Goal: Task Accomplishment & Management: Use online tool/utility

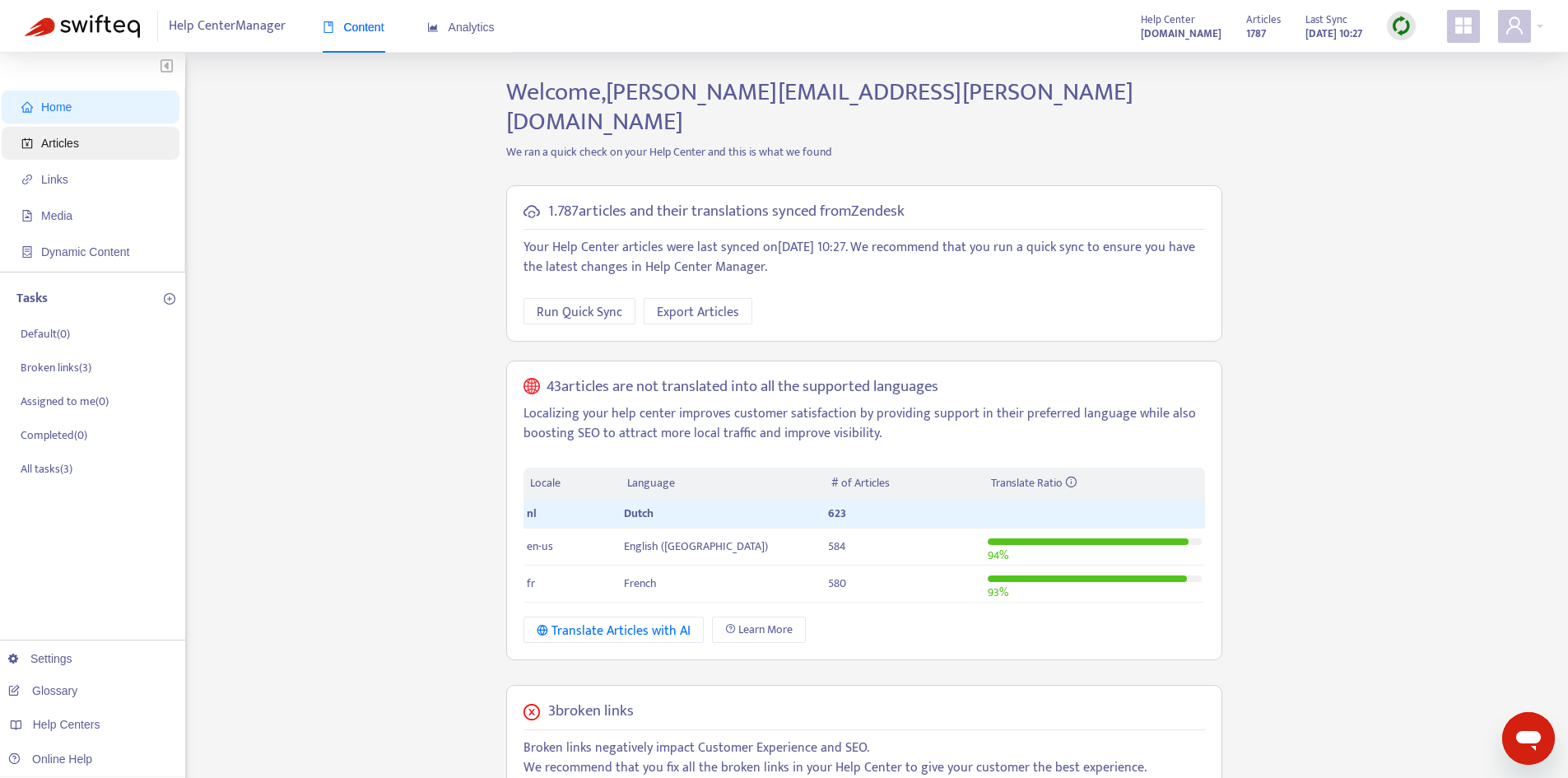
click at [110, 141] on span "Articles" at bounding box center [93, 144] width 145 height 33
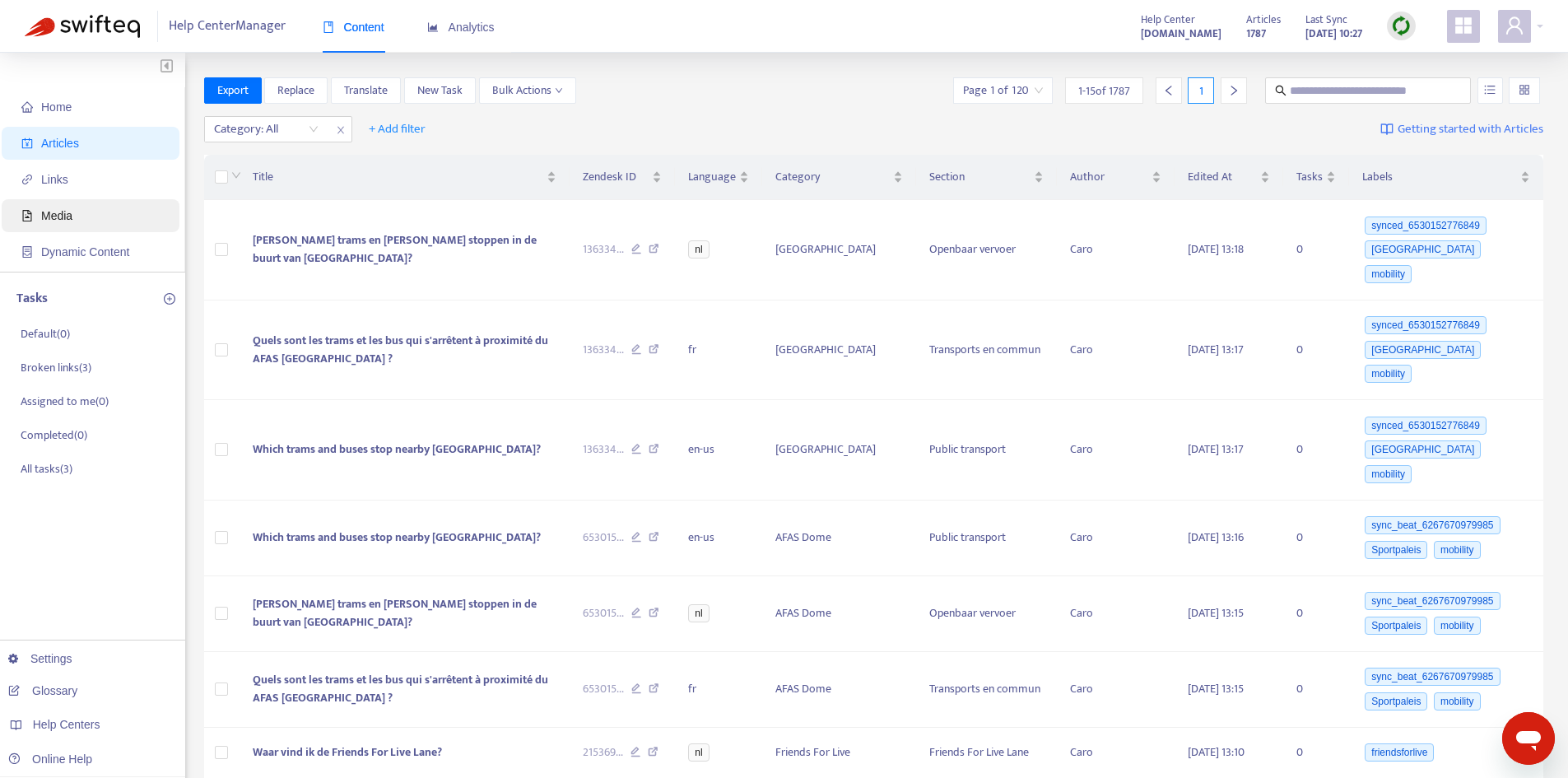
click at [97, 211] on span "Media" at bounding box center [93, 215] width 145 height 33
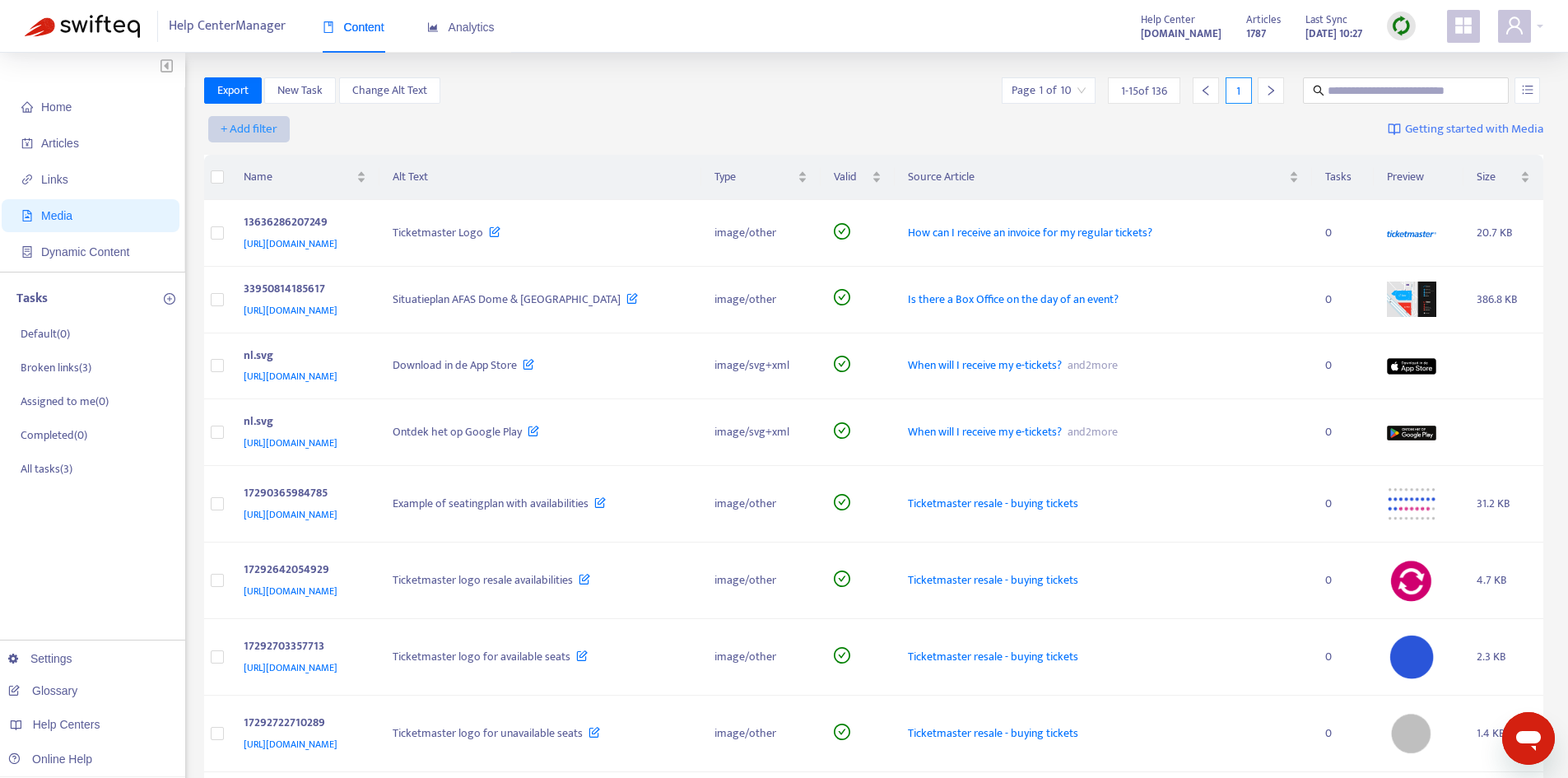
click at [273, 121] on span "+ Add filter" at bounding box center [250, 129] width 57 height 19
click at [247, 270] on span "Alt Text" at bounding box center [249, 268] width 56 height 18
click at [315, 130] on input "search" at bounding box center [266, 129] width 105 height 25
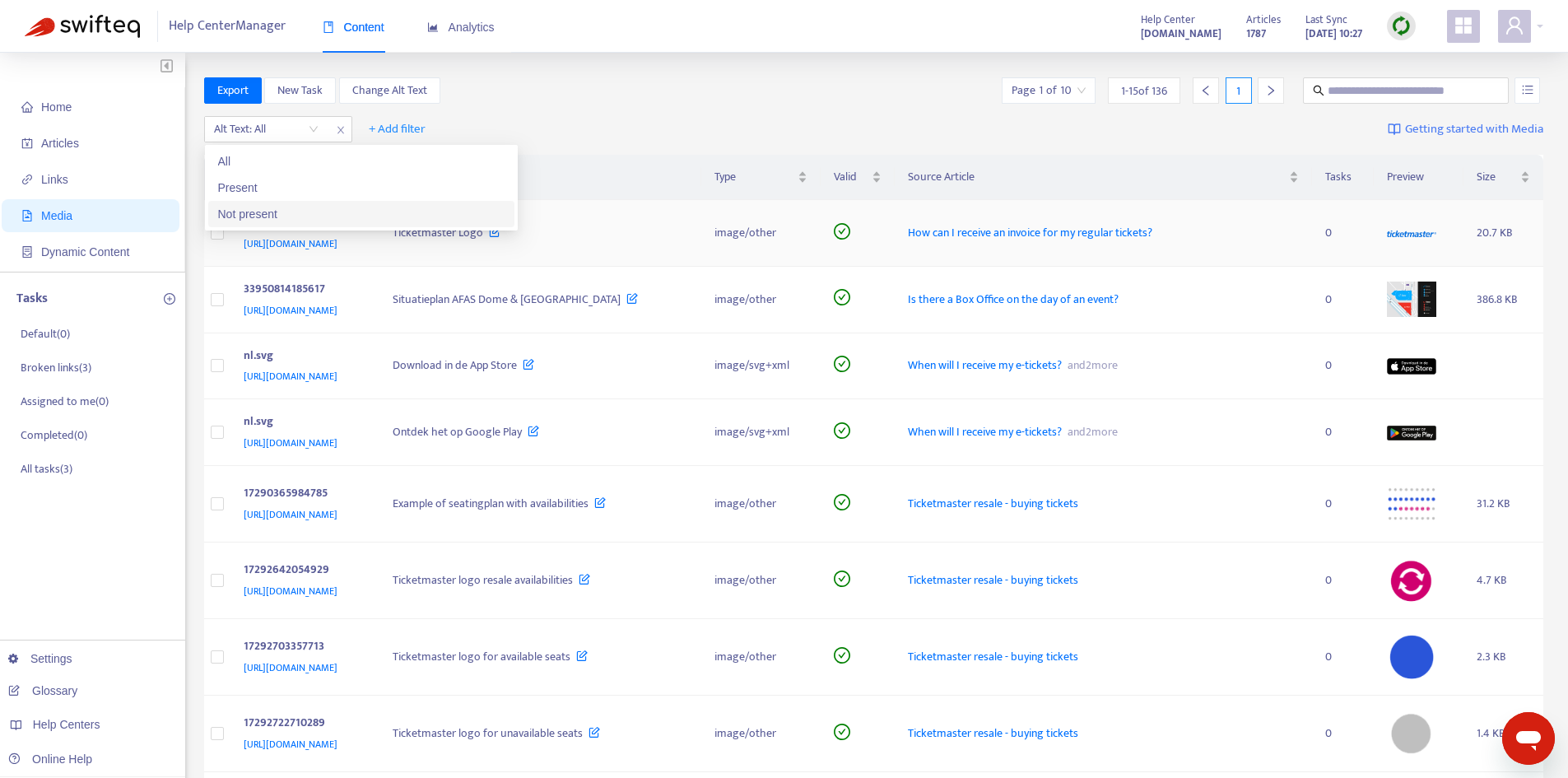
click at [309, 217] on div "Not present" at bounding box center [361, 215] width 286 height 18
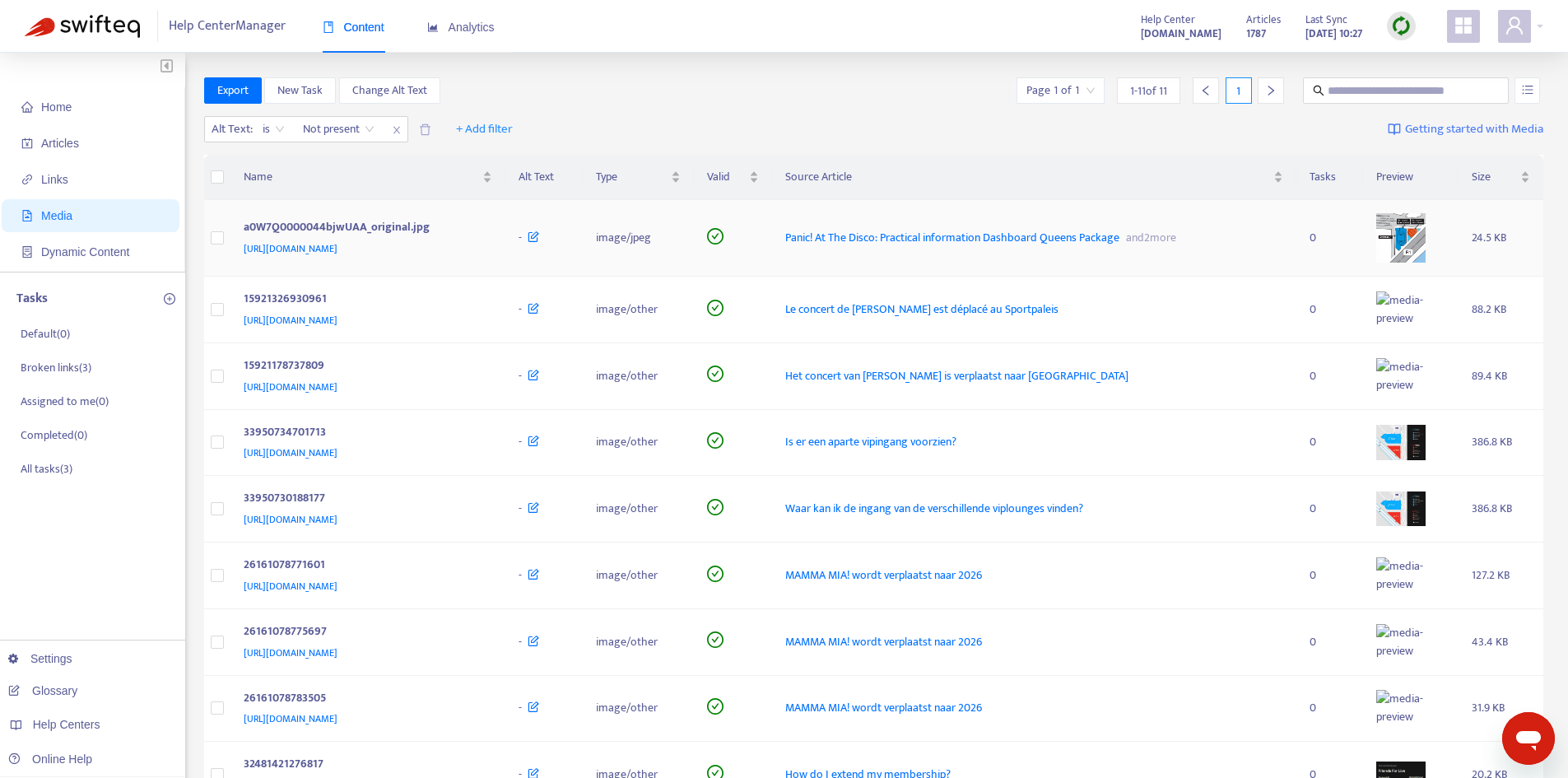
click at [1425, 221] on img at bounding box center [1401, 238] width 50 height 50
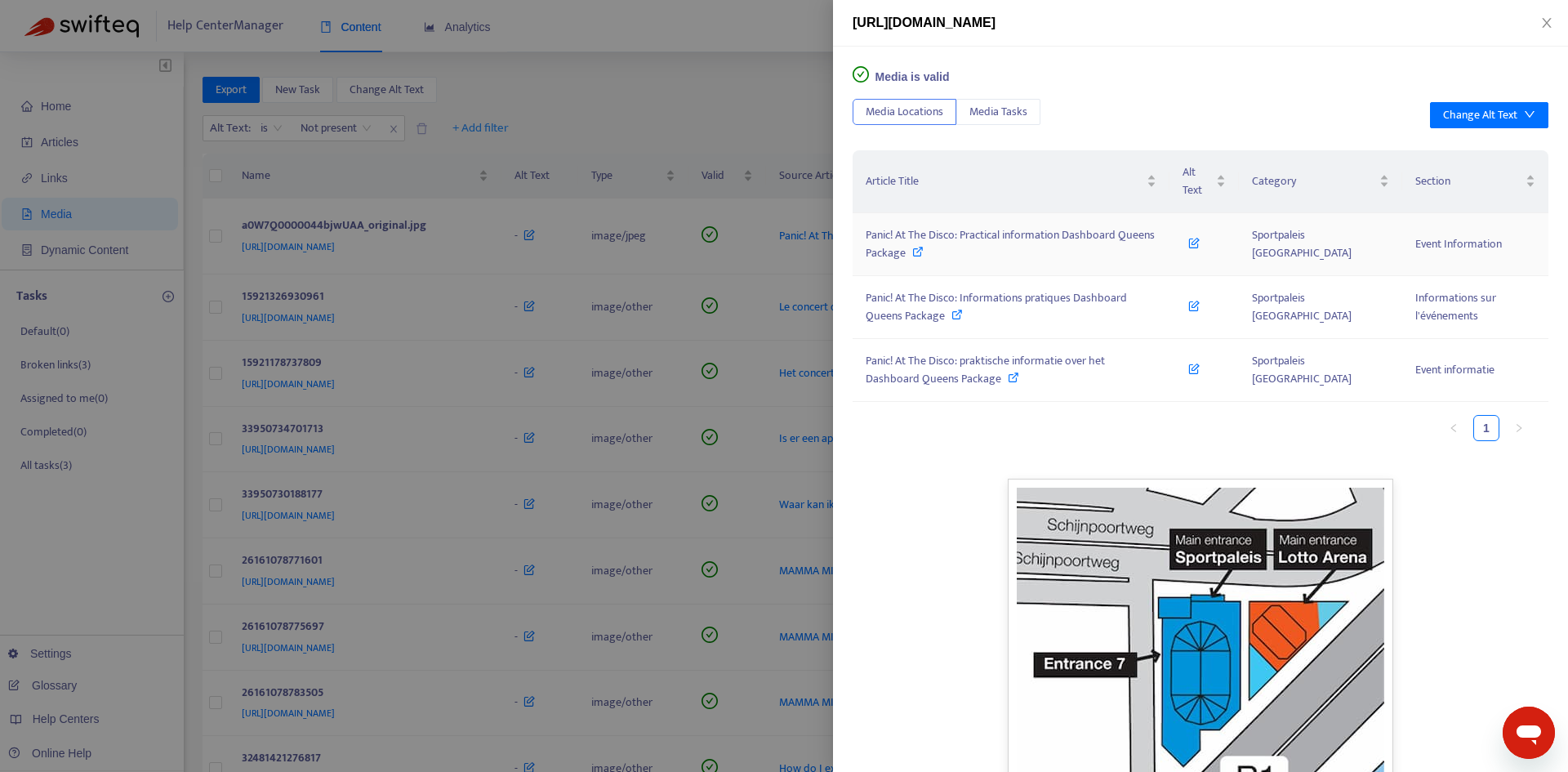
click at [916, 246] on icon at bounding box center [917, 251] width 12 height 12
click at [608, 258] on div at bounding box center [784, 386] width 1568 height 772
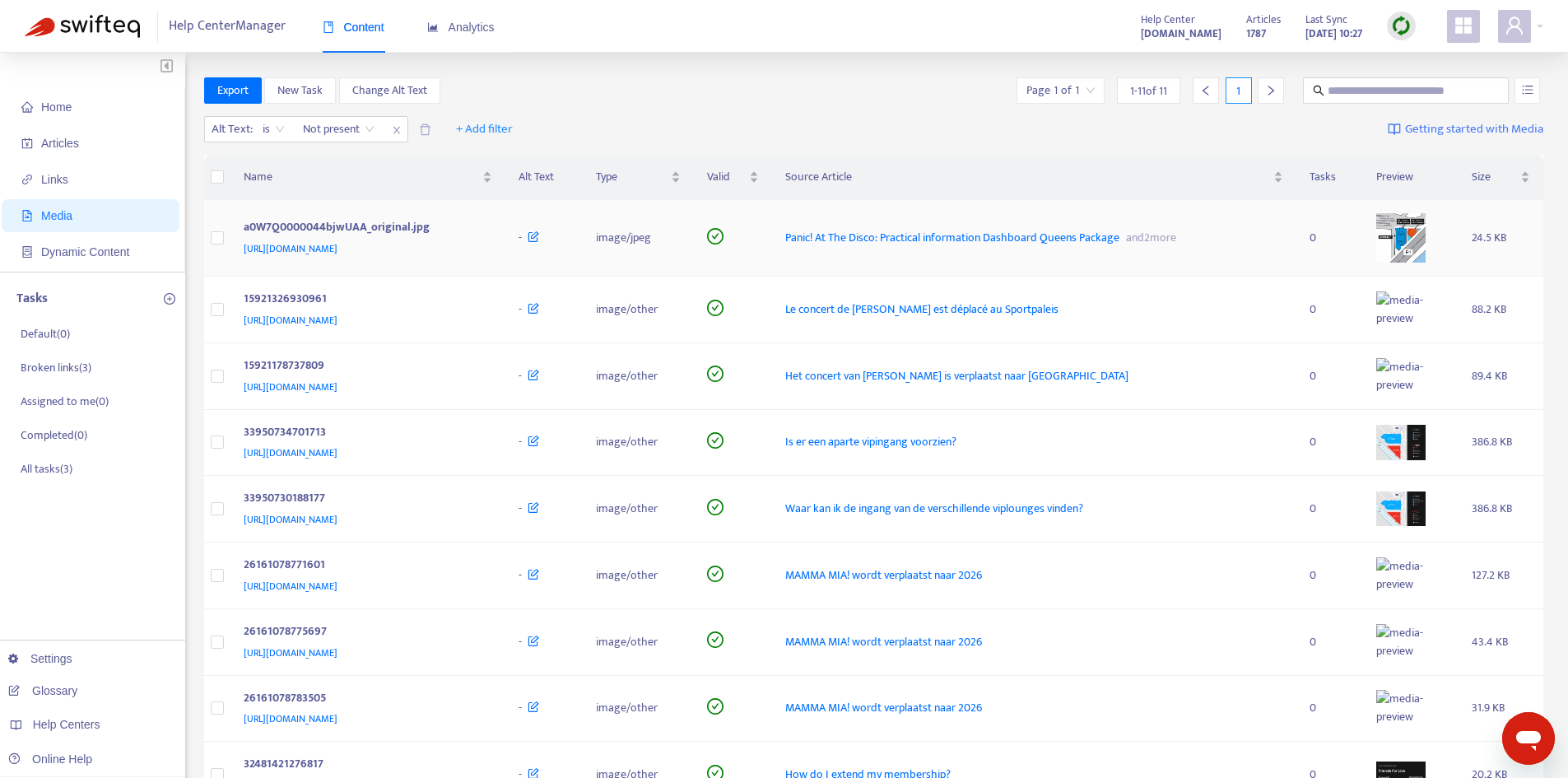
click at [724, 238] on icon "check-circle" at bounding box center [715, 237] width 17 height 17
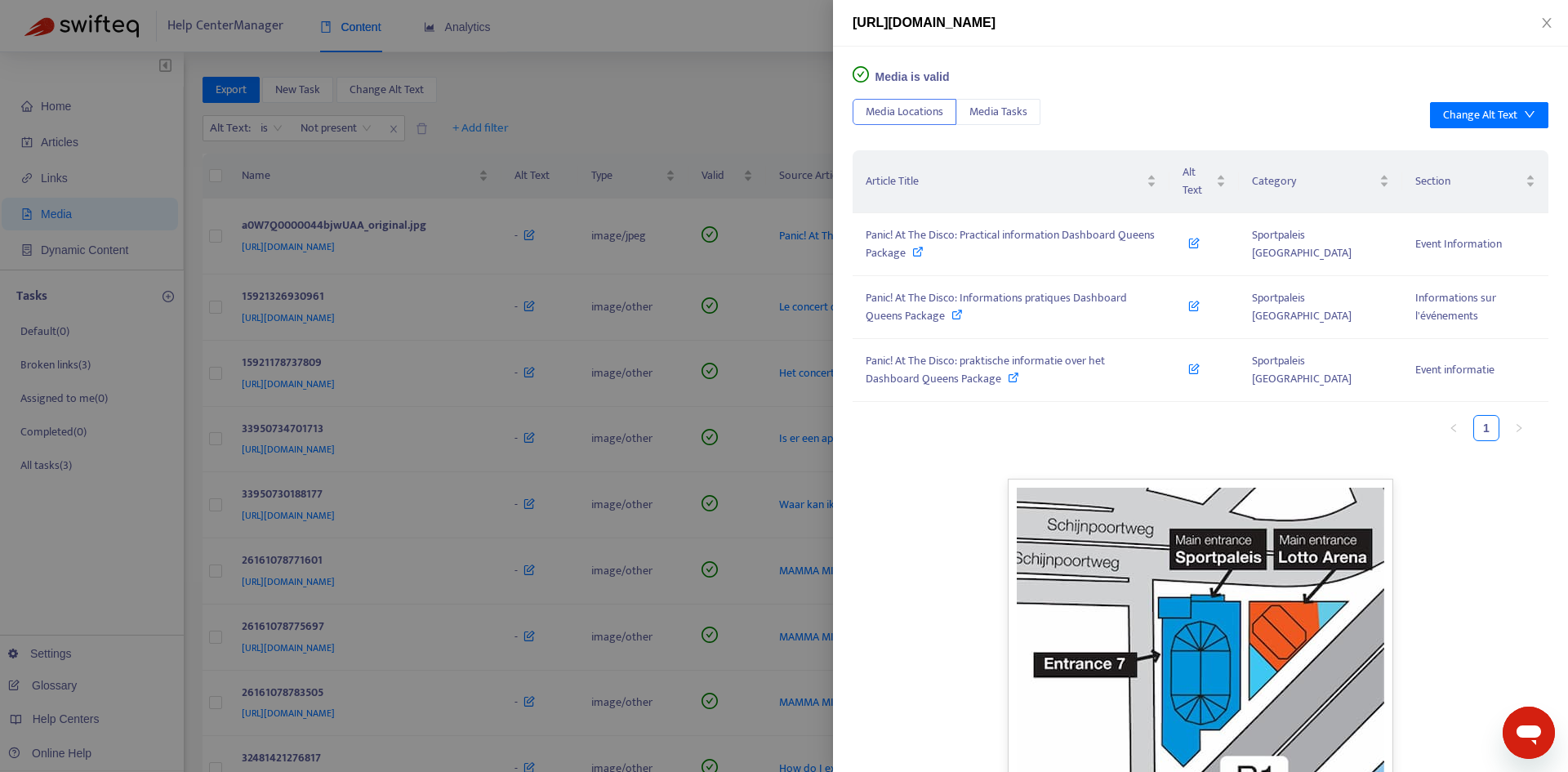
click at [675, 239] on div at bounding box center [784, 386] width 1568 height 772
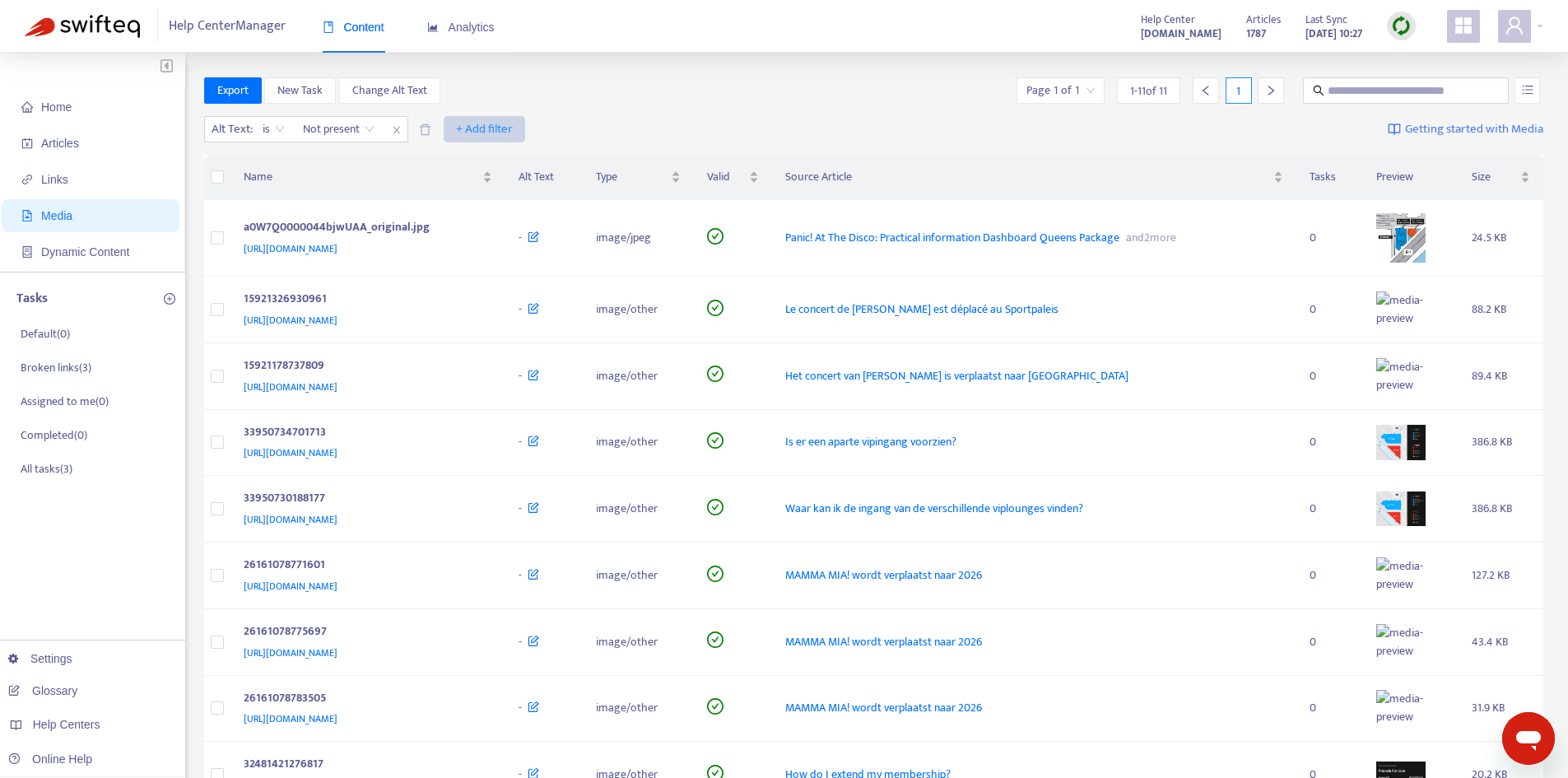
click at [482, 134] on span "+ Add filter" at bounding box center [484, 129] width 57 height 19
click at [622, 84] on div "Export New Task Change Alt Text Page 1 of 1 1 - 11 of 11 1" at bounding box center [874, 90] width 1340 height 27
click at [46, 152] on span "Articles" at bounding box center [93, 144] width 145 height 33
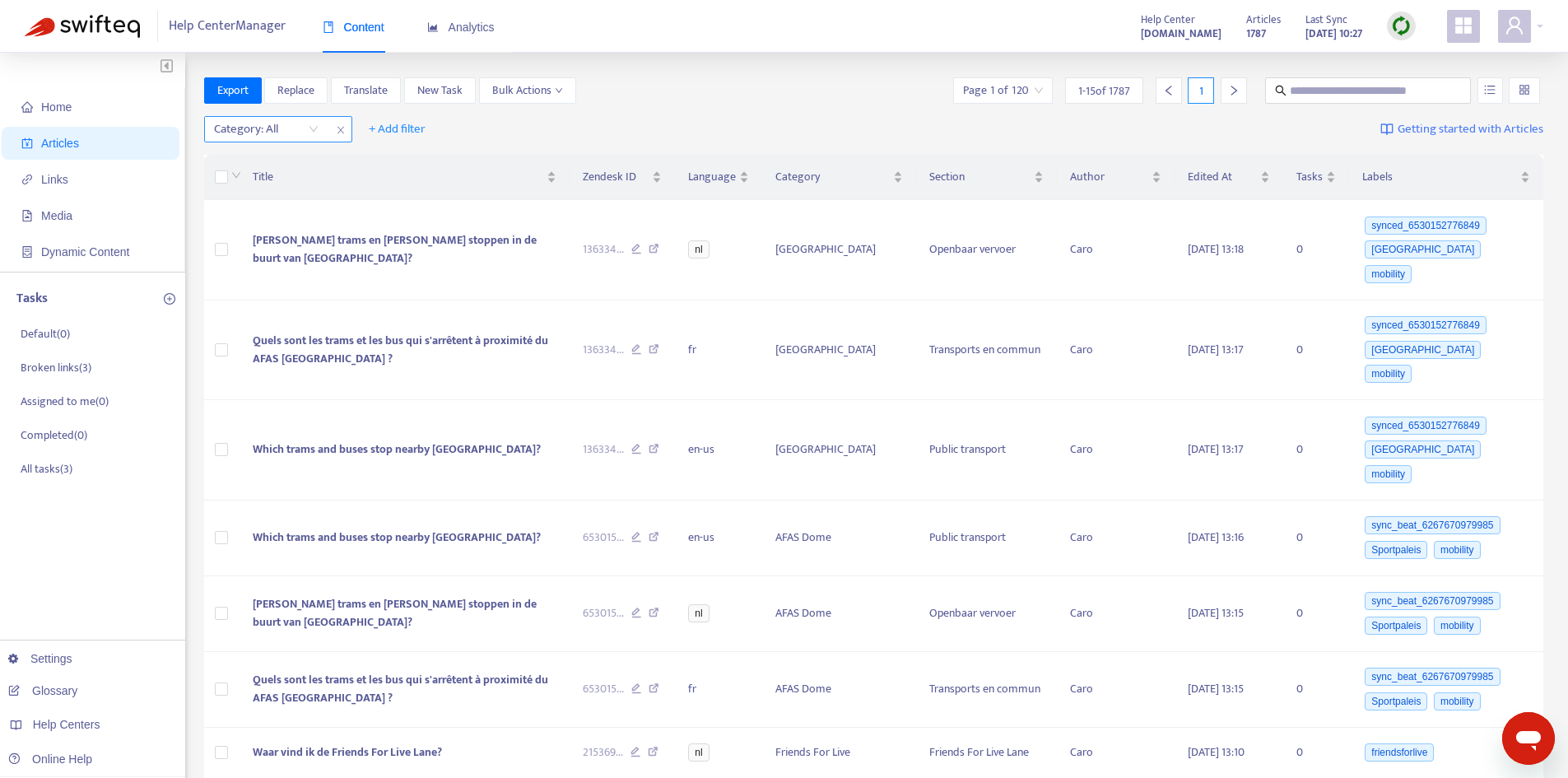
click at [329, 137] on div "Category: All" at bounding box center [278, 129] width 148 height 27
click at [315, 121] on div "Category: All" at bounding box center [266, 129] width 122 height 25
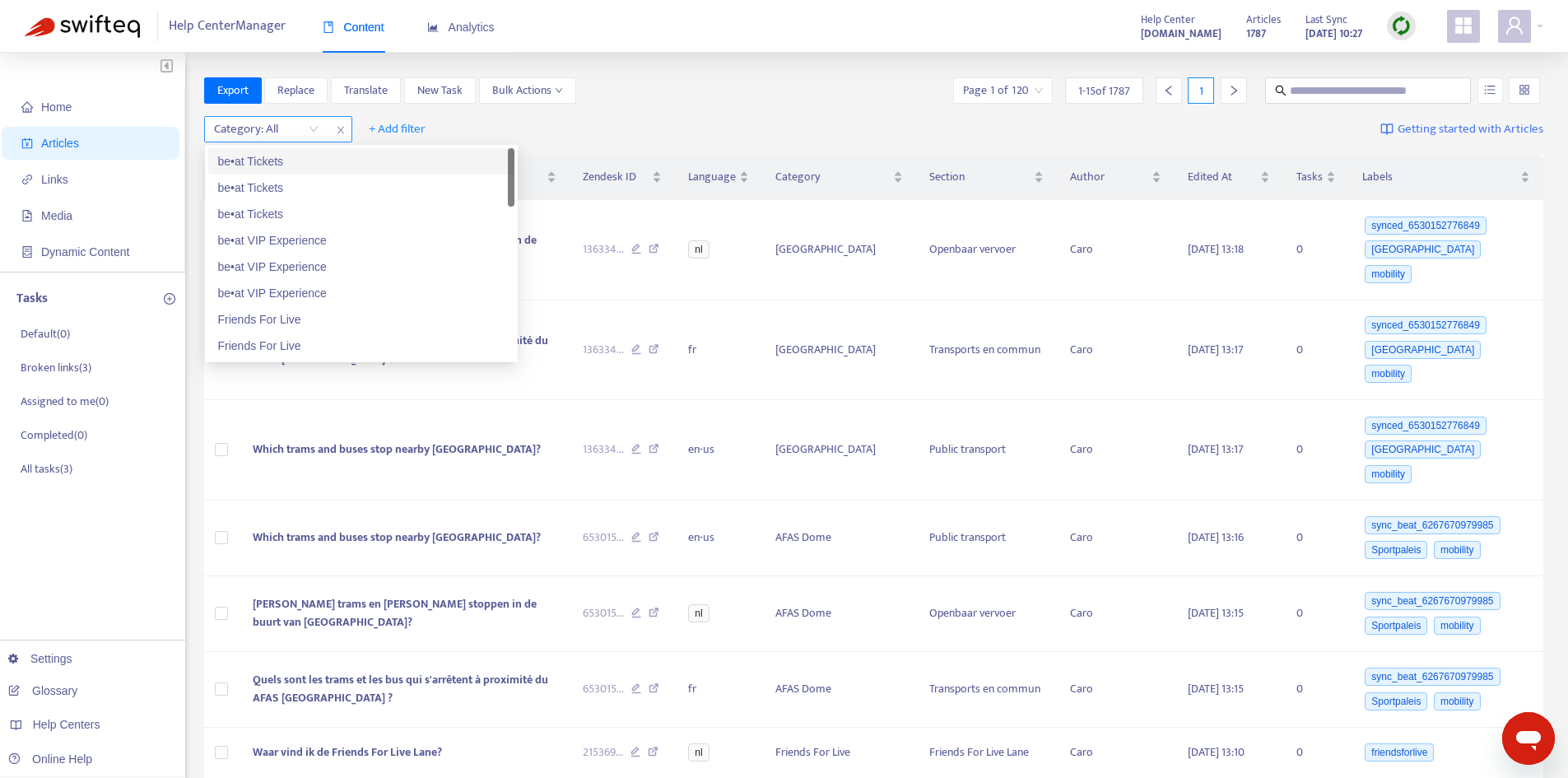
click at [321, 126] on div "Category: All" at bounding box center [266, 129] width 122 height 25
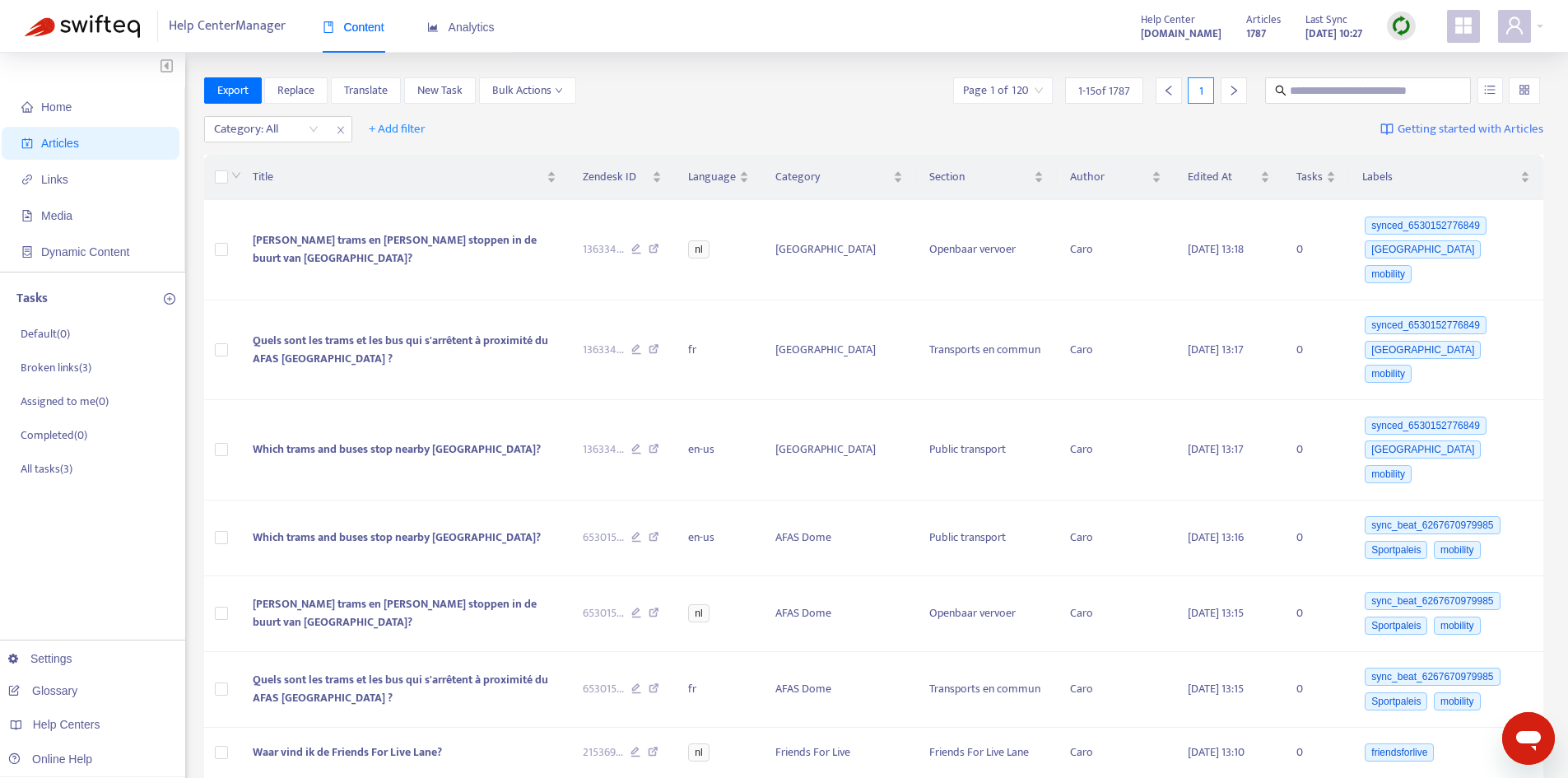
click at [453, 112] on div "Category: All + Add filter Getting started with Articles" at bounding box center [874, 130] width 1340 height 39
click at [368, 131] on span "+ Add filter" at bounding box center [397, 129] width 57 height 19
click at [412, 346] on span "Draft" at bounding box center [421, 346] width 103 height 18
click at [440, 122] on input "search" at bounding box center [419, 129] width 105 height 25
click at [459, 126] on input "search" at bounding box center [419, 129] width 105 height 25
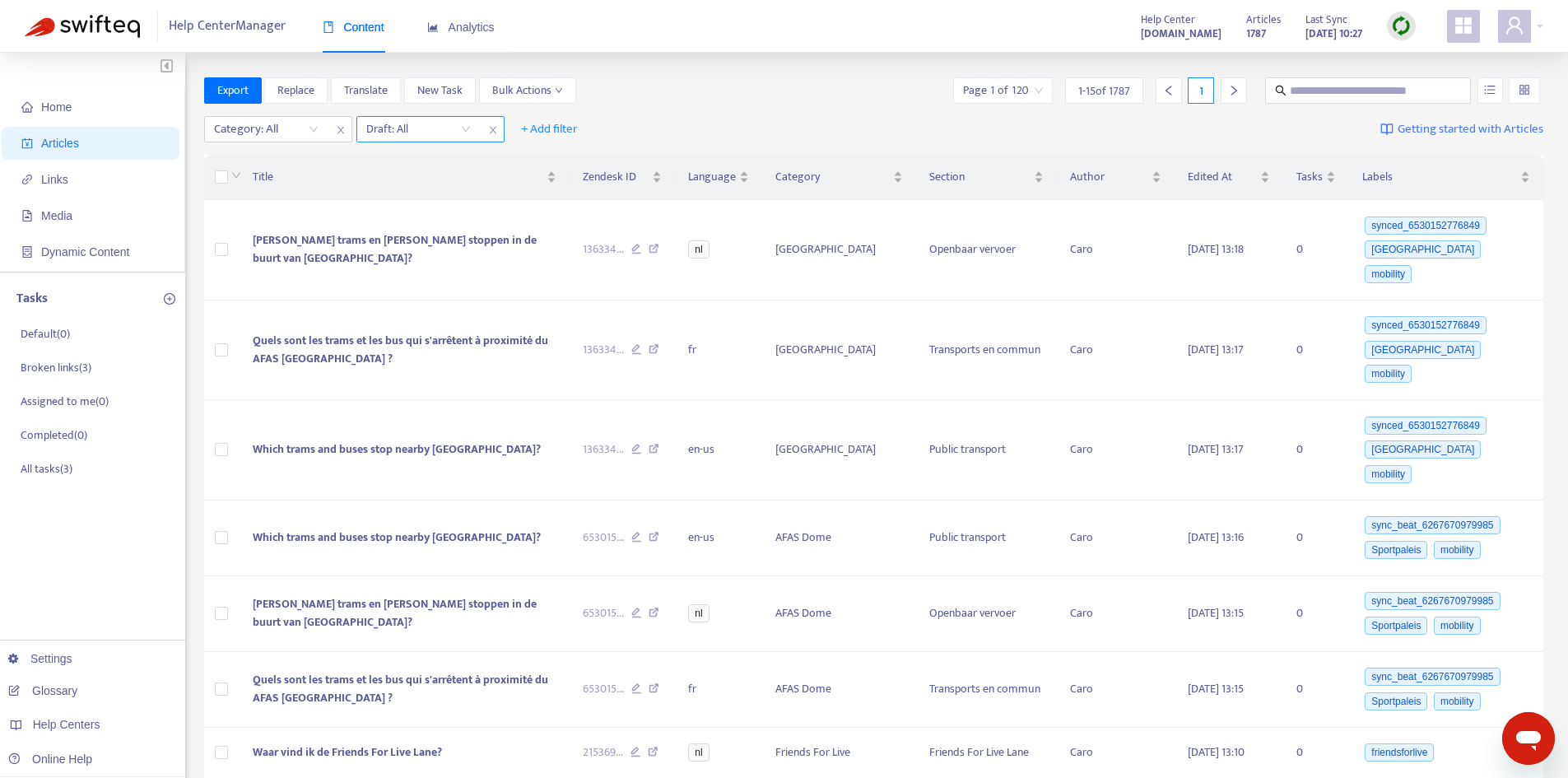
click at [464, 128] on input "search" at bounding box center [419, 129] width 105 height 25
click at [412, 192] on div "Yes" at bounding box center [513, 188] width 286 height 18
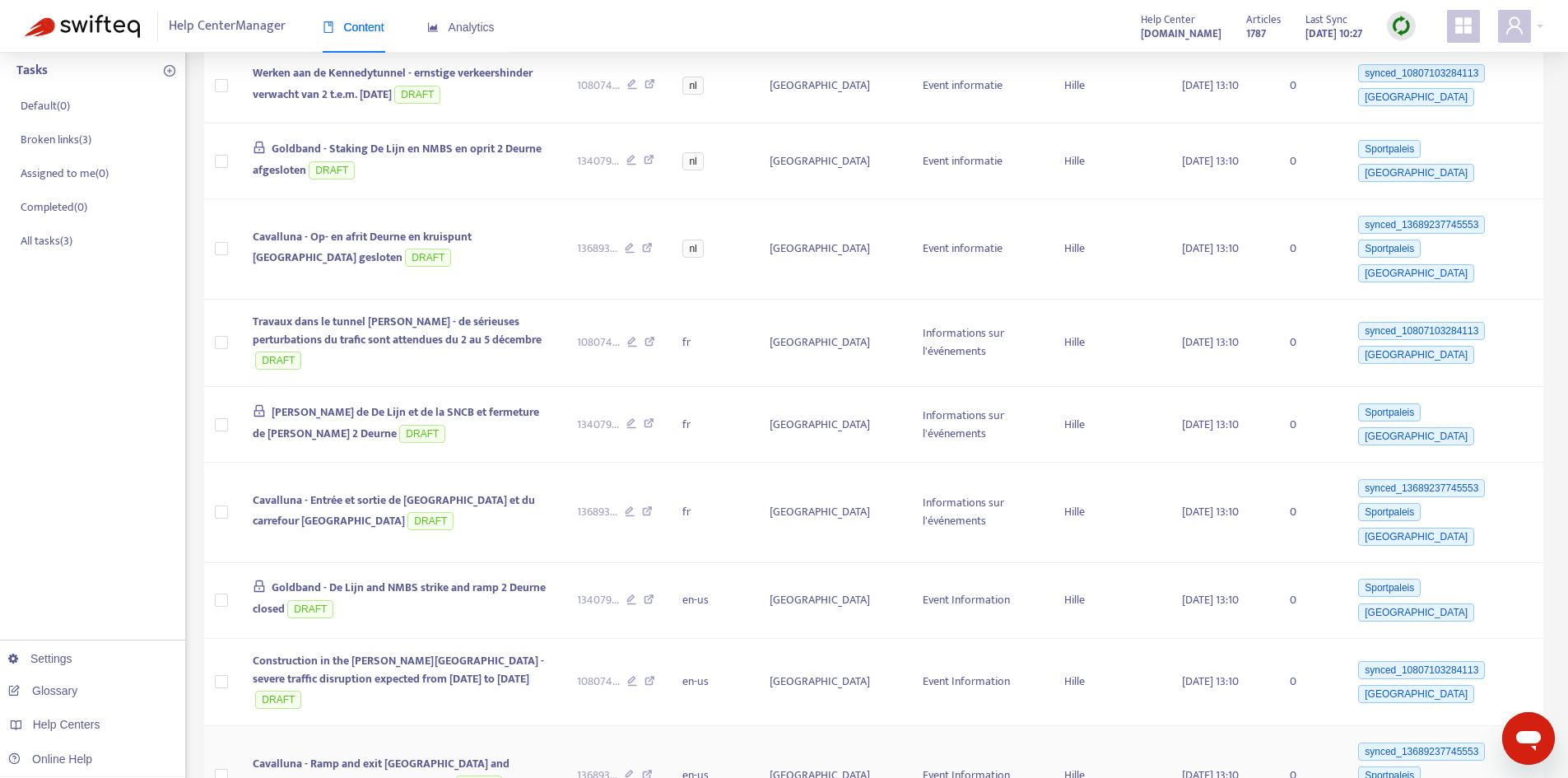
scroll to position [564, 0]
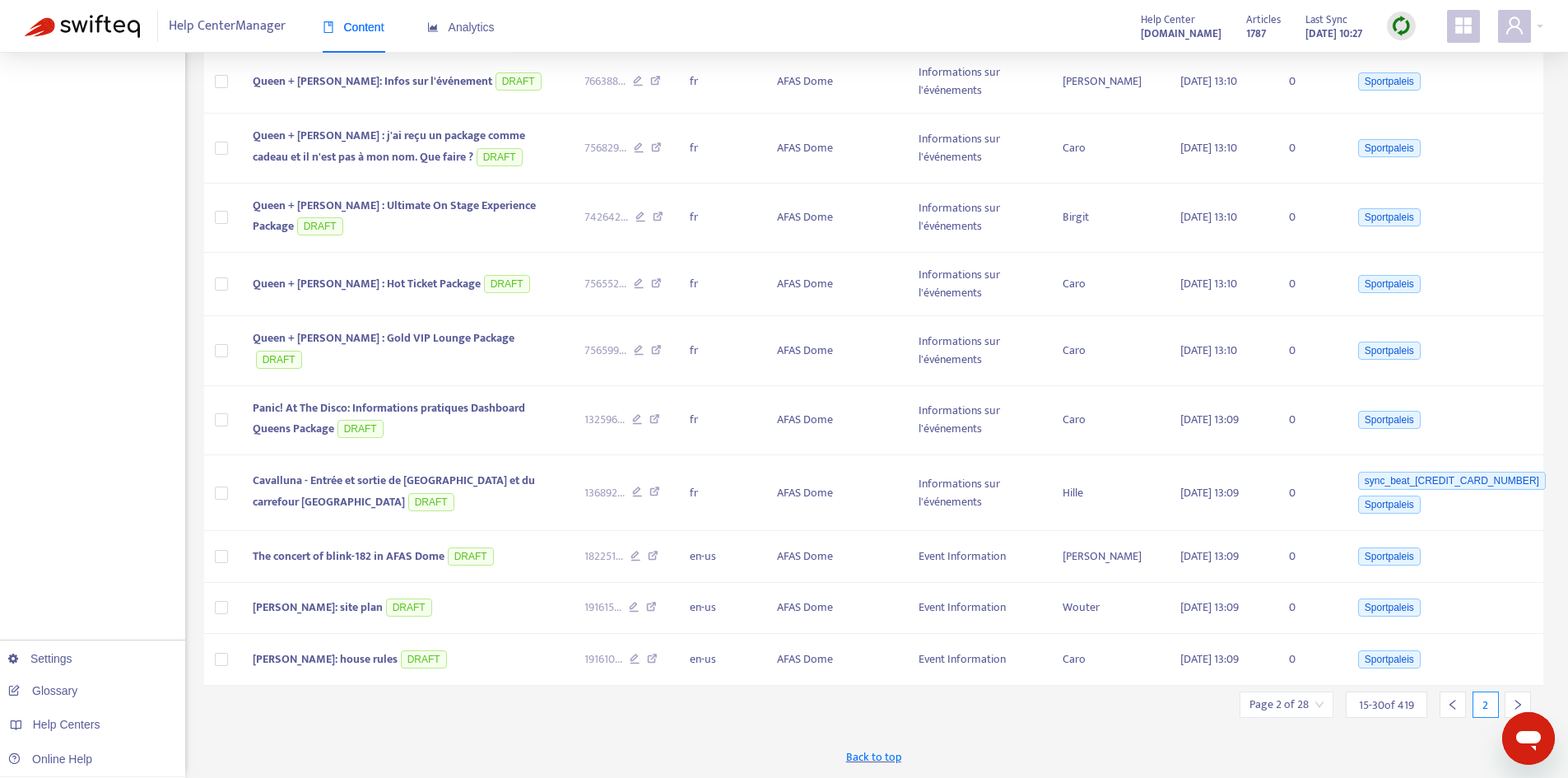
scroll to position [497, 0]
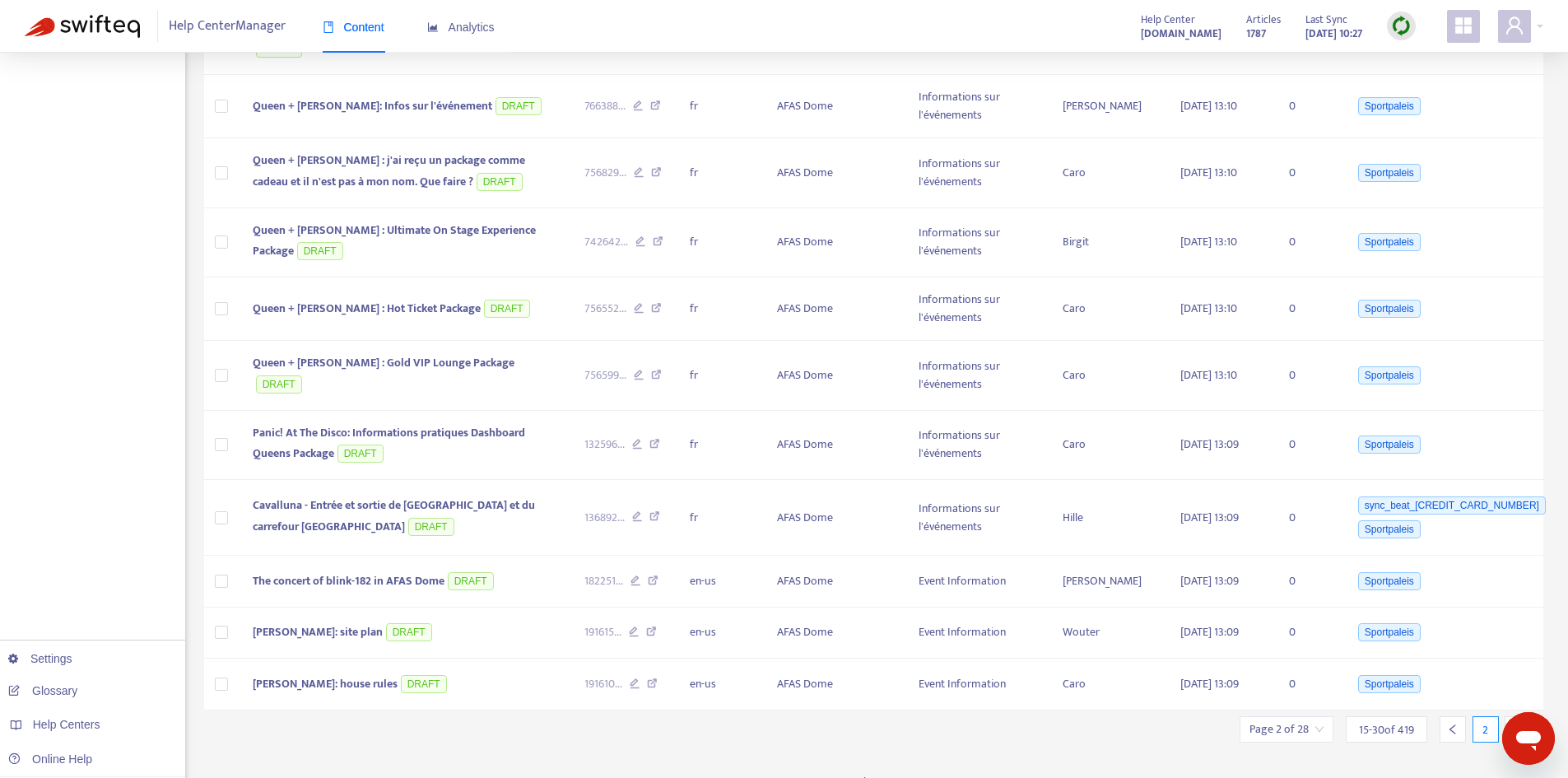
click at [1518, 724] on icon "right" at bounding box center [1517, 729] width 12 height 12
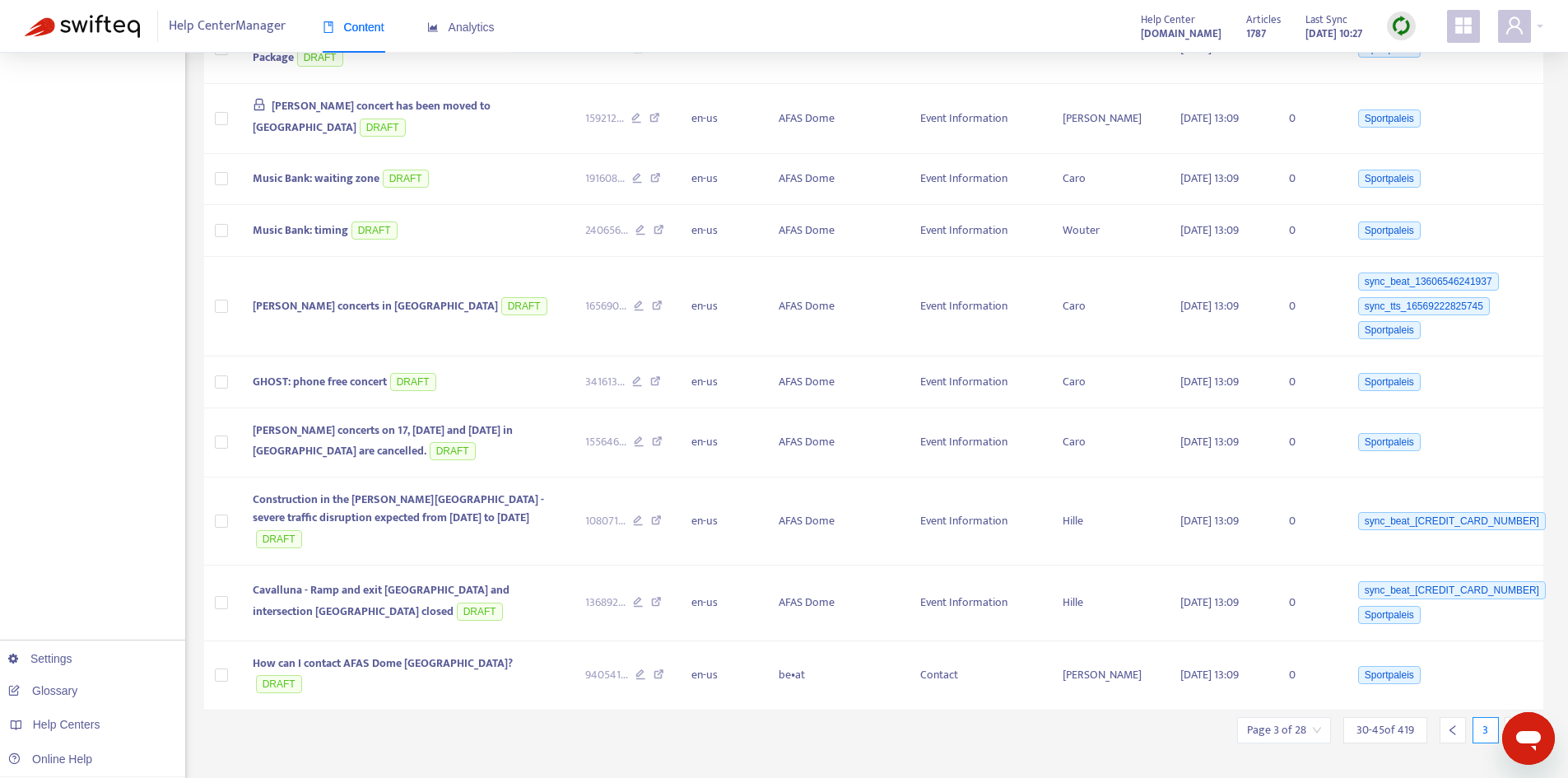
scroll to position [468, 0]
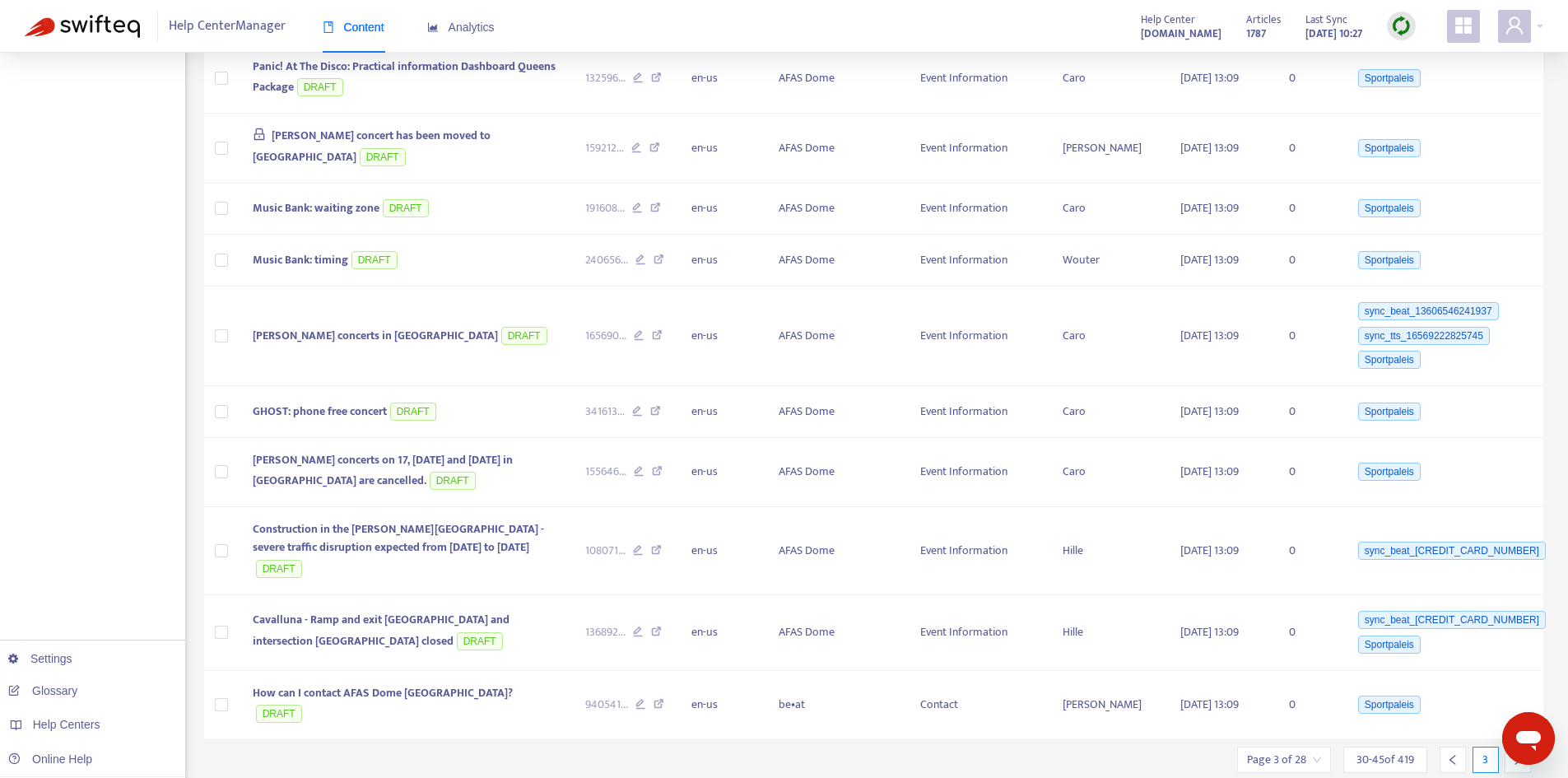
click at [1518, 754] on icon "right" at bounding box center [1517, 760] width 12 height 12
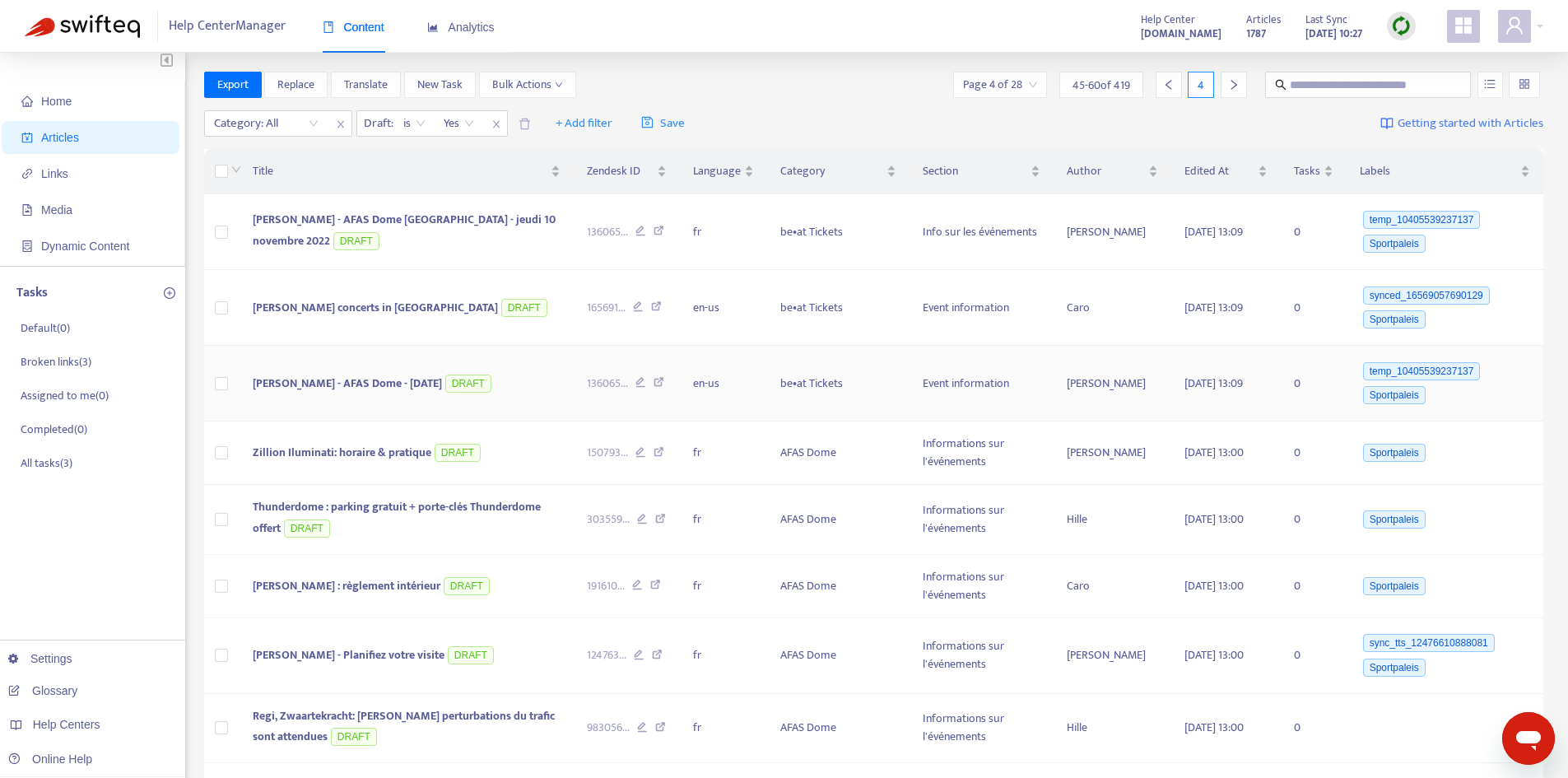
scroll to position [0, 0]
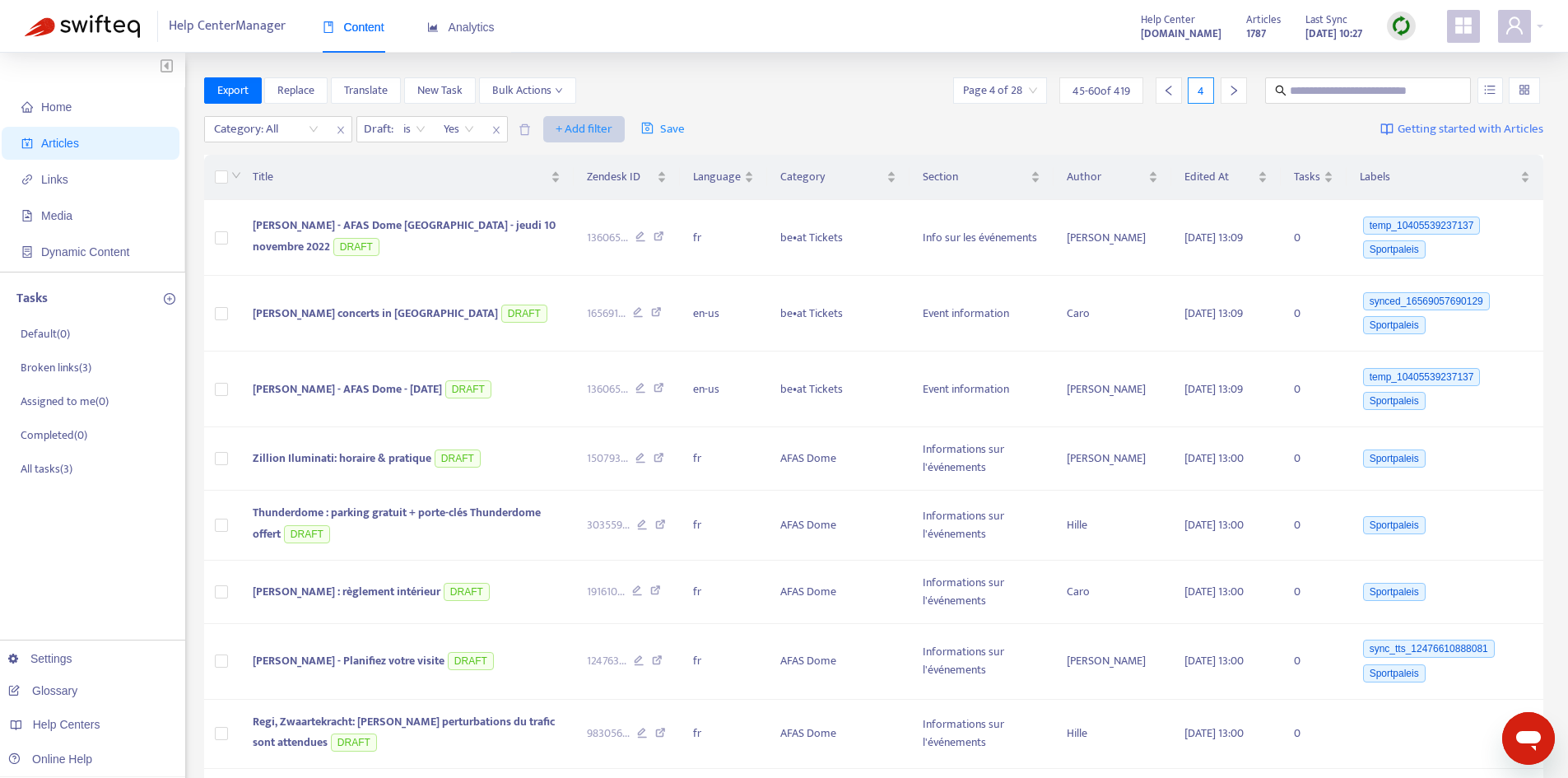
click at [571, 130] on span "+ Add filter" at bounding box center [584, 129] width 57 height 19
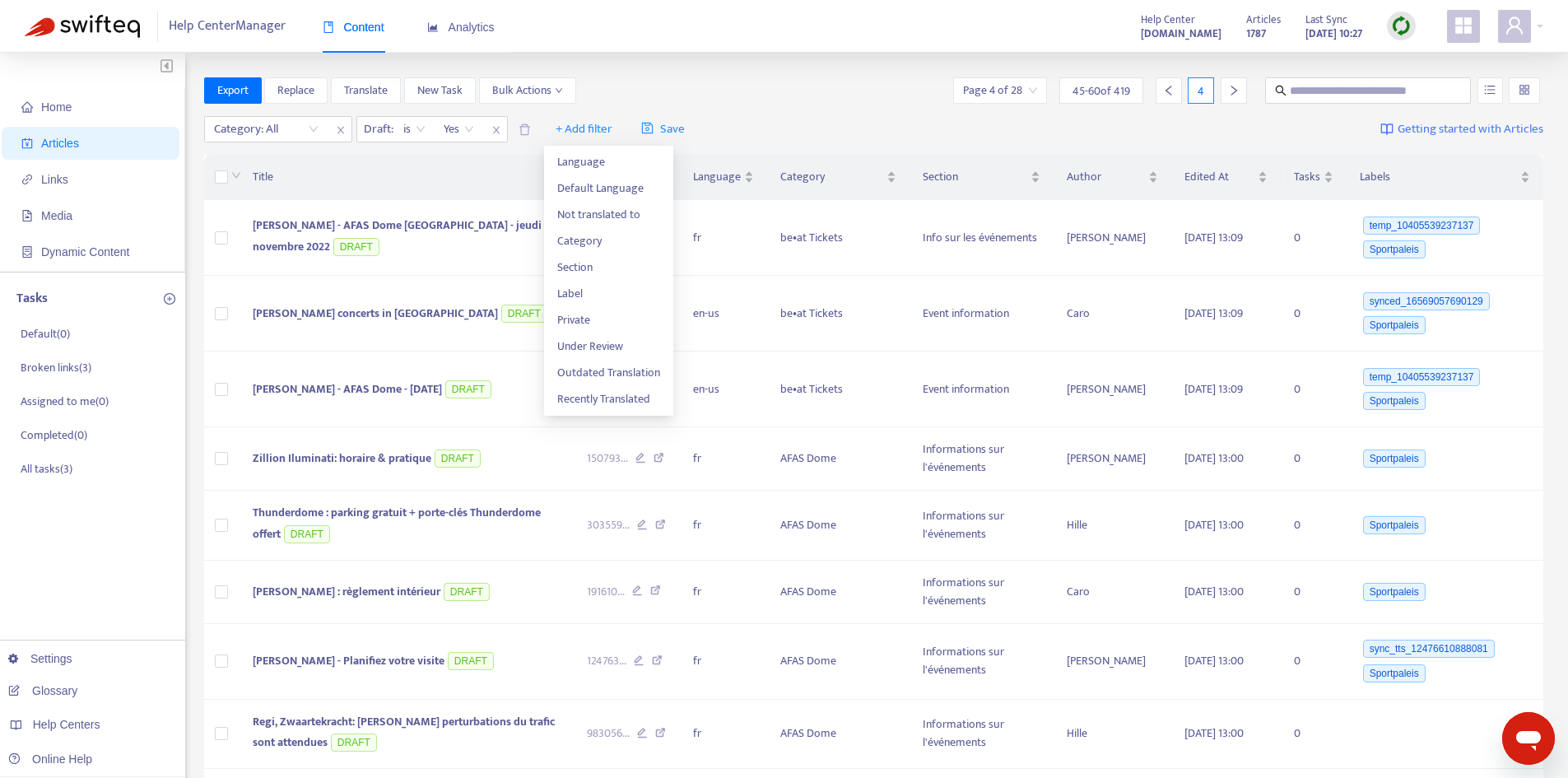
click at [817, 88] on div "Export Replace Translate New Task Bulk Actions Page 4 of 28 45 - 60 of 419 4" at bounding box center [874, 90] width 1340 height 27
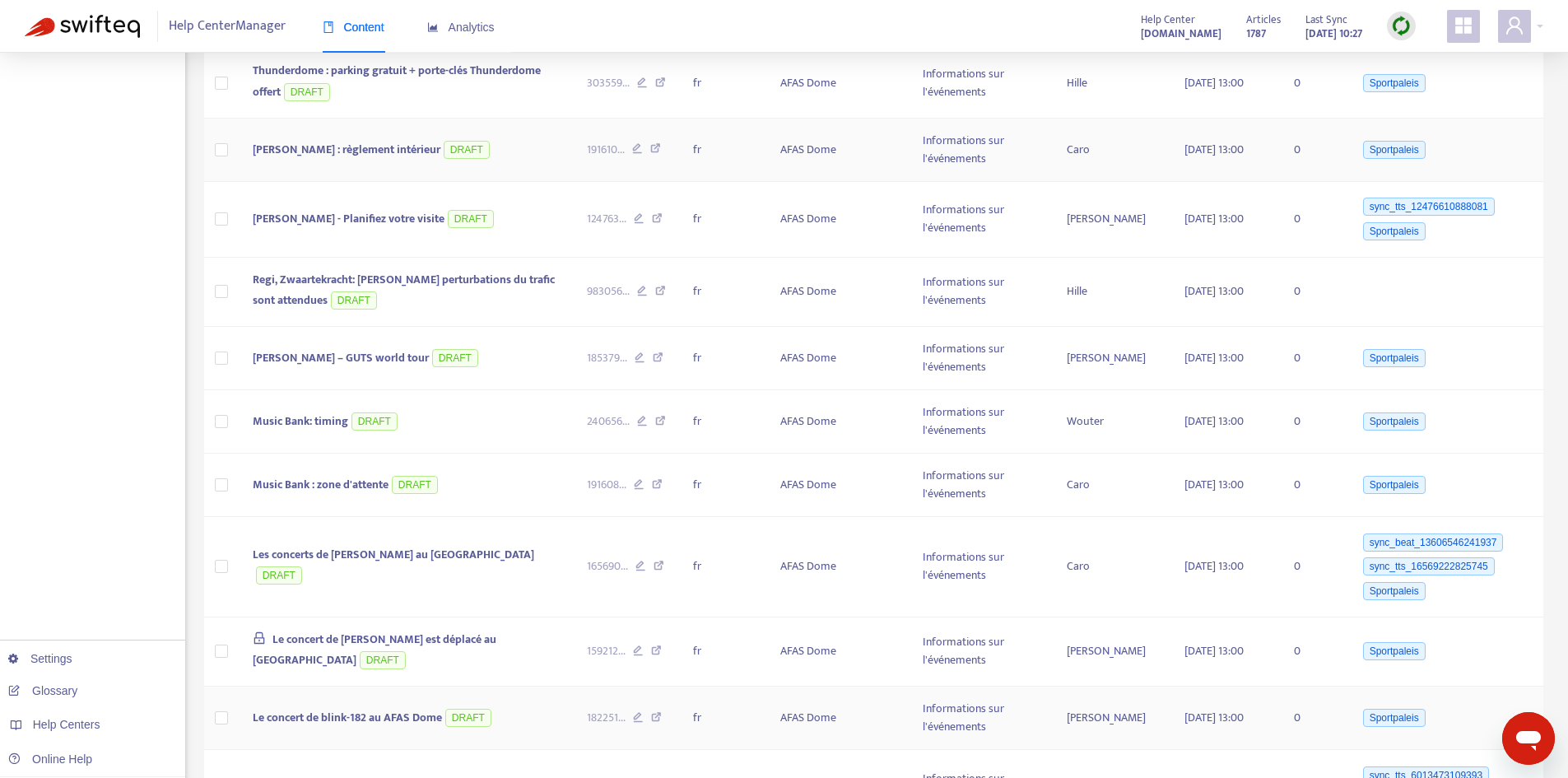
scroll to position [582, 0]
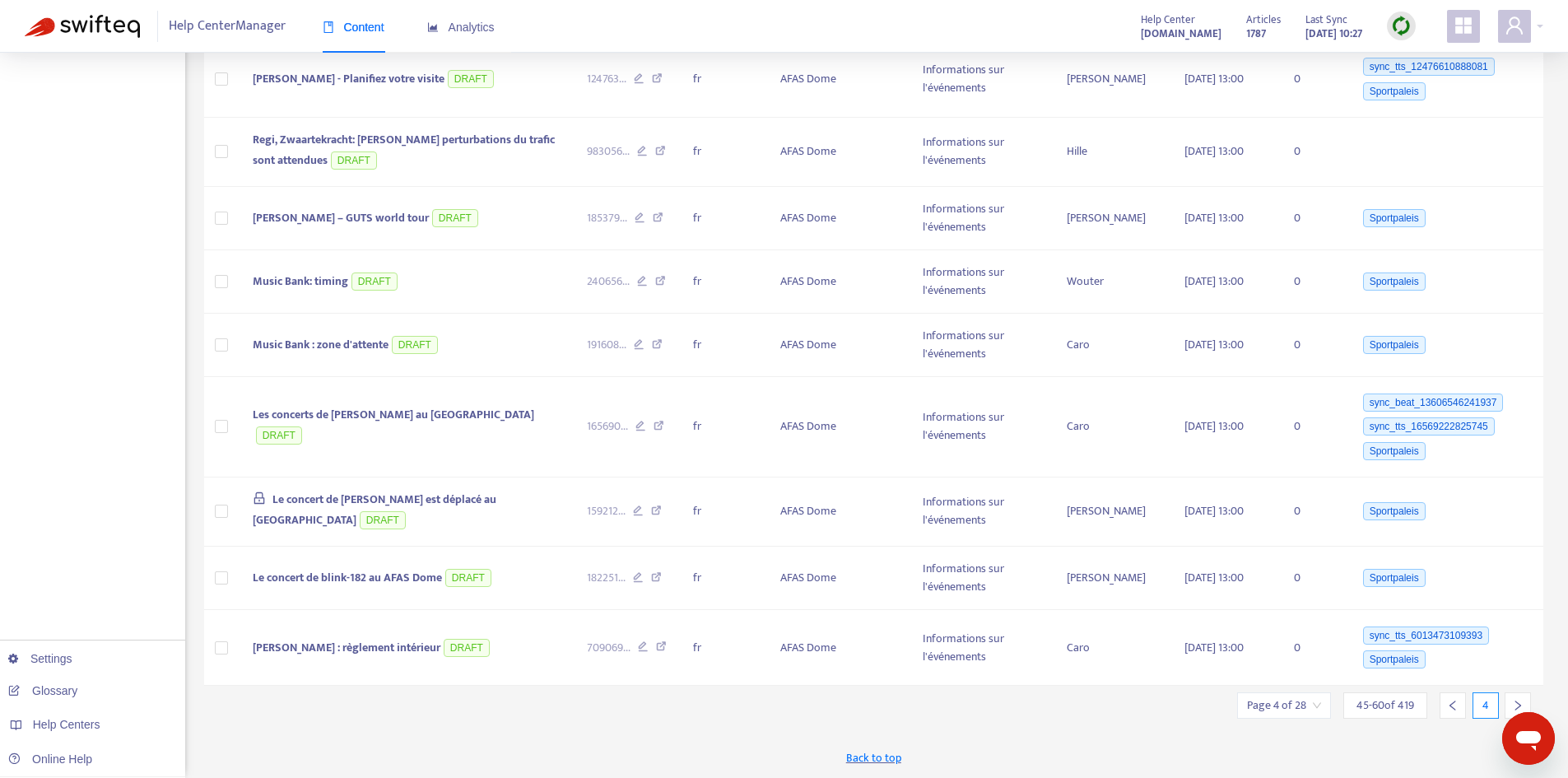
click at [1515, 706] on icon "right" at bounding box center [1517, 705] width 12 height 12
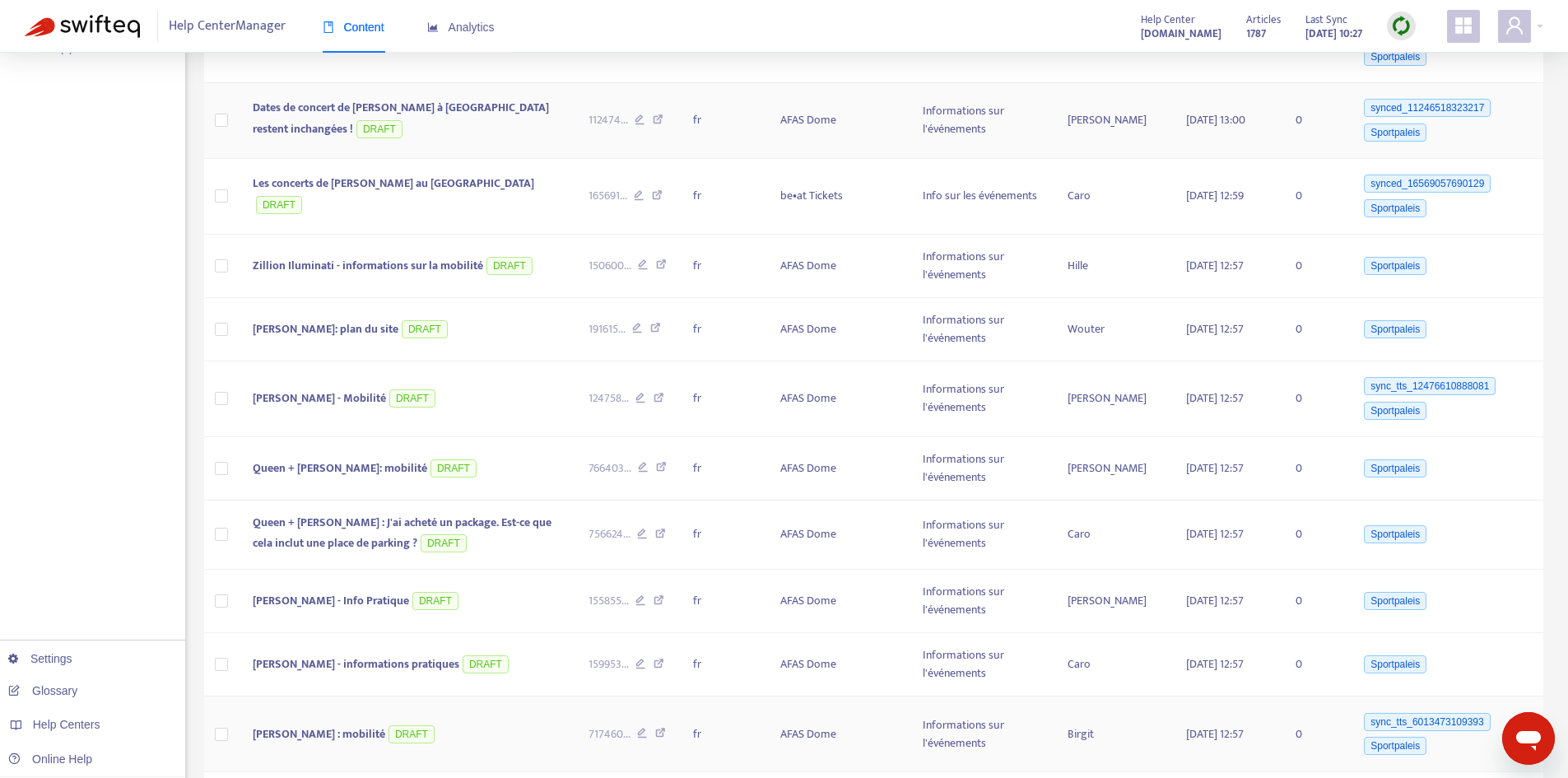
scroll to position [576, 0]
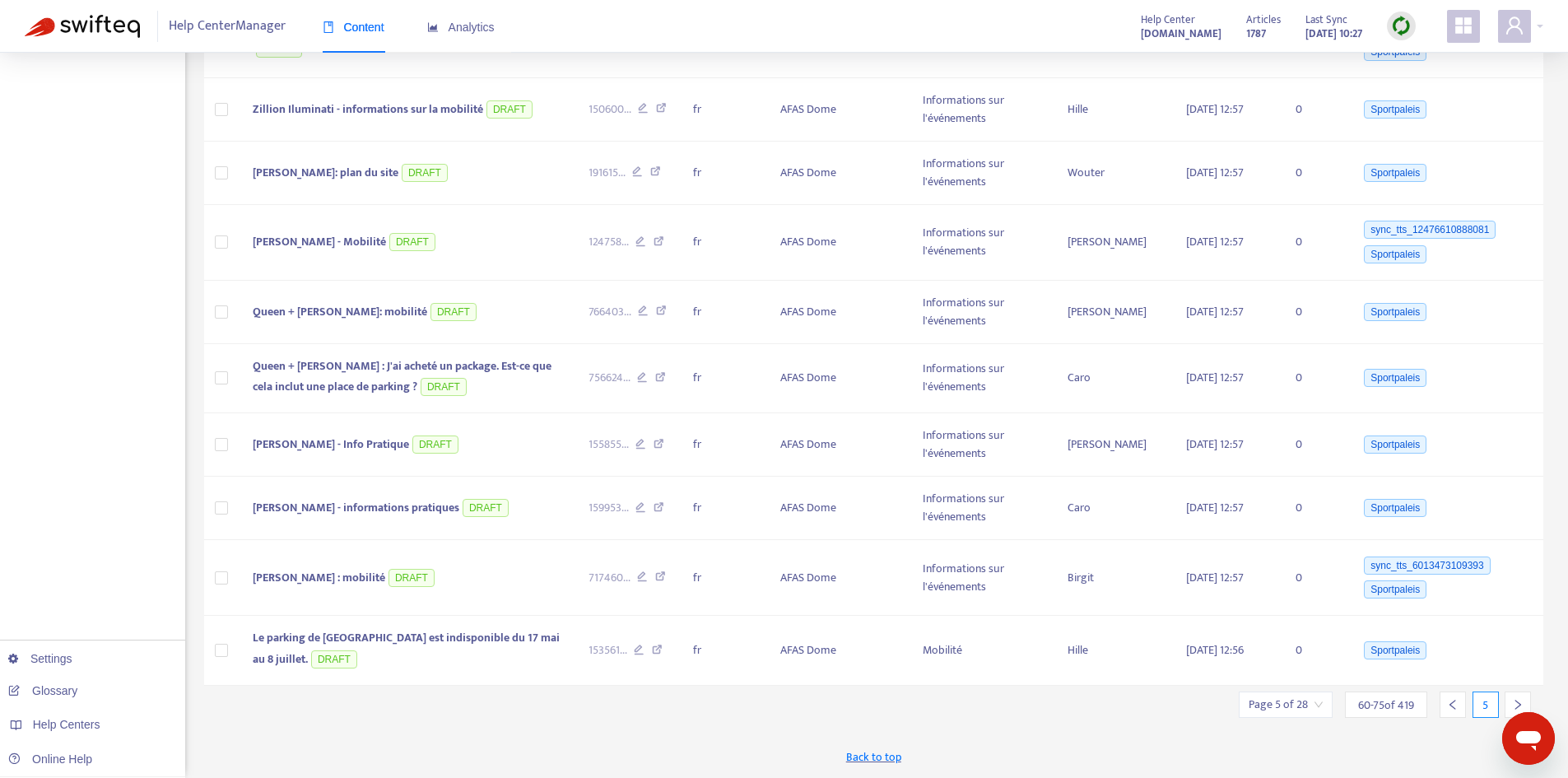
click at [1510, 702] on div at bounding box center [1517, 704] width 27 height 27
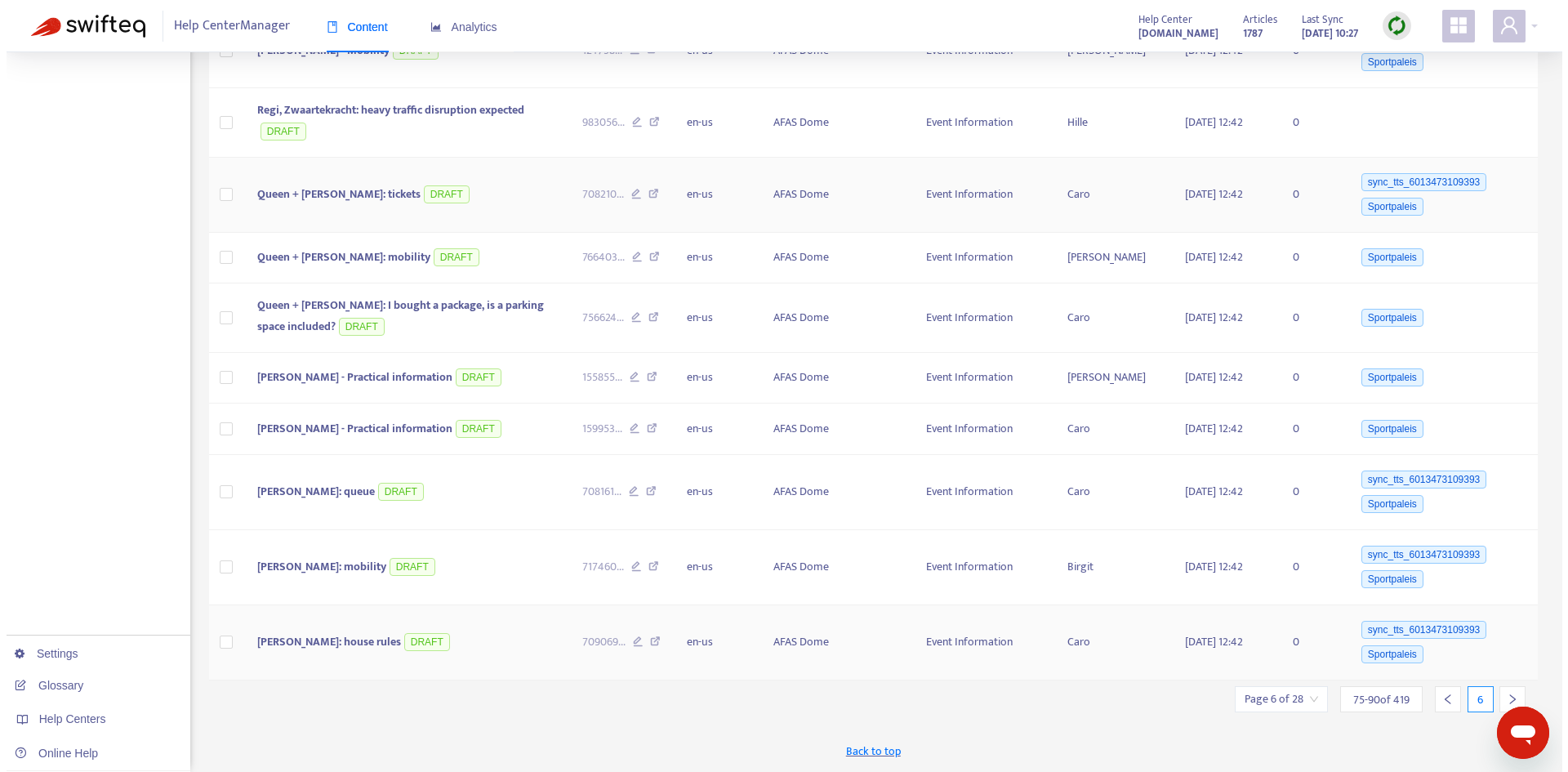
scroll to position [0, 0]
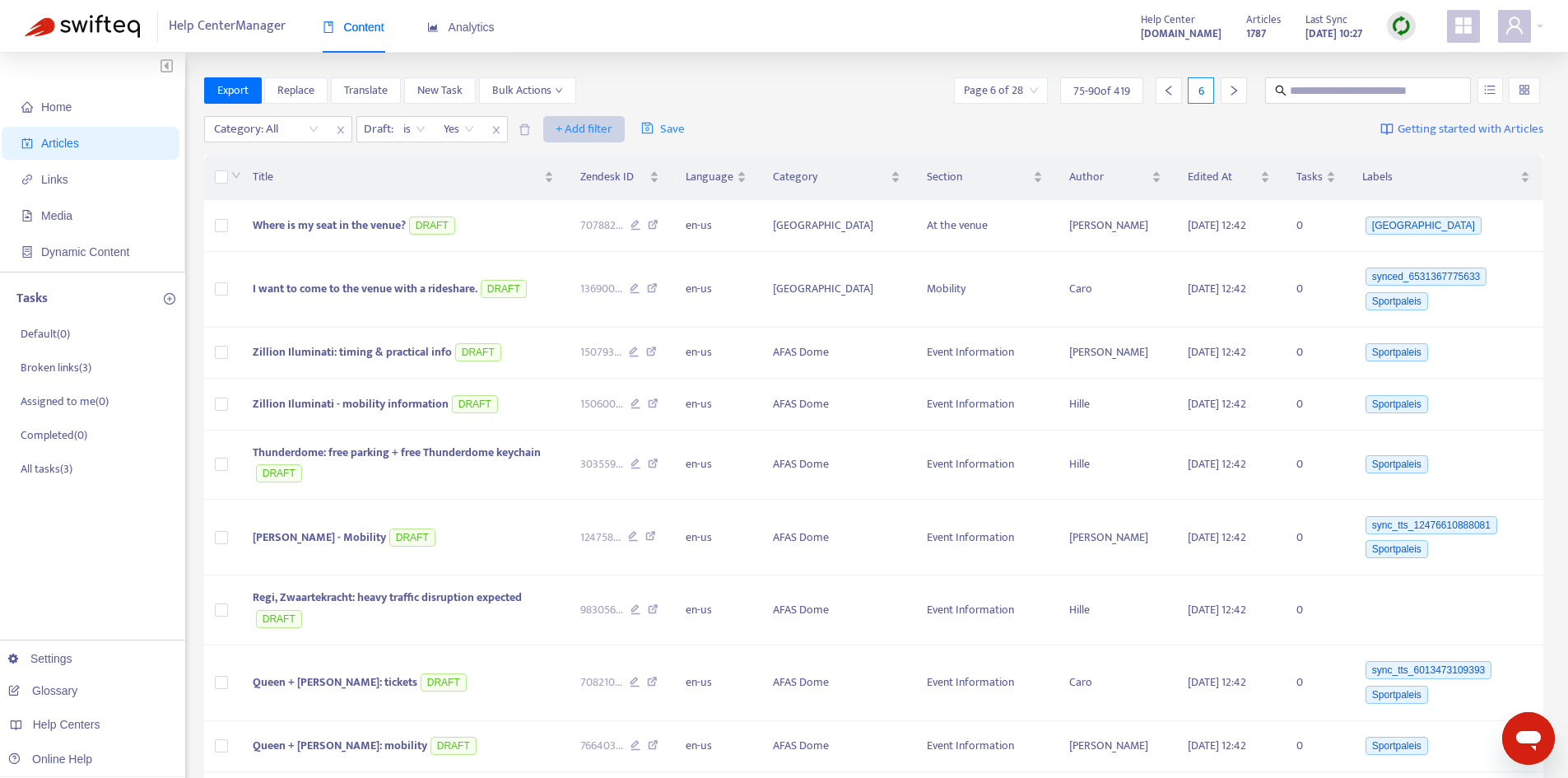
drag, startPoint x: 544, startPoint y: 121, endPoint x: 555, endPoint y: 123, distance: 11.2
click at [546, 121] on button "+ Add filter" at bounding box center [584, 129] width 81 height 27
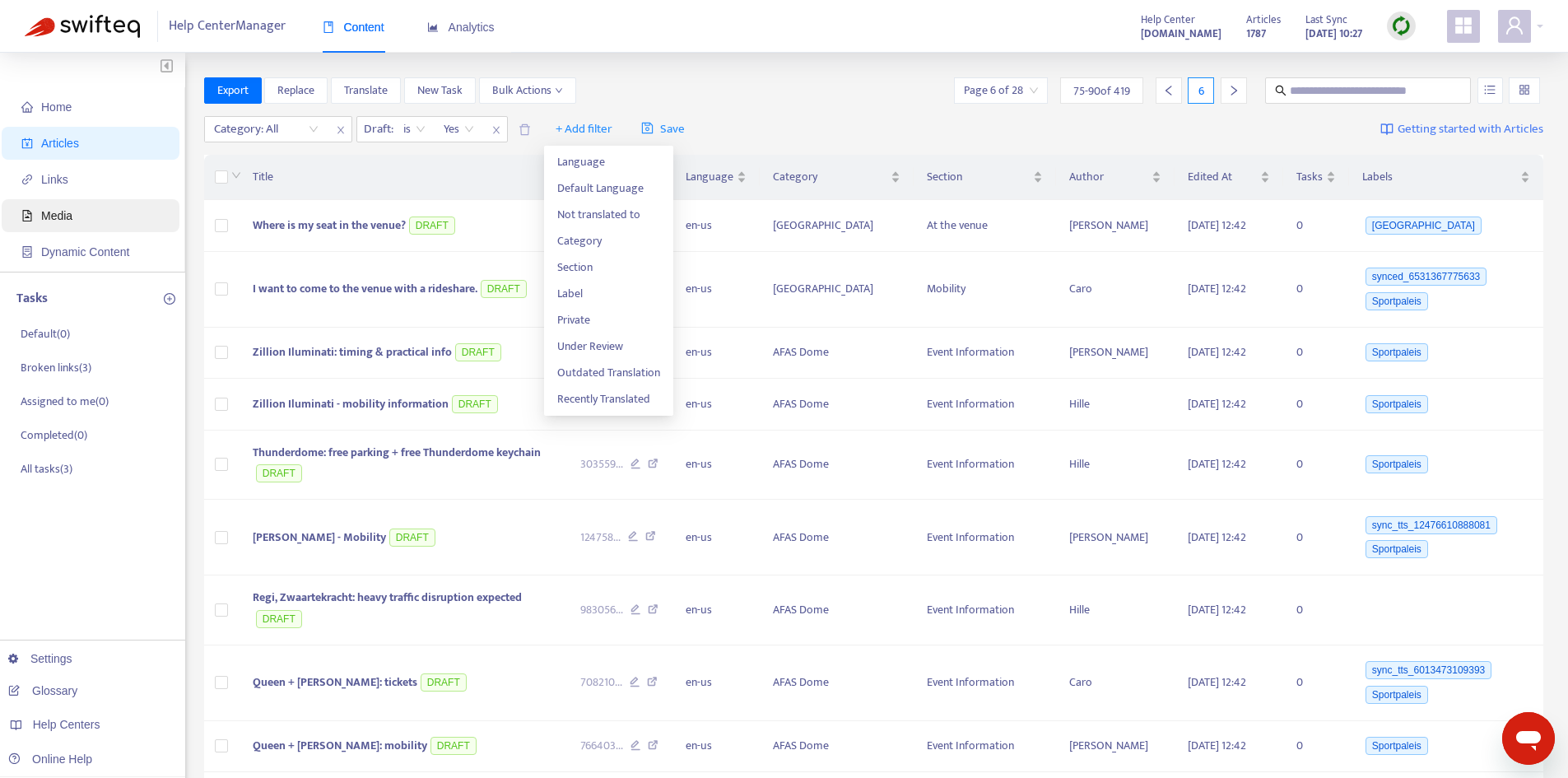
click at [66, 209] on span "Media" at bounding box center [57, 215] width 31 height 13
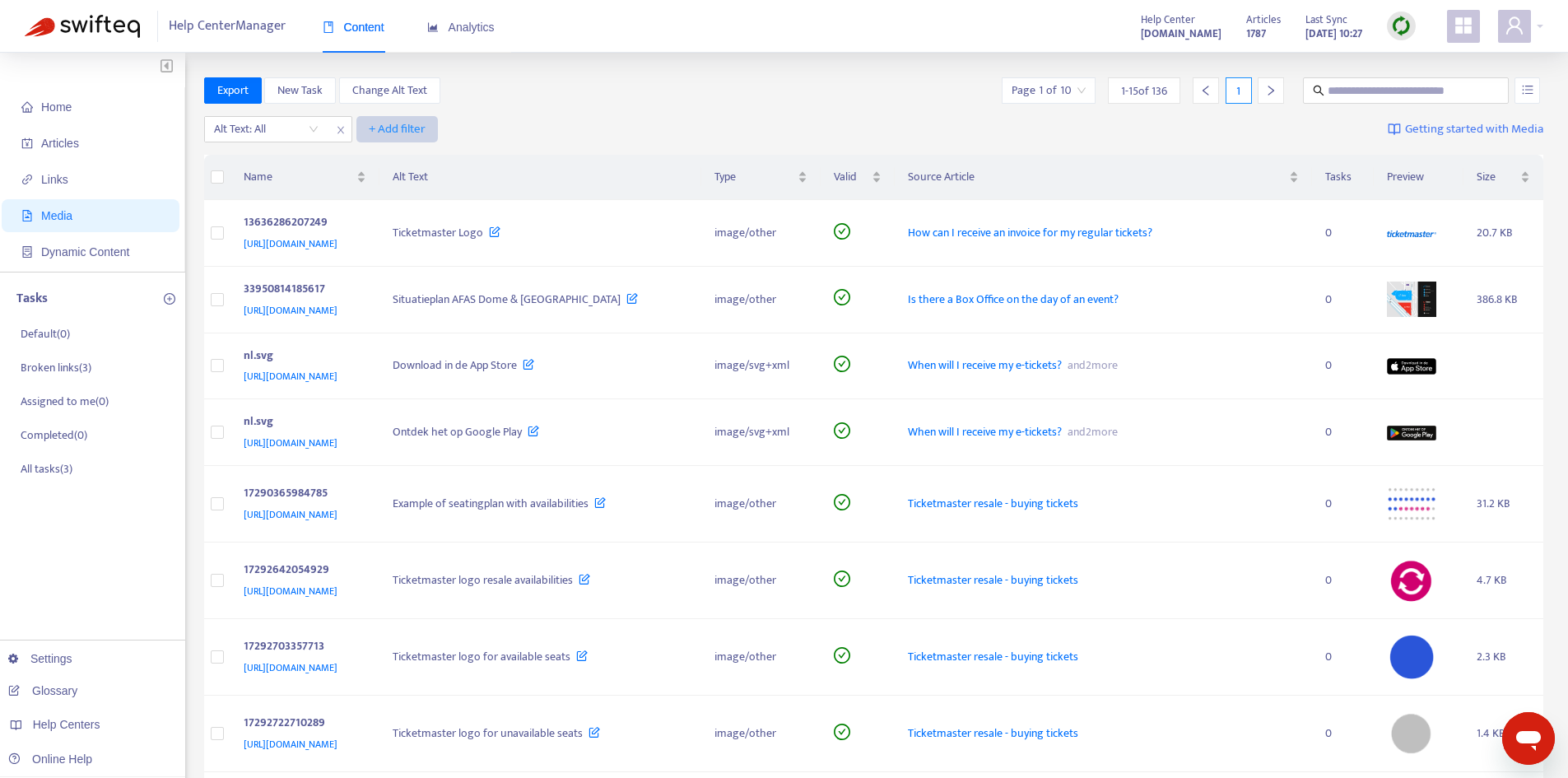
click at [412, 130] on span "+ Add filter" at bounding box center [397, 129] width 57 height 19
click at [679, 87] on div "Export New Task Change Alt Text Page 1 of 10 1 - 15 of 136 1" at bounding box center [874, 90] width 1340 height 27
click at [1436, 528] on img at bounding box center [1411, 504] width 50 height 50
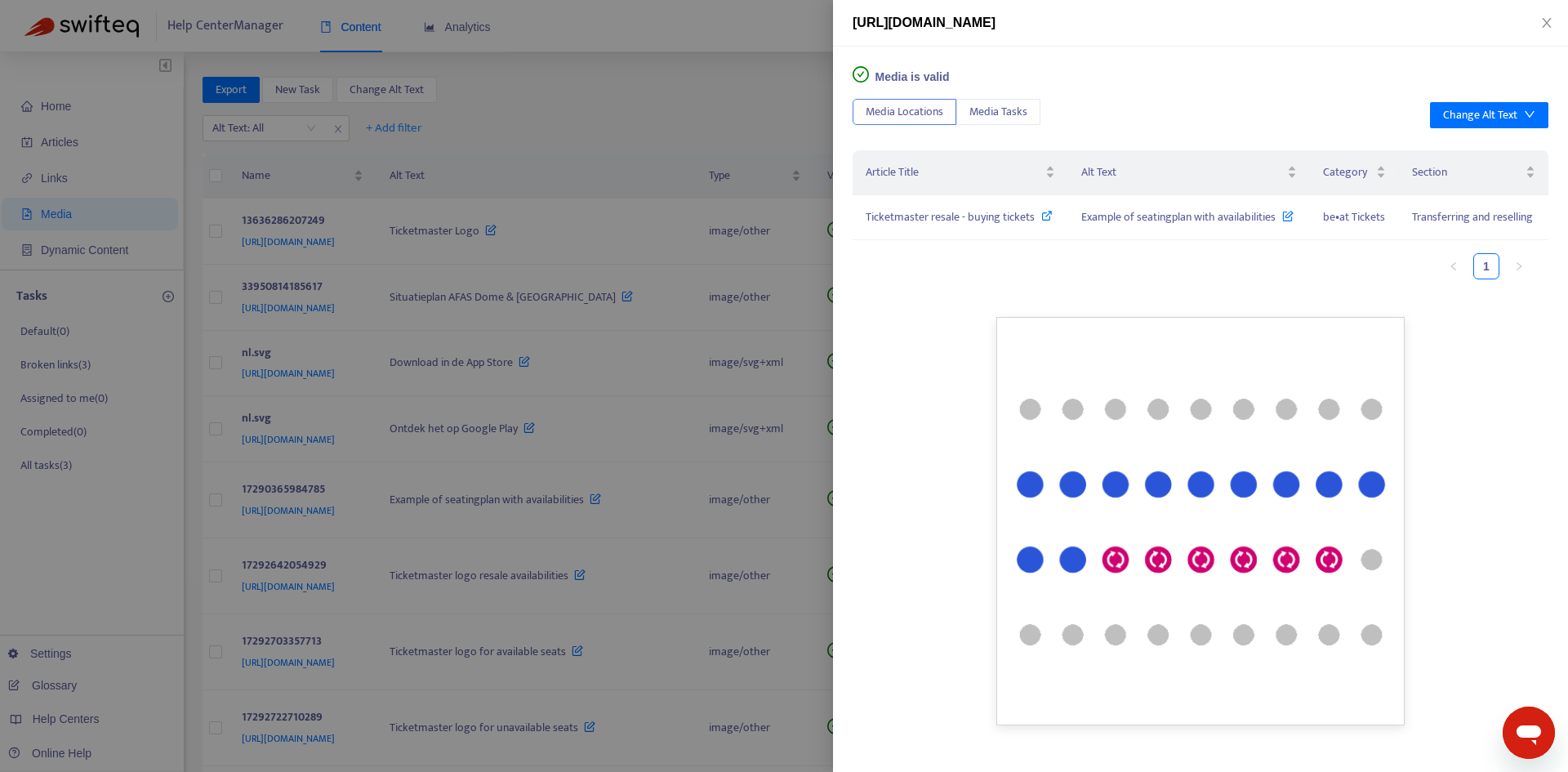
click at [786, 290] on div at bounding box center [784, 386] width 1568 height 772
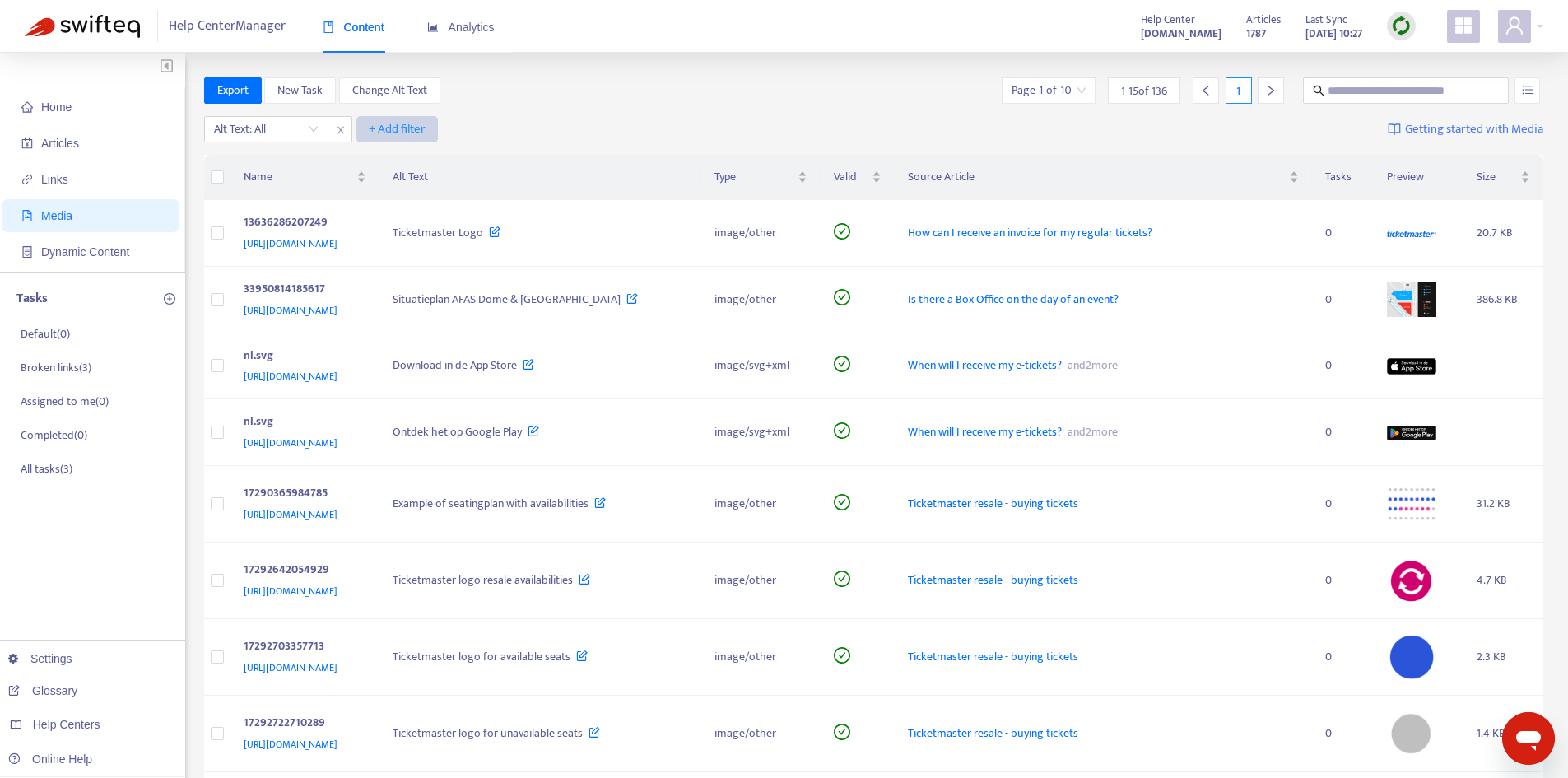
click at [364, 131] on button "+ Add filter" at bounding box center [397, 129] width 81 height 27
click at [321, 134] on div "Alt Text: All" at bounding box center [266, 129] width 122 height 25
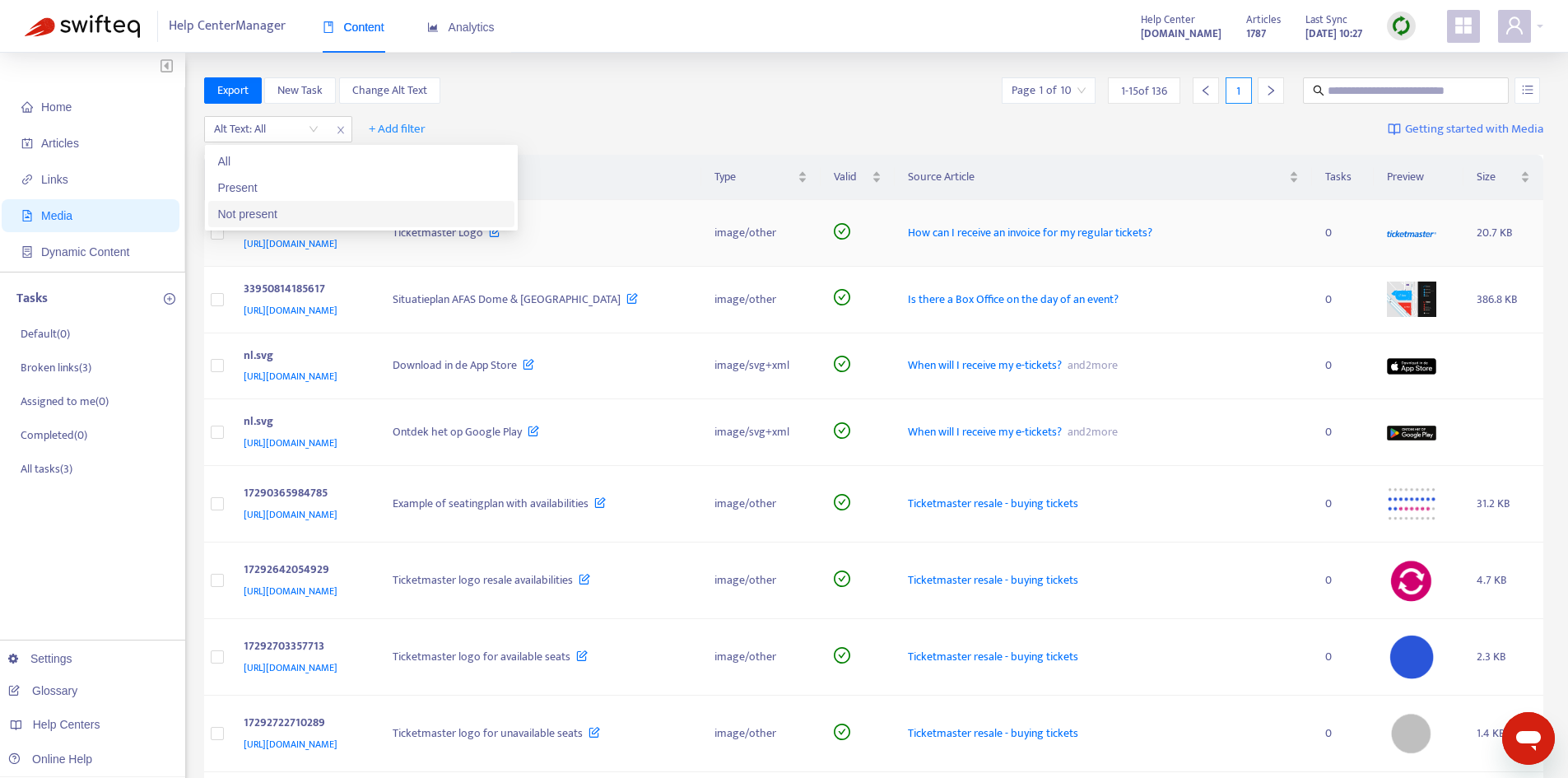
click at [300, 211] on div "Not present" at bounding box center [361, 215] width 286 height 18
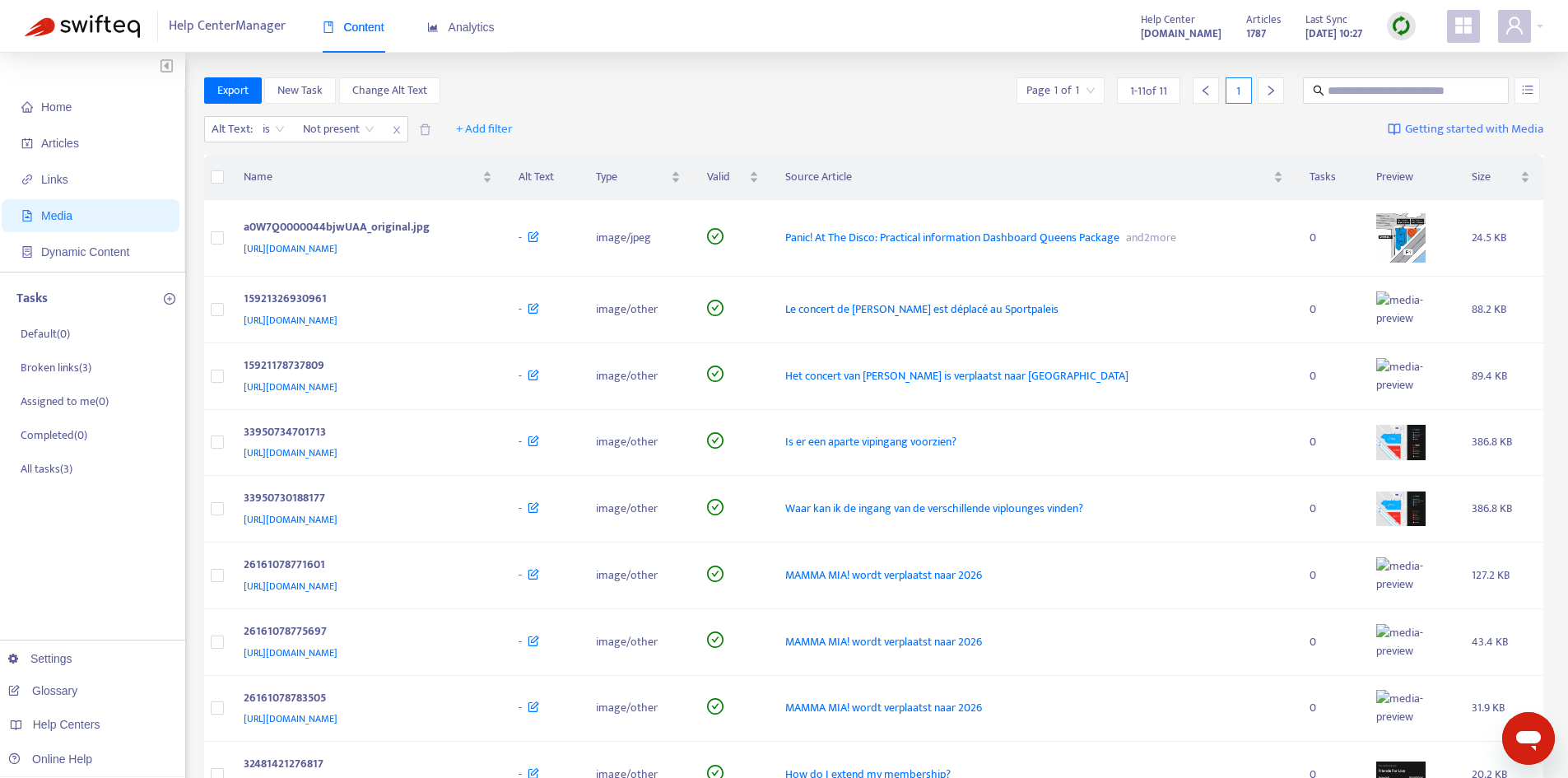
click at [623, 99] on div "Export New Task Change Alt Text Page 1 of 1 1 - 11 of 11 1" at bounding box center [874, 90] width 1340 height 27
click at [1425, 328] on img at bounding box center [1401, 308] width 50 height 36
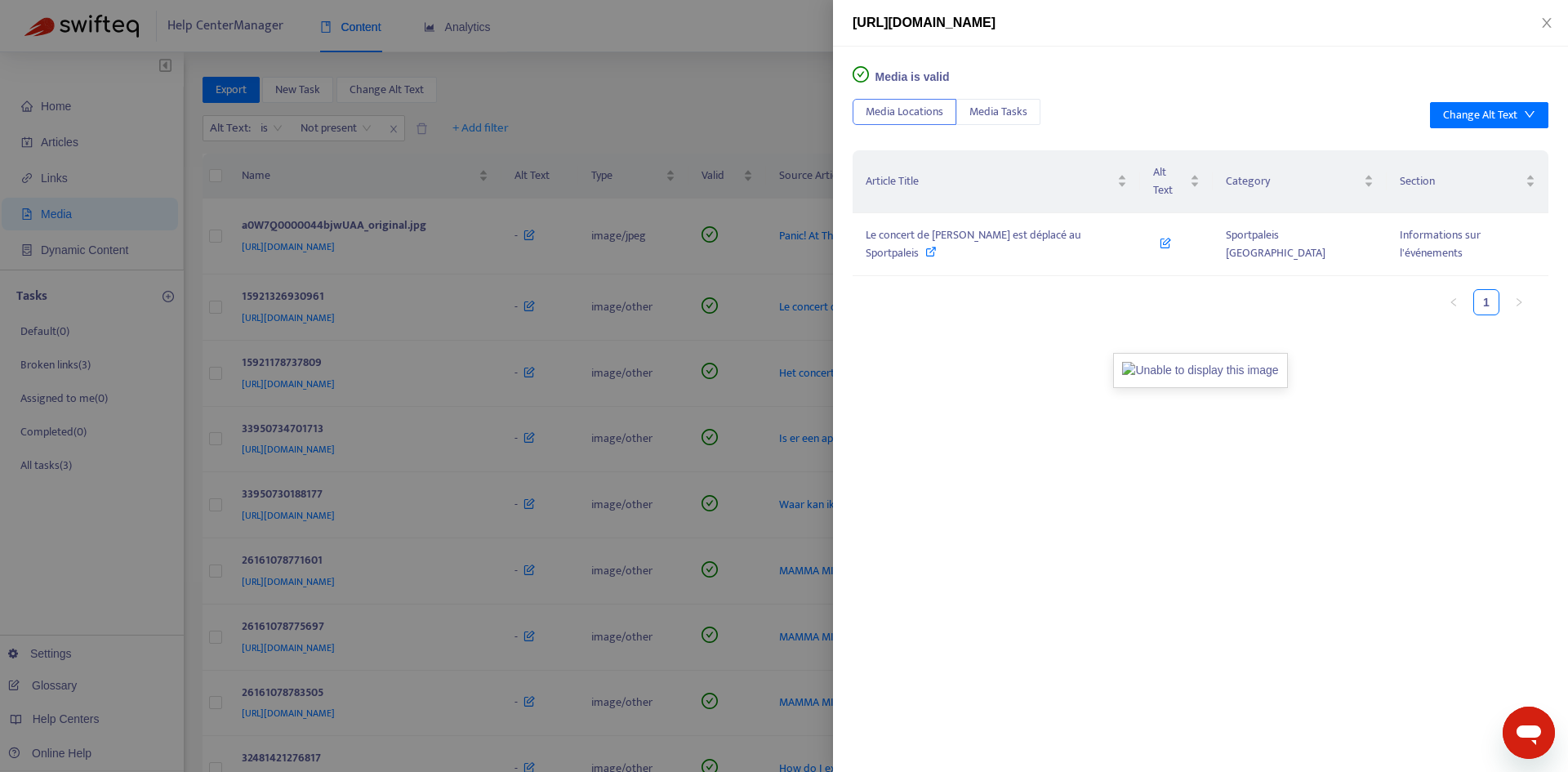
scroll to position [224, 0]
click at [1204, 384] on img at bounding box center [1200, 370] width 174 height 35
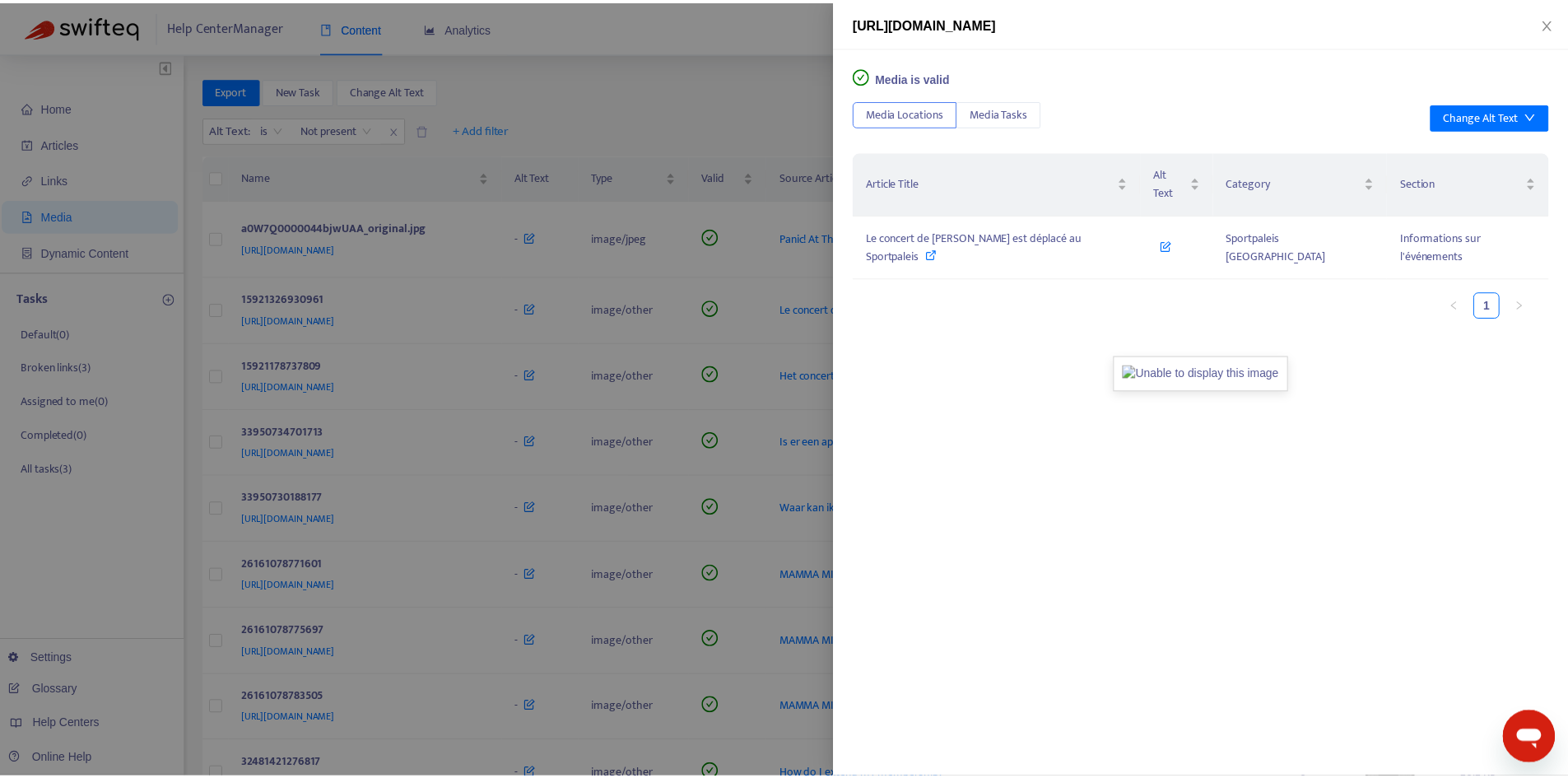
scroll to position [0, 0]
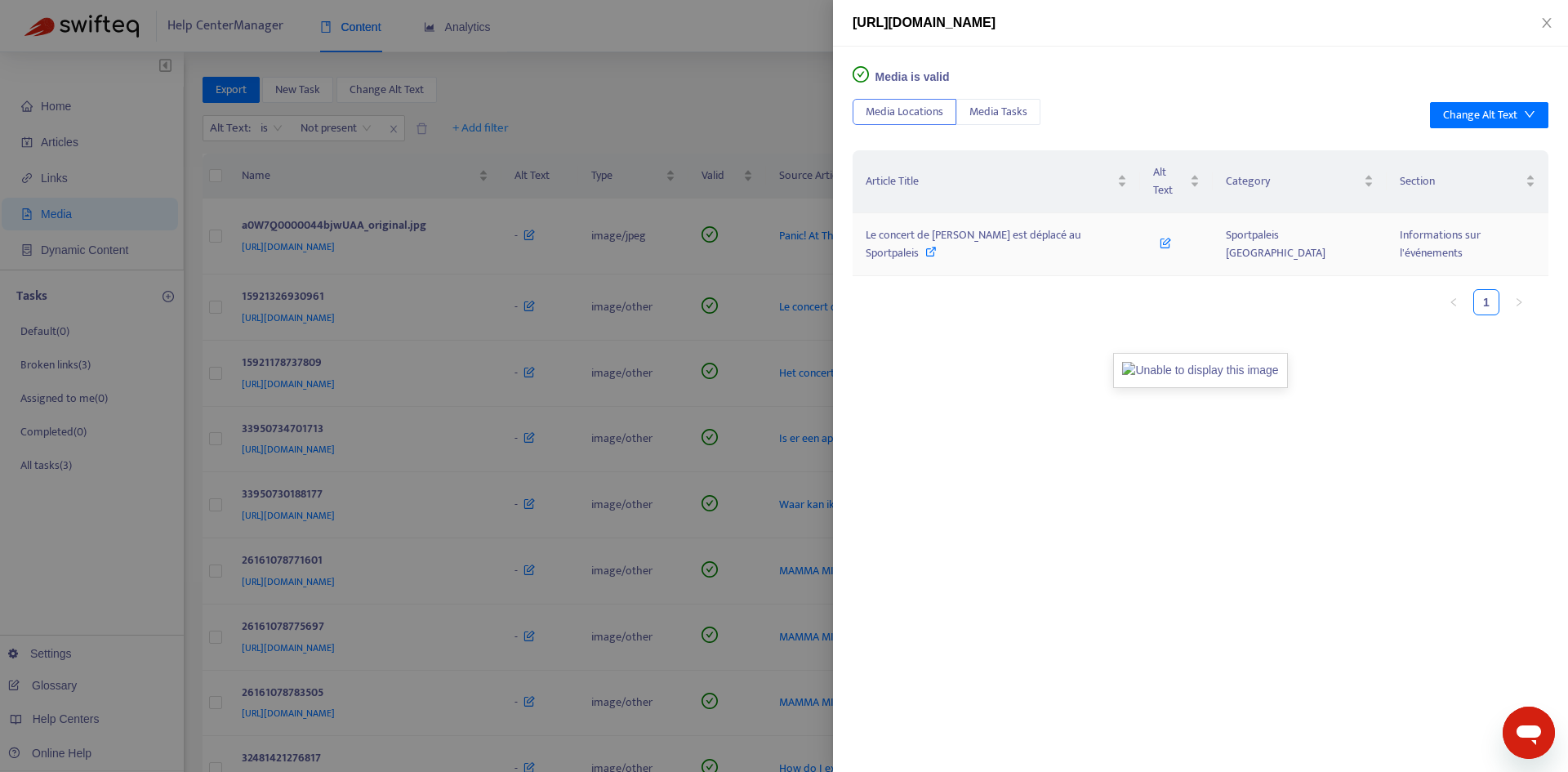
click at [1016, 227] on td "Le concert de [PERSON_NAME] est déplacé au Sportpaleis" at bounding box center [996, 244] width 288 height 63
click at [999, 226] on span "Le concert de [PERSON_NAME] est déplacé au Sportpaleis" at bounding box center [973, 244] width 216 height 37
click at [669, 256] on div at bounding box center [784, 386] width 1568 height 772
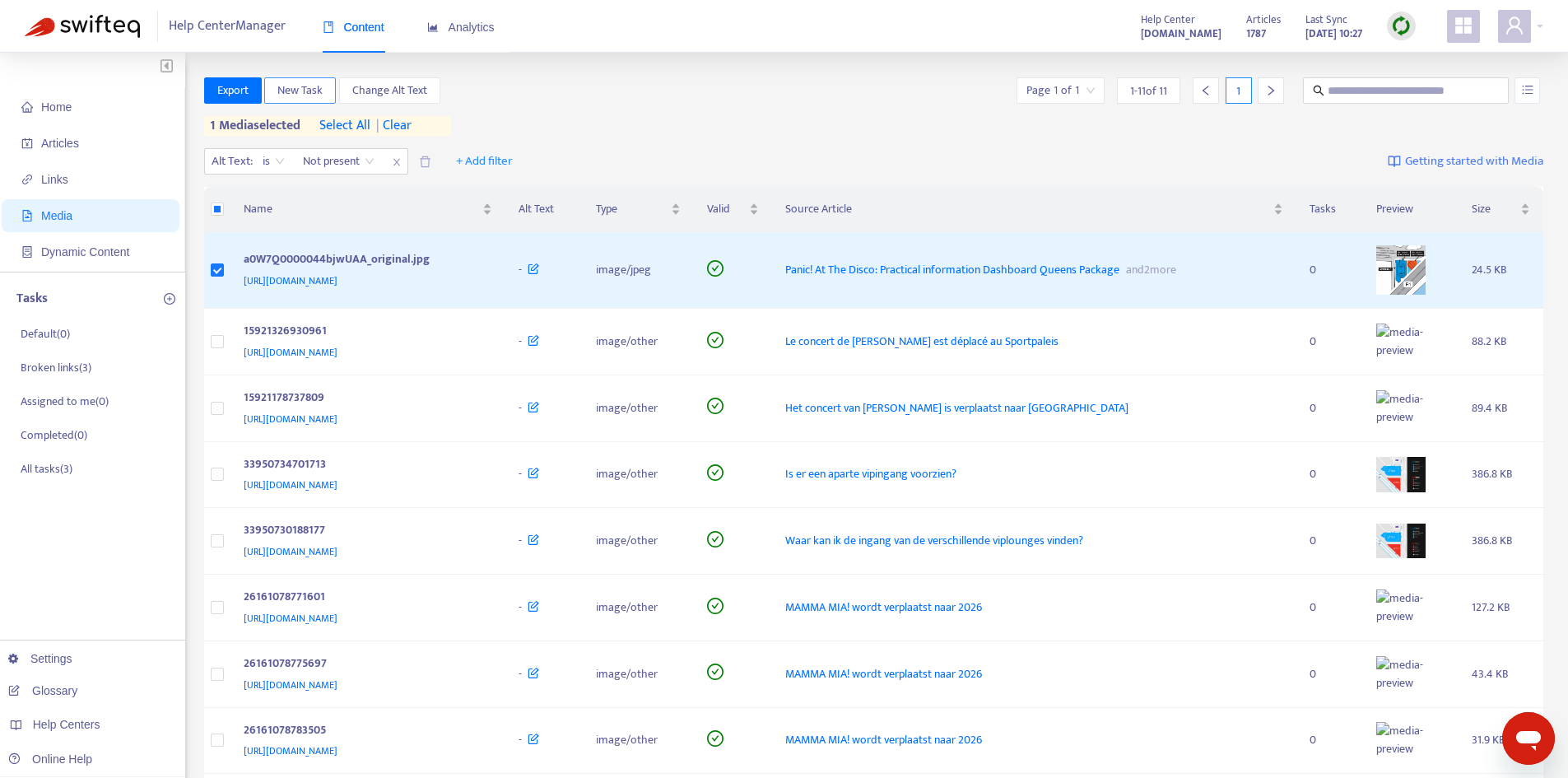
click at [306, 96] on span "New Task" at bounding box center [299, 90] width 45 height 18
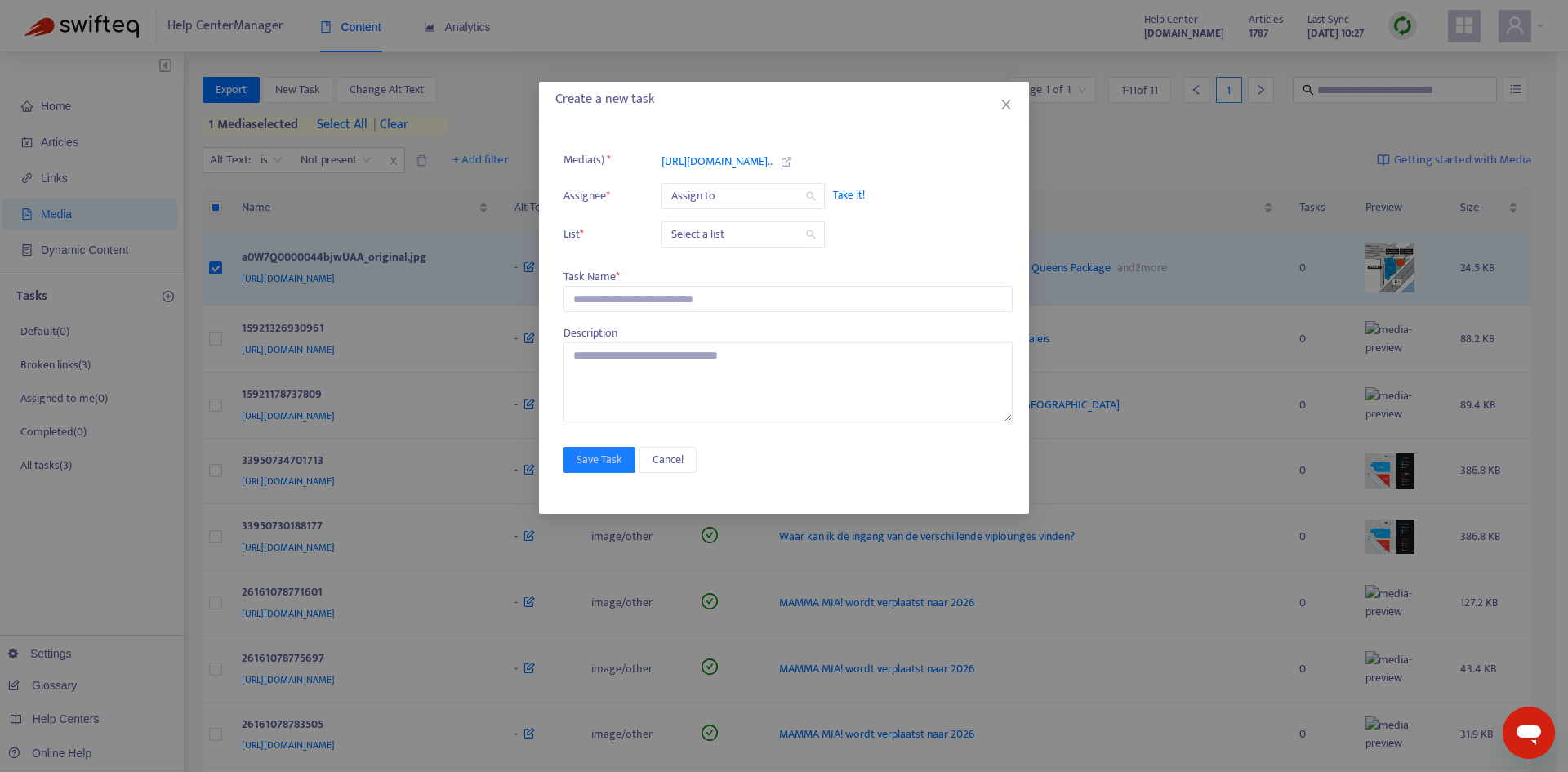
click at [384, 199] on div "Create a new task Media(s) * [URL][DOMAIN_NAME].. Assignee * Assign to Take it!…" at bounding box center [784, 386] width 1568 height 772
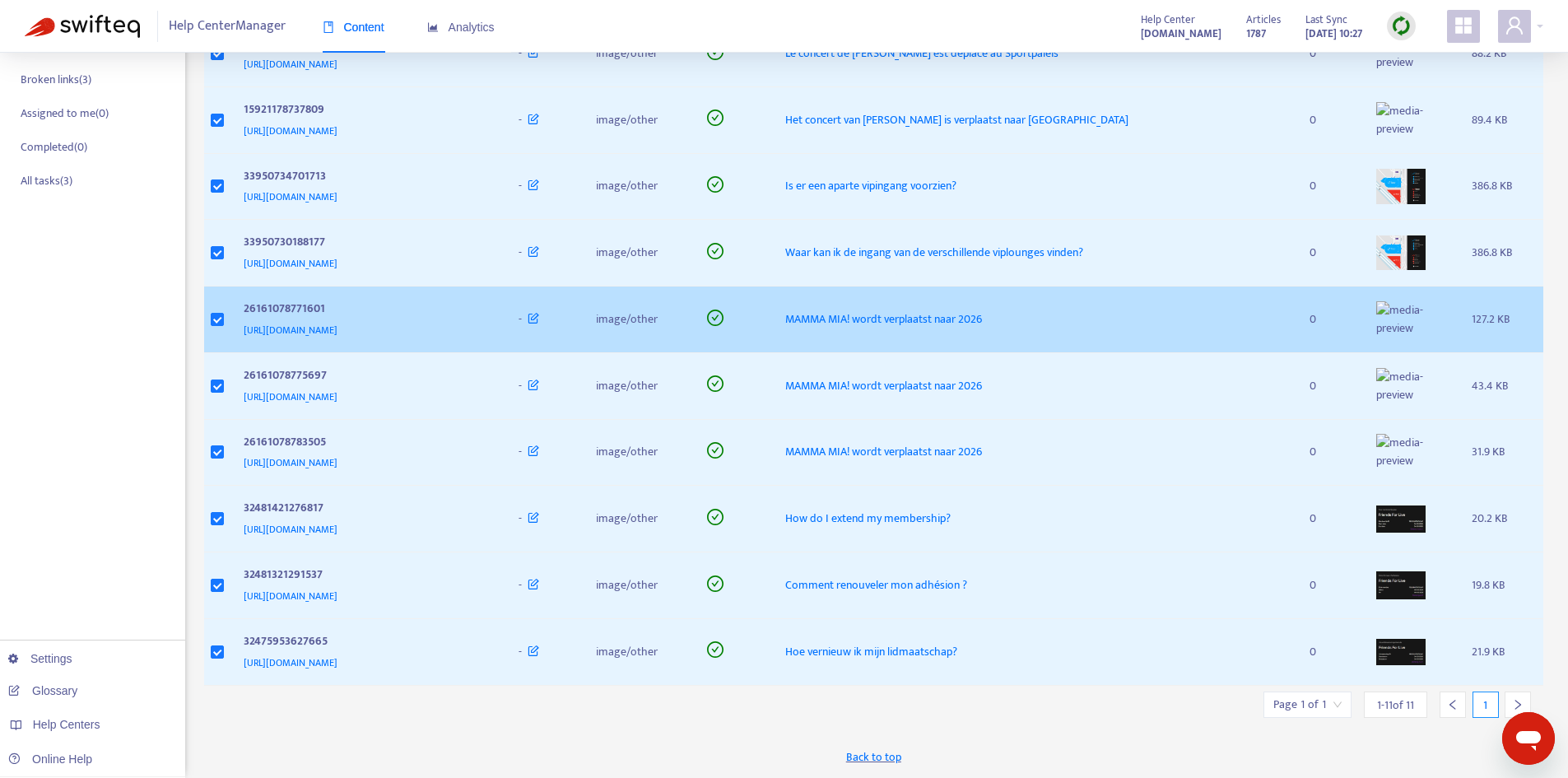
scroll to position [439, 0]
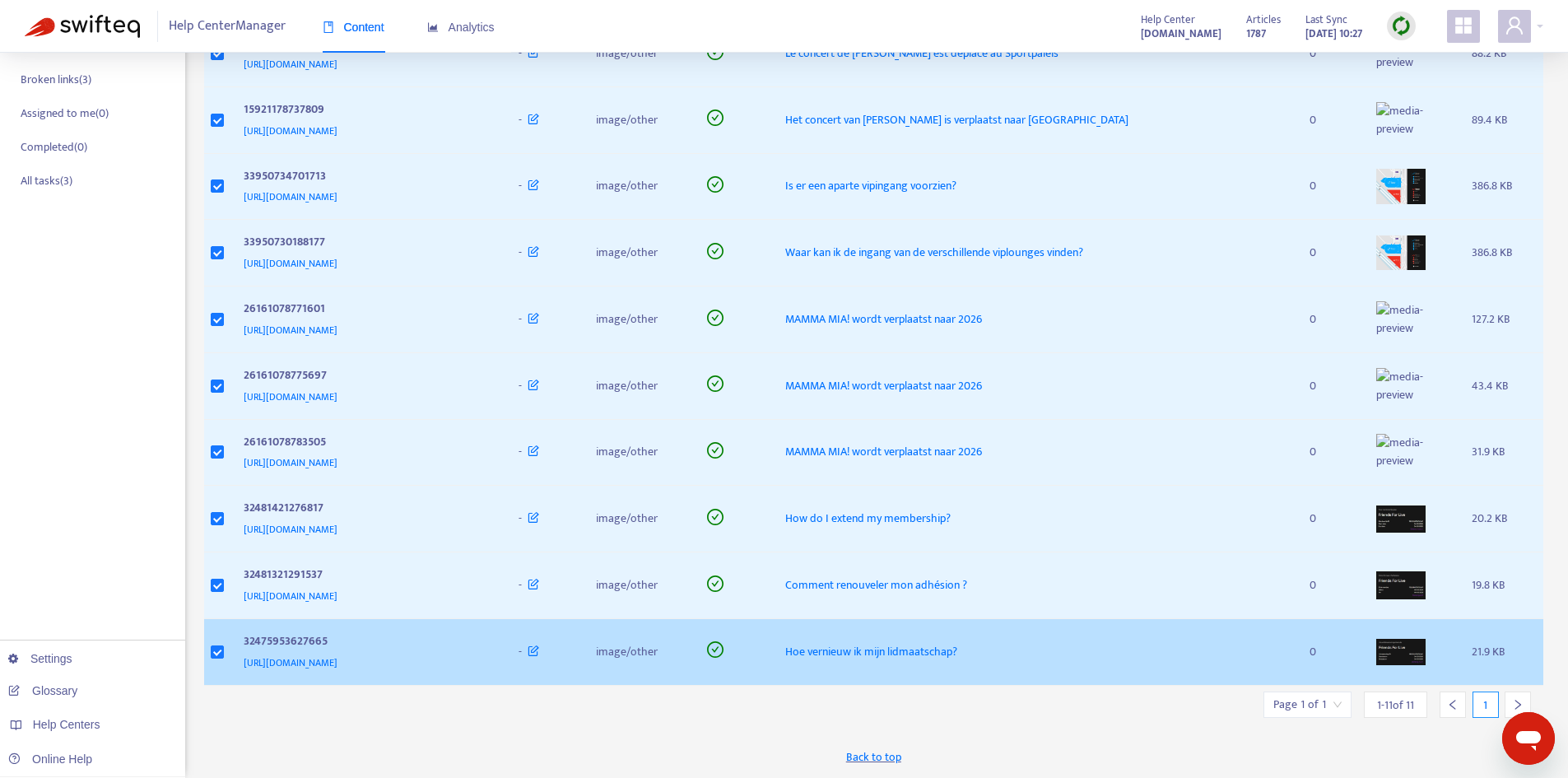
click at [1410, 662] on img at bounding box center [1401, 652] width 50 height 27
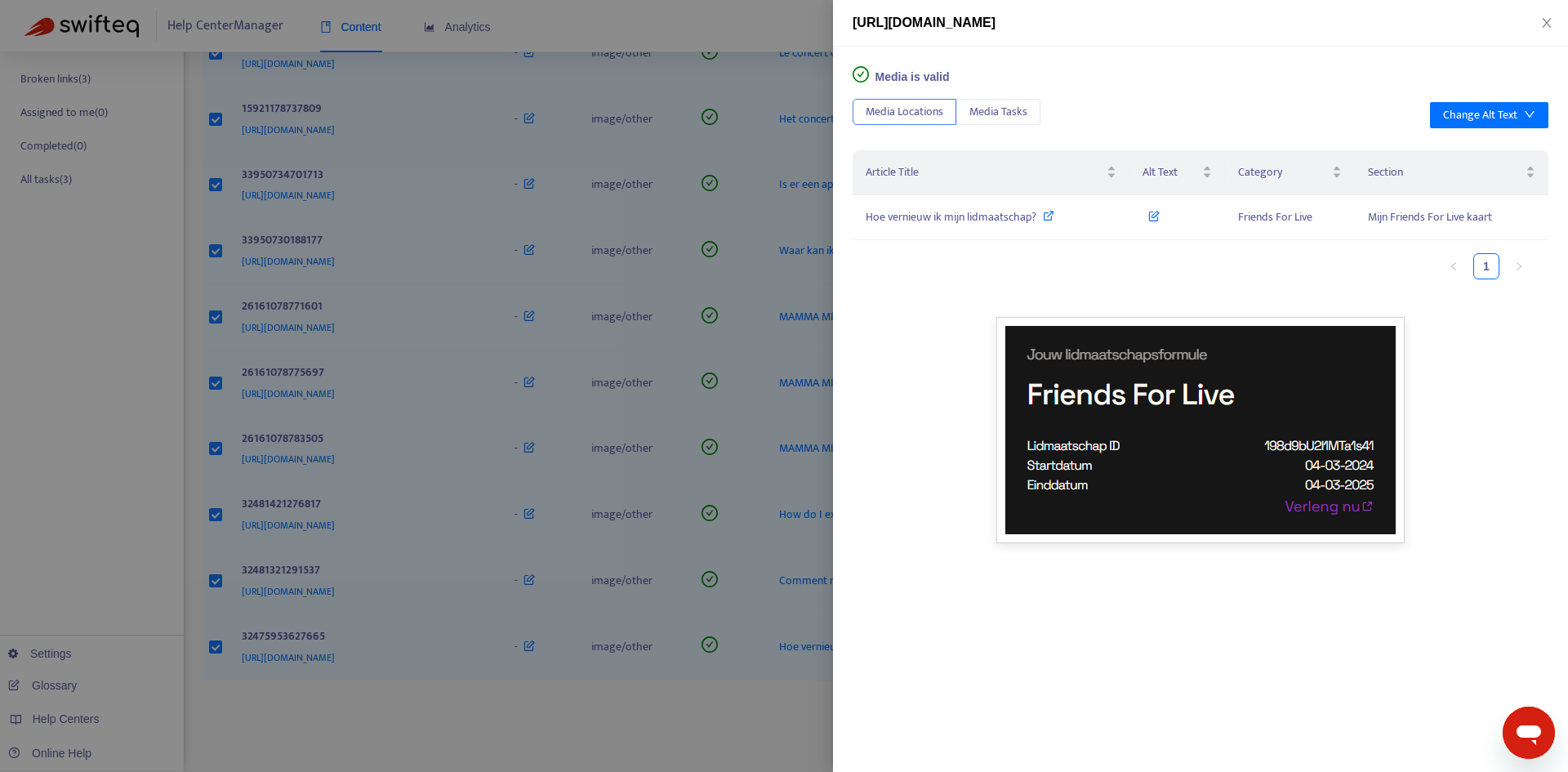
click at [1150, 452] on img at bounding box center [1201, 430] width 408 height 227
click at [908, 29] on span "[URL][DOMAIN_NAME]" at bounding box center [924, 22] width 143 height 14
click at [913, 19] on span "[URL][DOMAIN_NAME]" at bounding box center [924, 22] width 143 height 14
click at [938, 207] on span "Hoe vernieuw ik mijn lidmaatschap?" at bounding box center [950, 217] width 171 height 19
click at [683, 396] on div at bounding box center [784, 386] width 1568 height 772
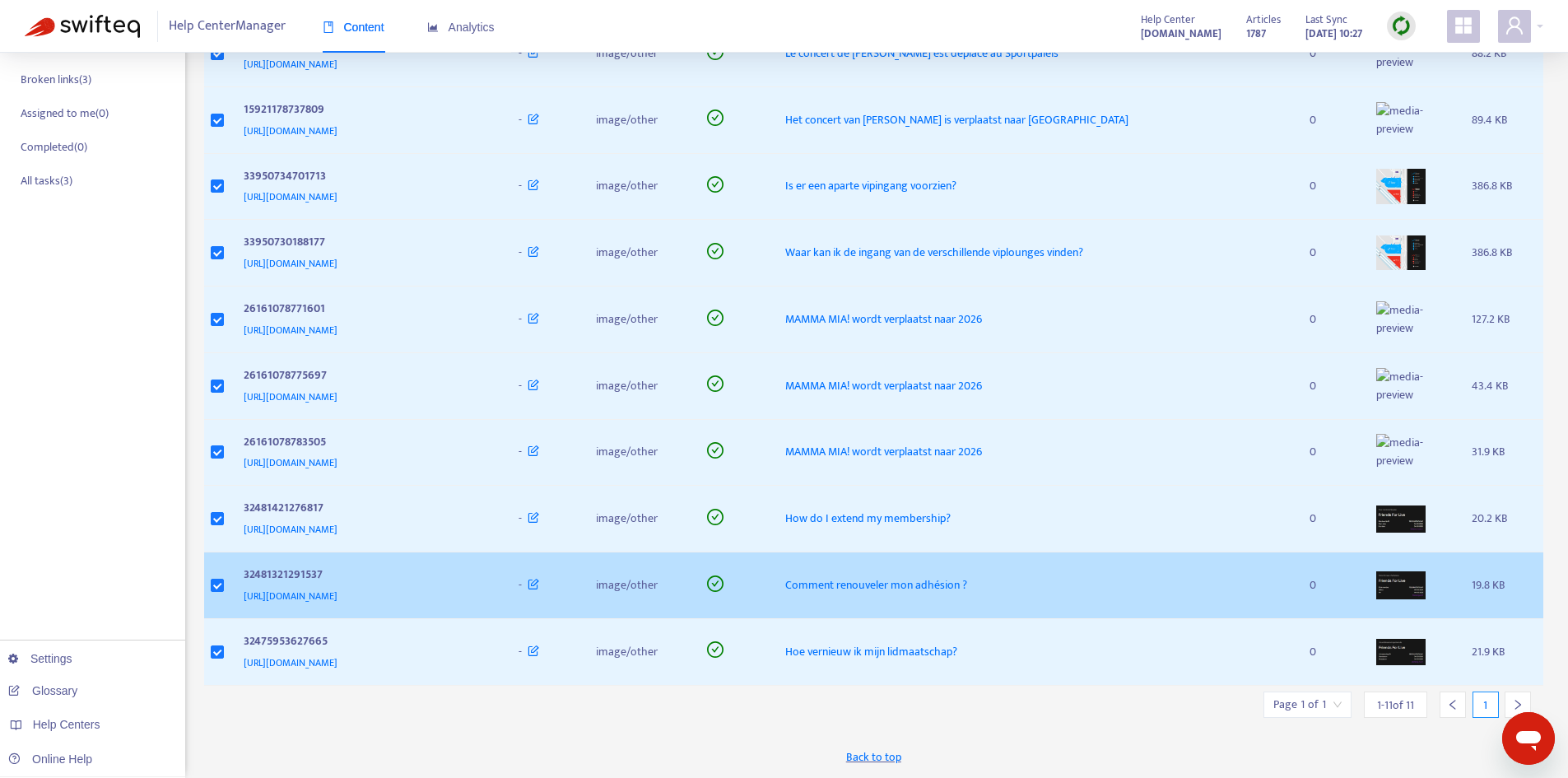
click at [1144, 573] on td "Comment renouveler mon adhésion ?" at bounding box center [1033, 586] width 524 height 66
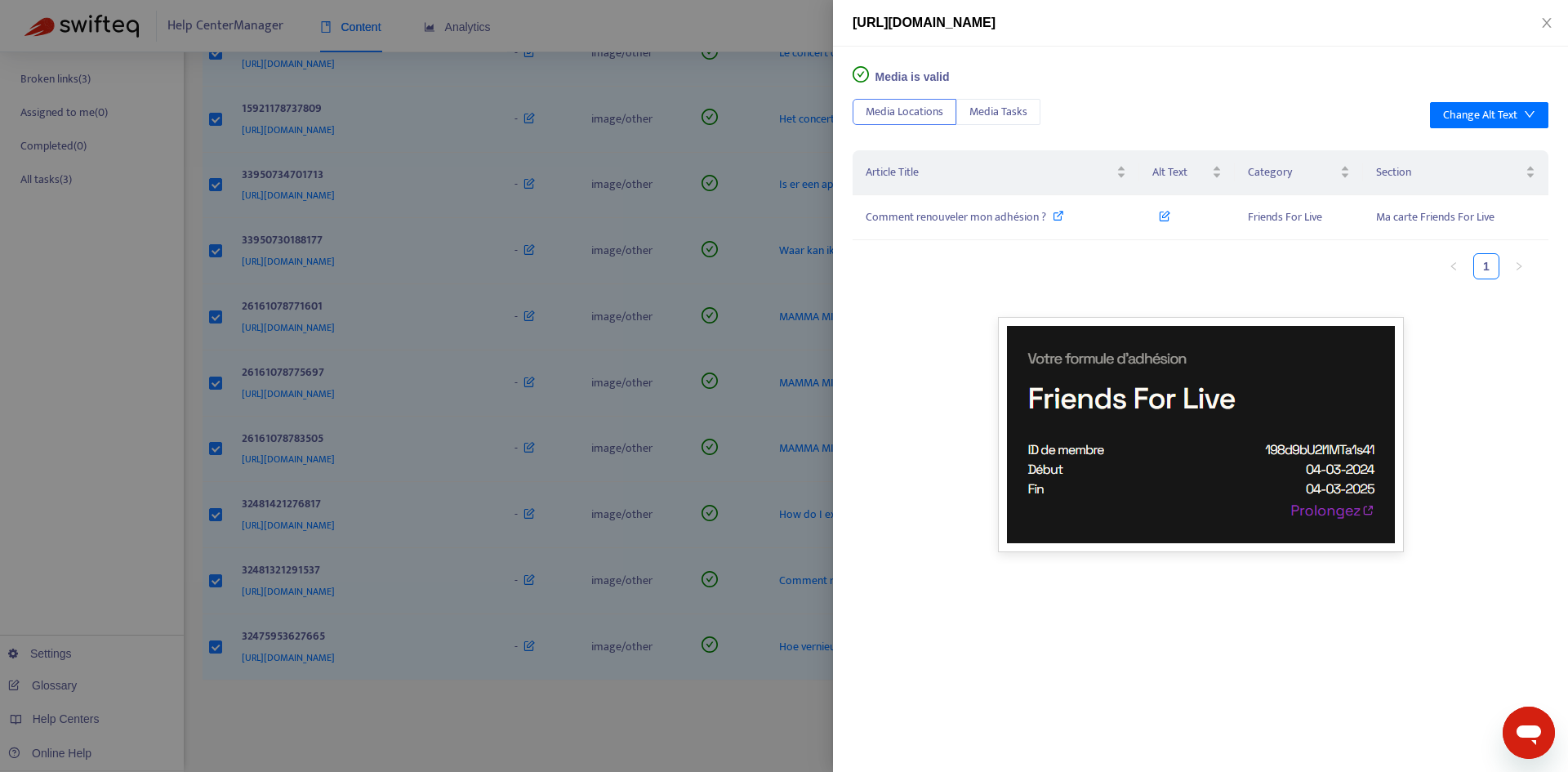
click at [642, 365] on div at bounding box center [784, 386] width 1568 height 772
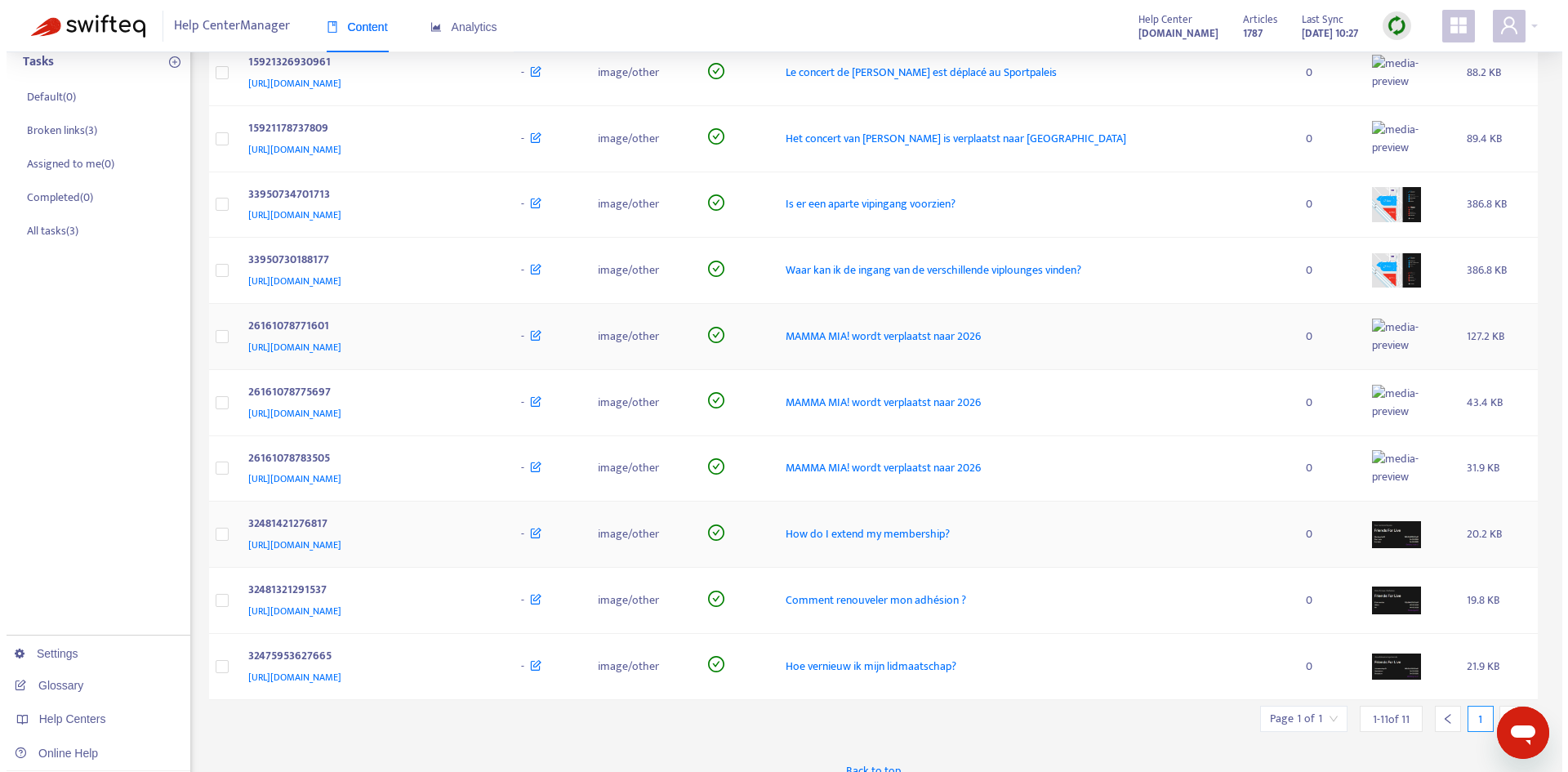
scroll to position [404, 0]
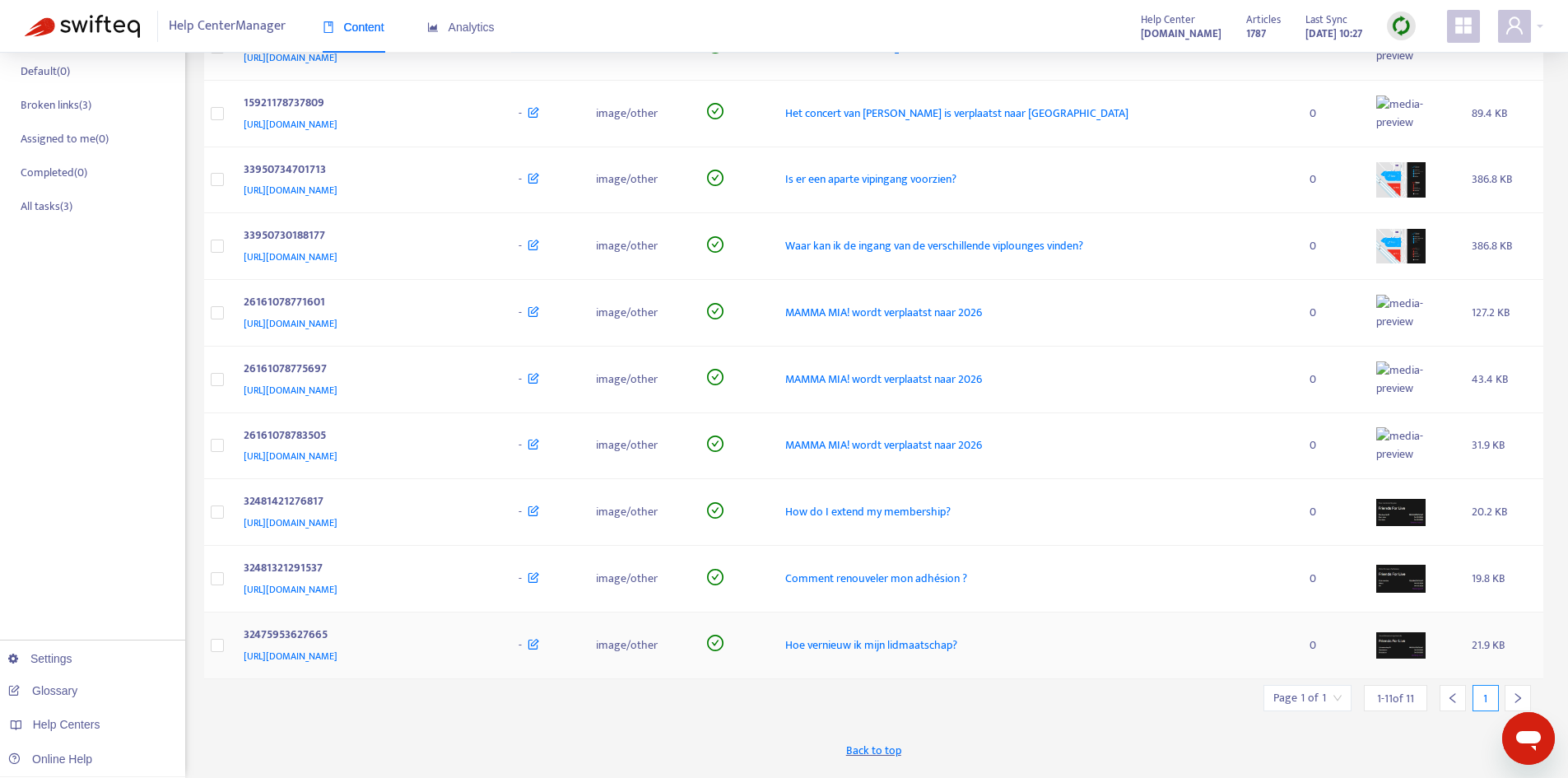
click at [1425, 658] on img at bounding box center [1401, 644] width 50 height 27
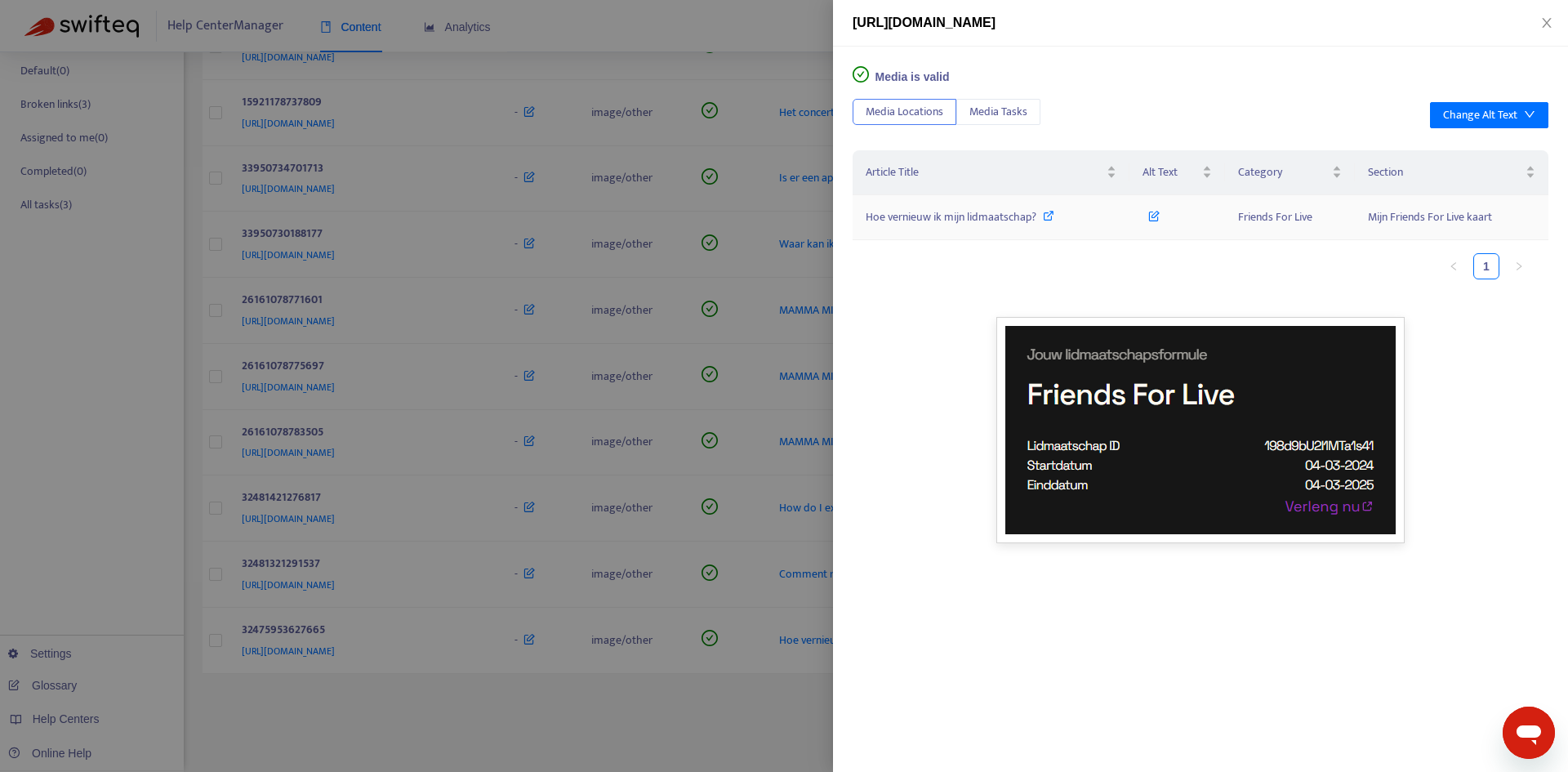
click at [1150, 210] on icon at bounding box center [1154, 213] width 12 height 18
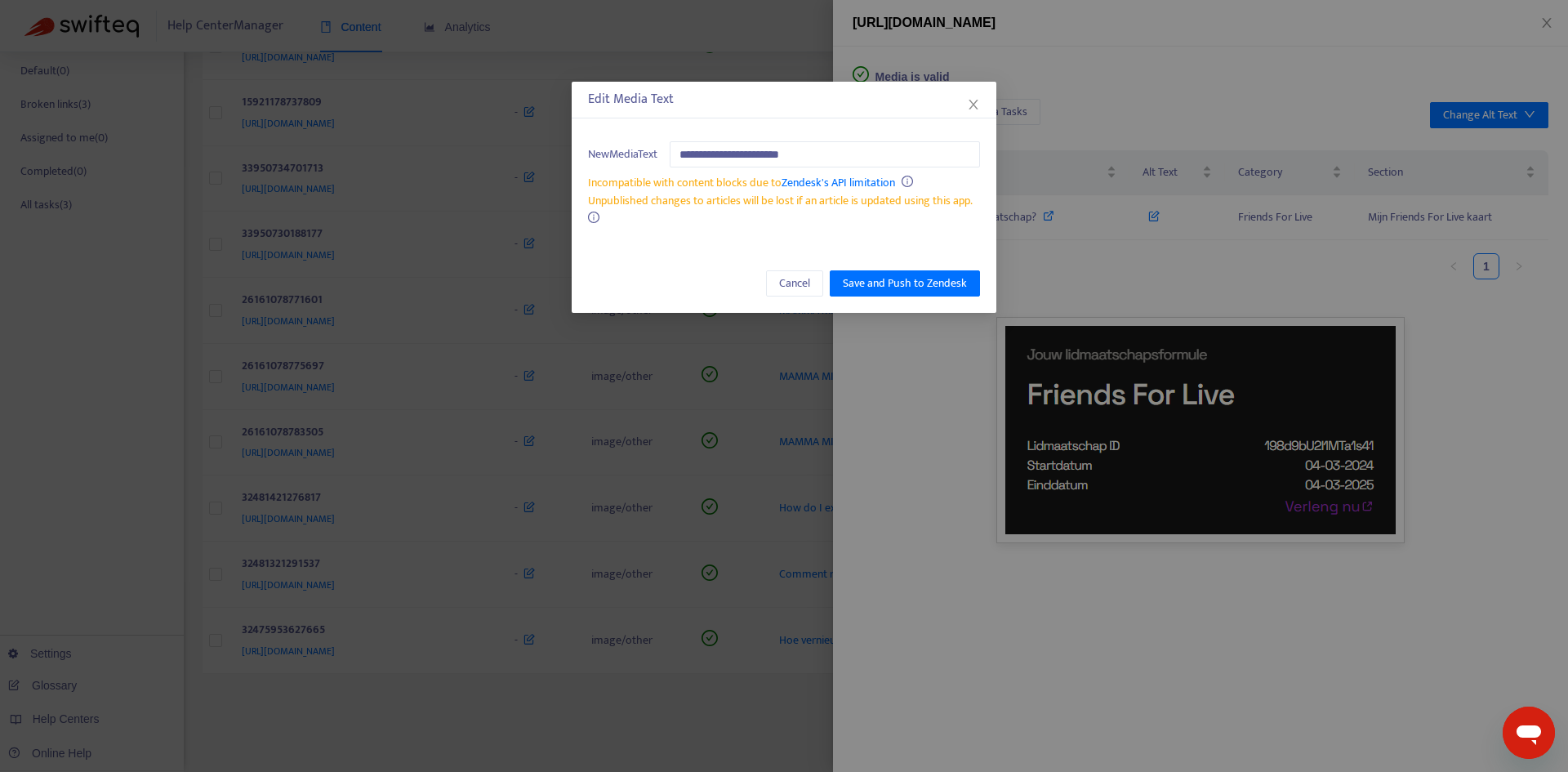
type input "**********"
drag, startPoint x: 879, startPoint y: 268, endPoint x: 885, endPoint y: 281, distance: 14.3
click at [880, 270] on div "Cancel Save and Push to Zendesk" at bounding box center [784, 283] width 425 height 58
click at [889, 287] on span "Save and Push to Zendesk" at bounding box center [905, 283] width 124 height 18
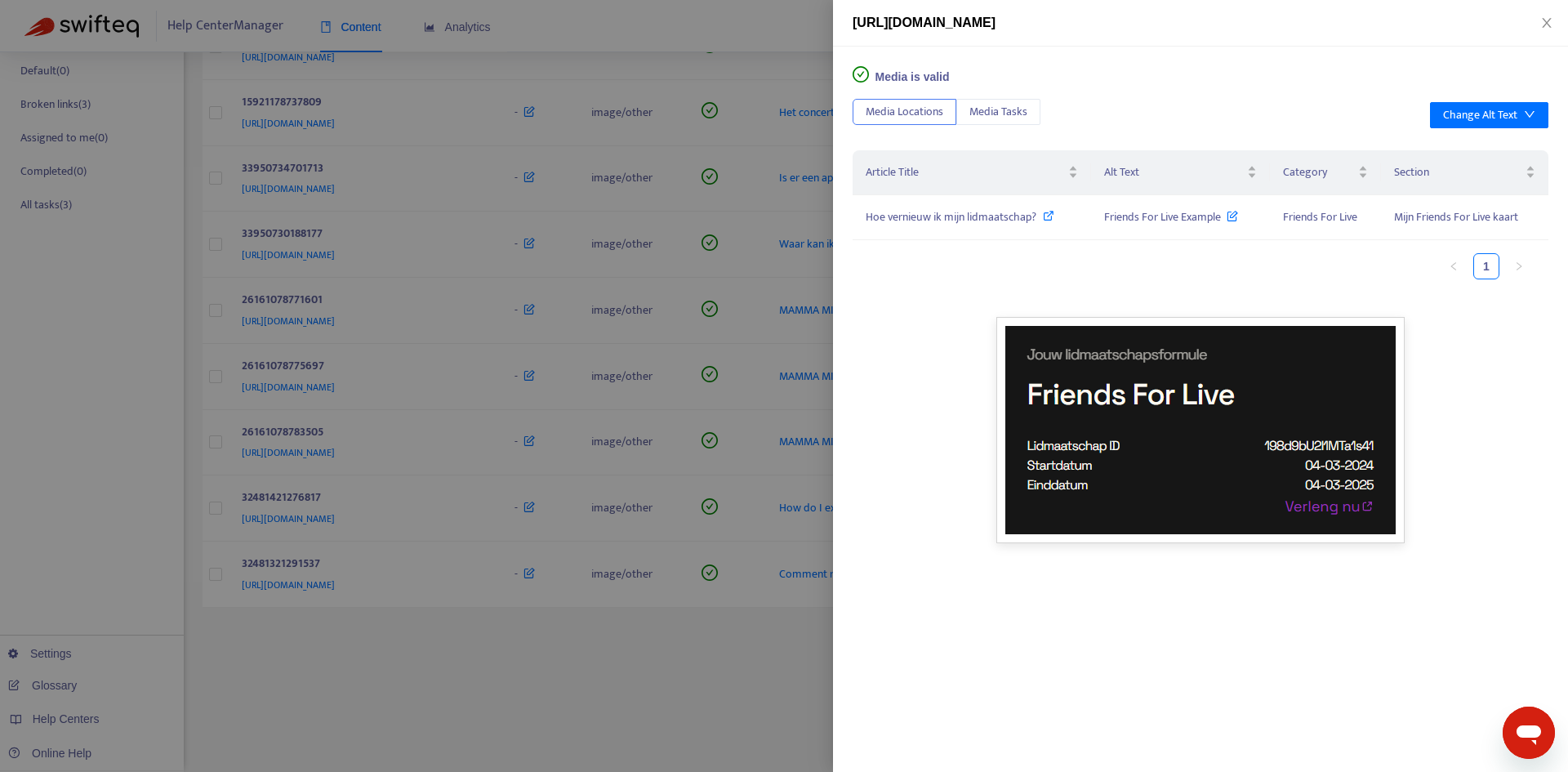
click at [657, 280] on div at bounding box center [784, 386] width 1568 height 772
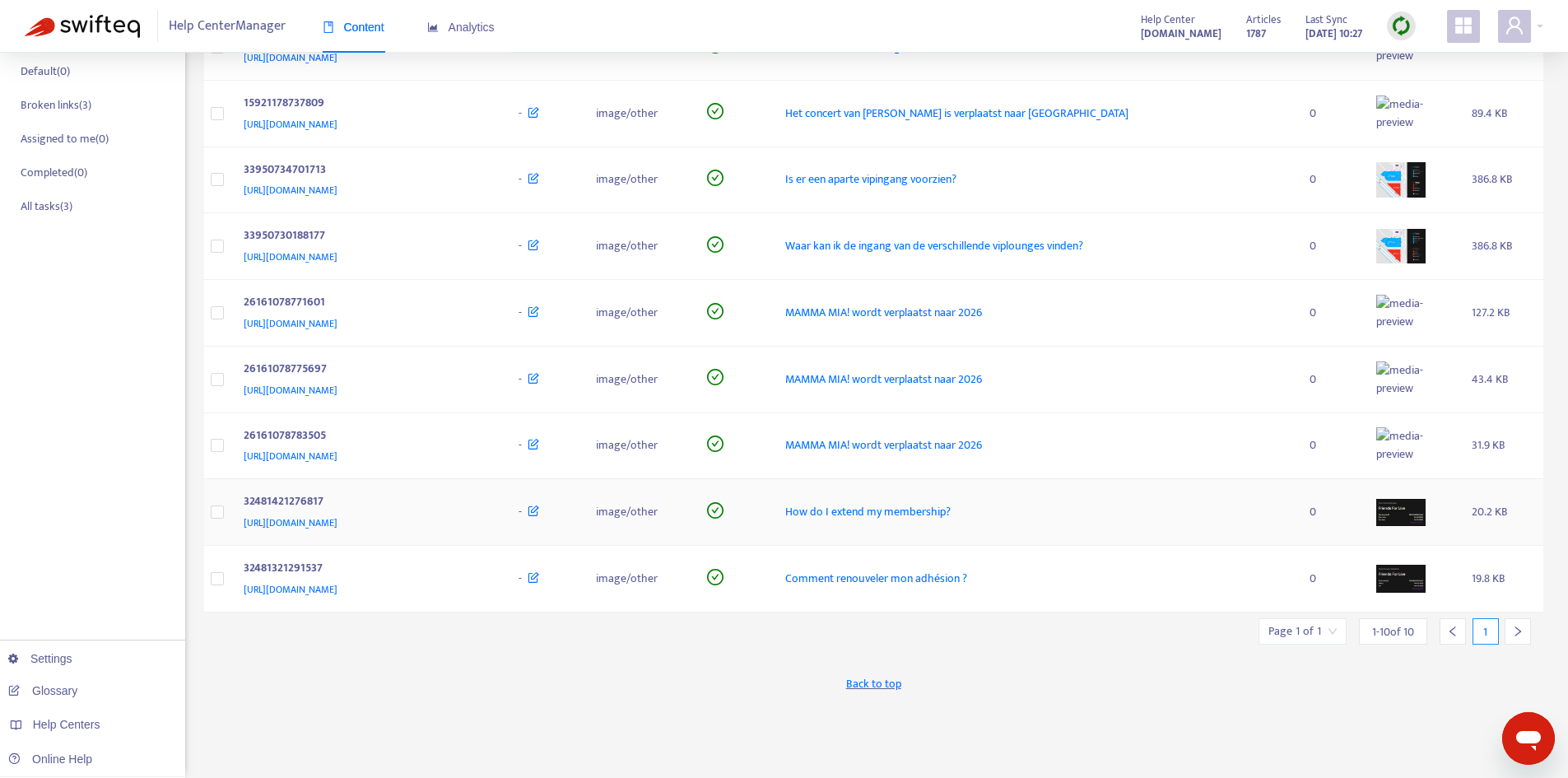
click at [1425, 546] on td at bounding box center [1411, 512] width 96 height 66
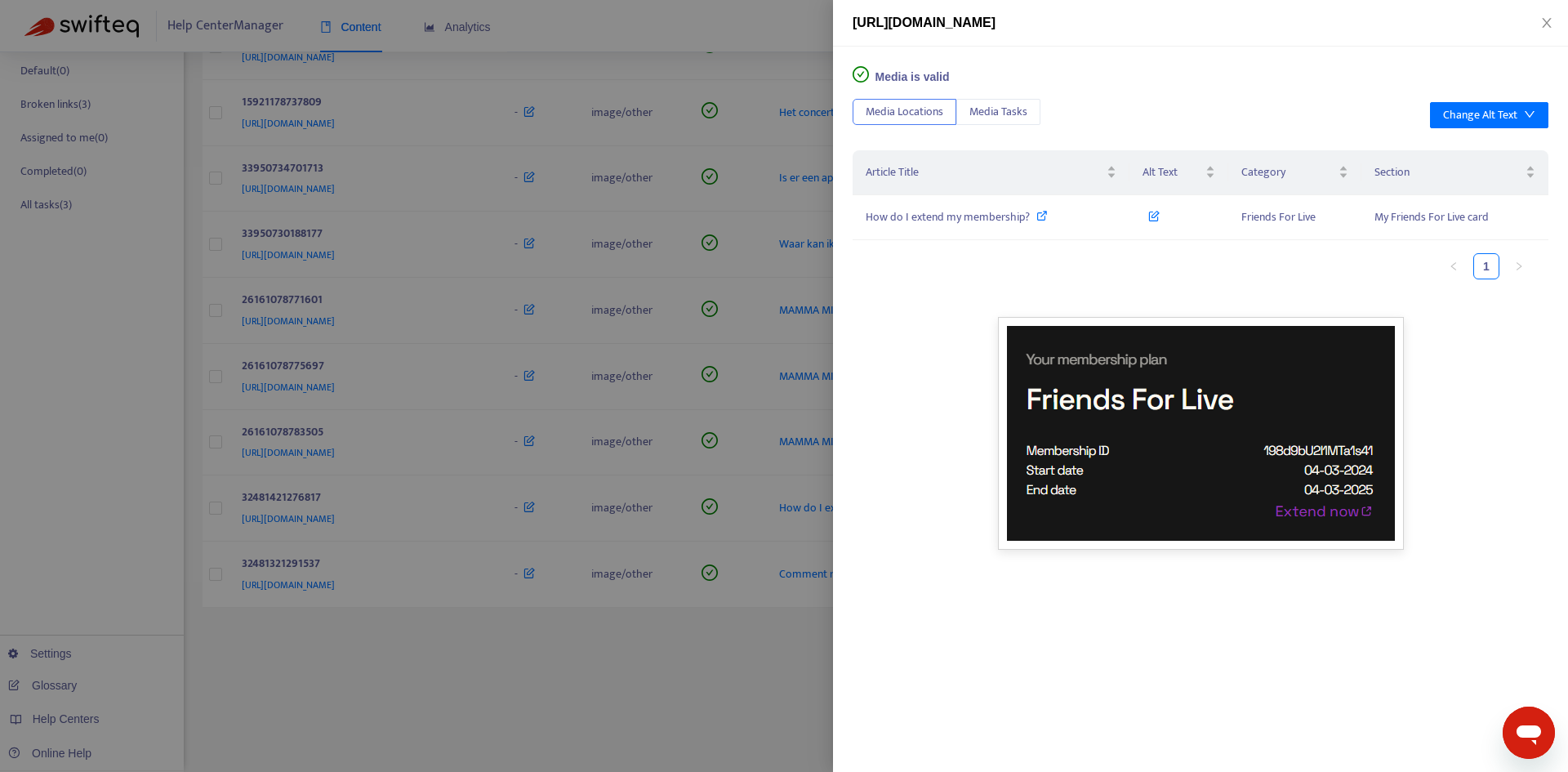
click at [1418, 586] on div "Media is valid Media Locations Media Tasks Change Alt Text Article Title Alt Te…" at bounding box center [1201, 409] width 735 height 725
click at [1156, 206] on icon at bounding box center [1154, 213] width 12 height 18
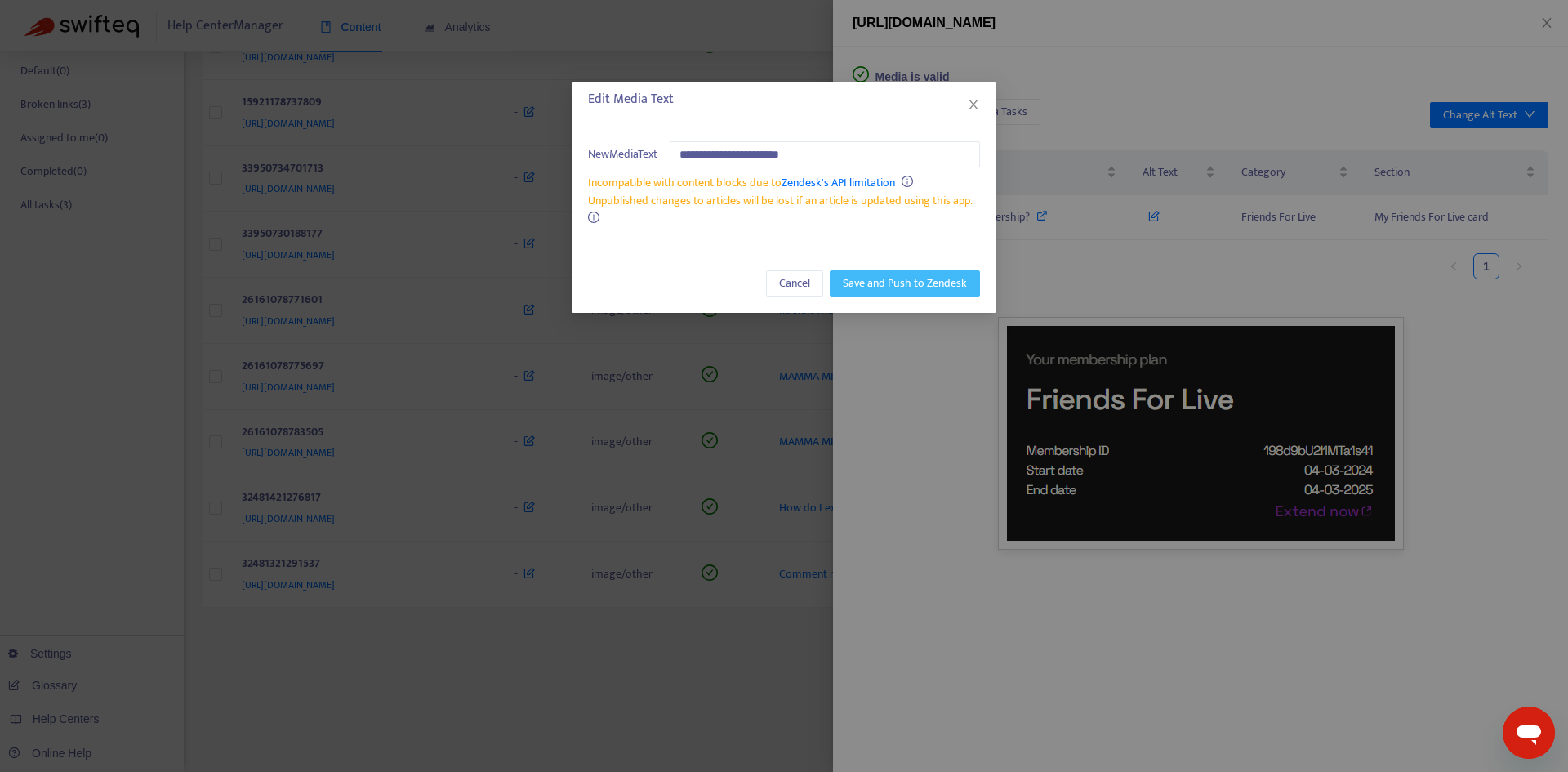
type input "**********"
click at [917, 288] on span "Save and Push to Zendesk" at bounding box center [905, 283] width 124 height 18
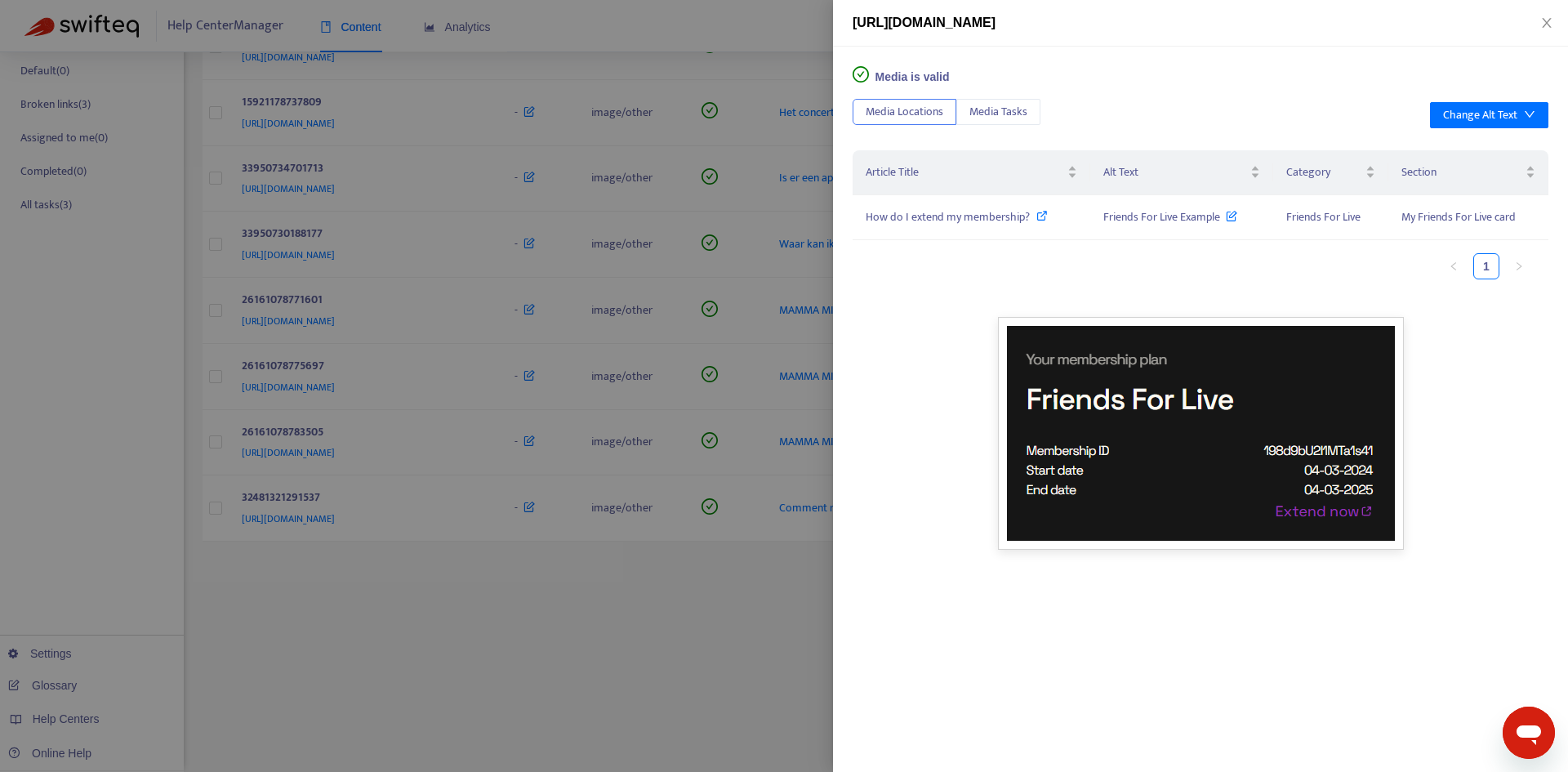
scroll to position [272, 0]
click at [631, 450] on div at bounding box center [784, 386] width 1568 height 772
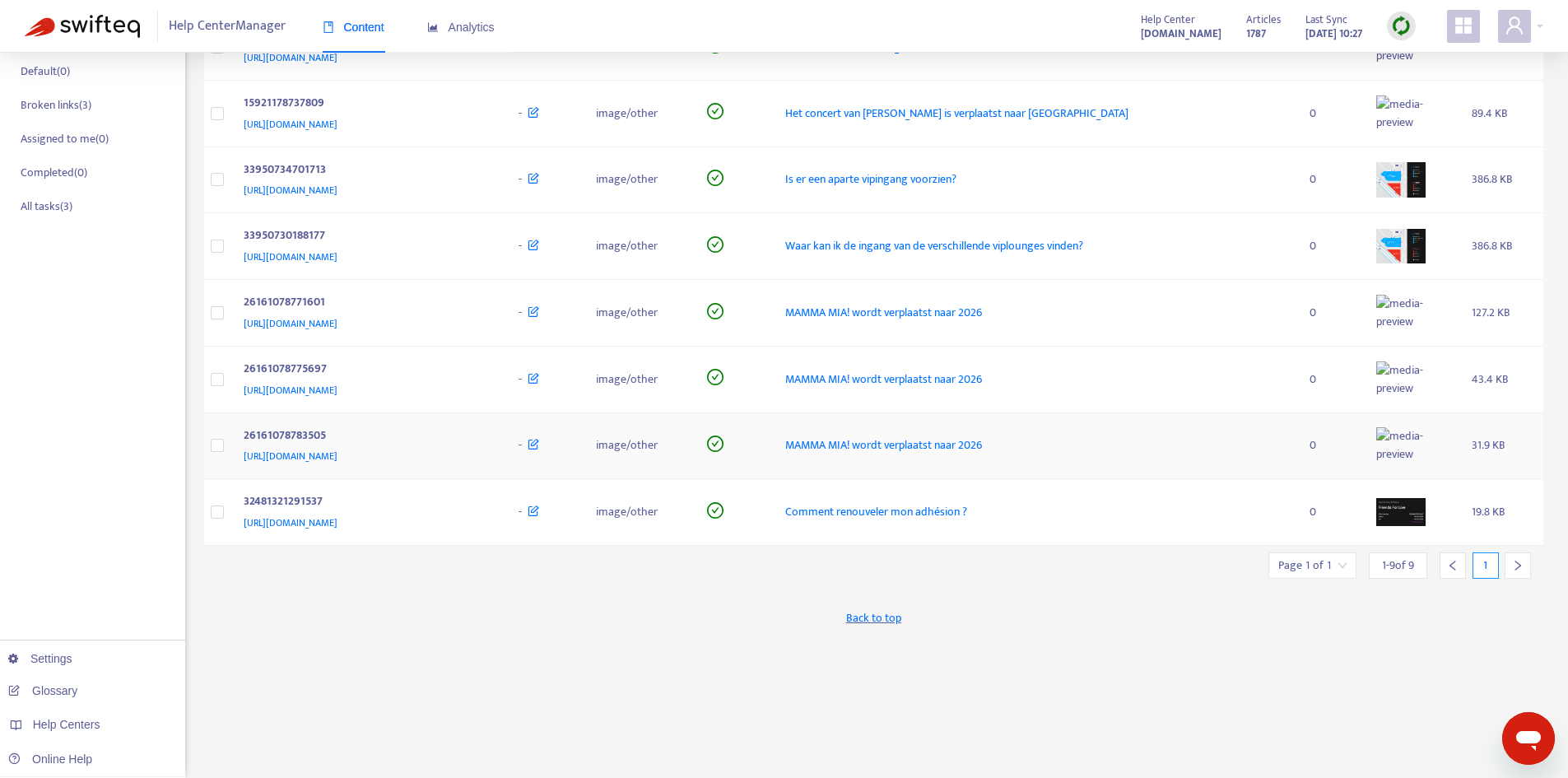
click at [1418, 463] on img at bounding box center [1401, 445] width 50 height 36
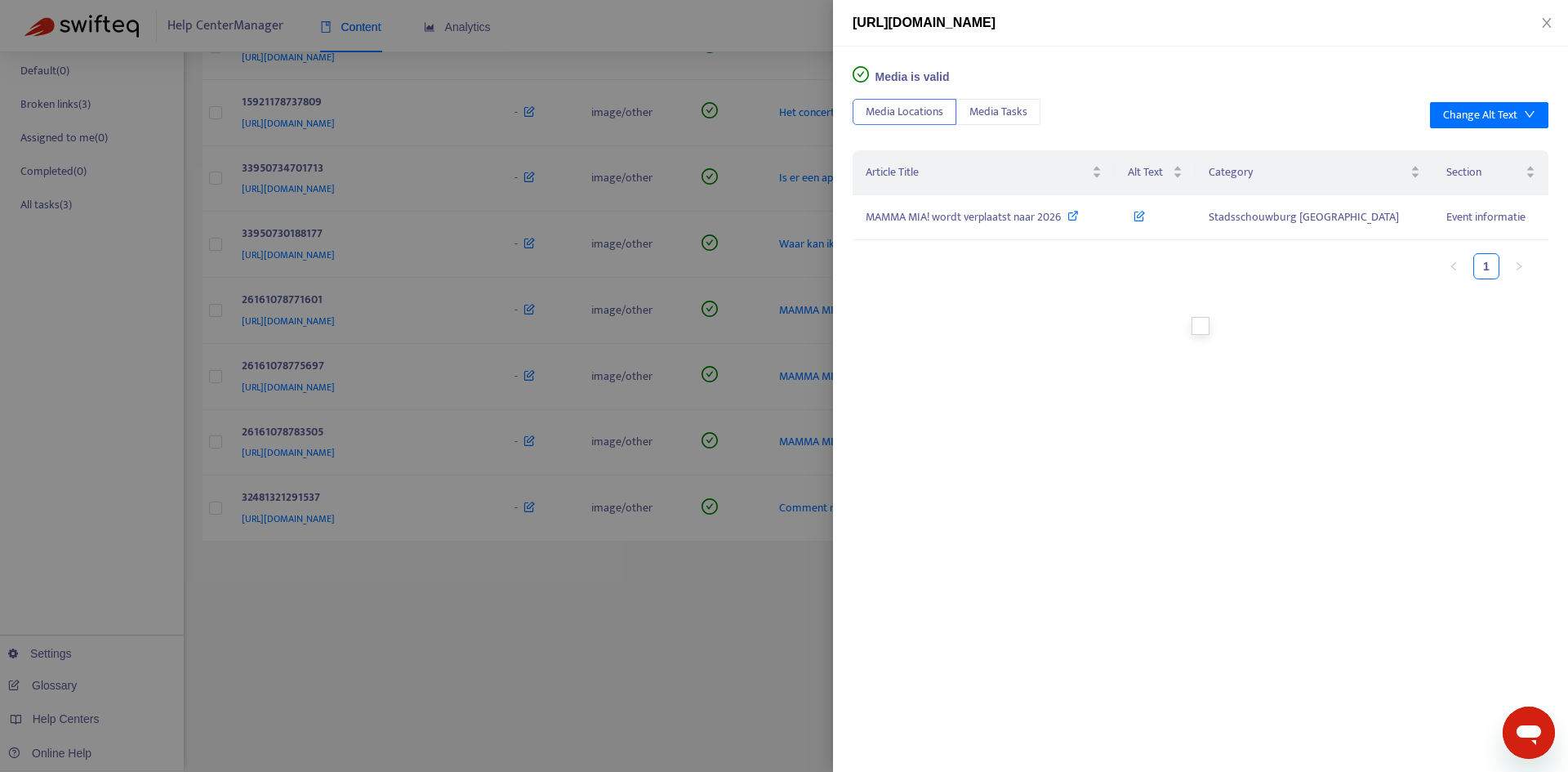
click at [537, 421] on div at bounding box center [784, 386] width 1568 height 772
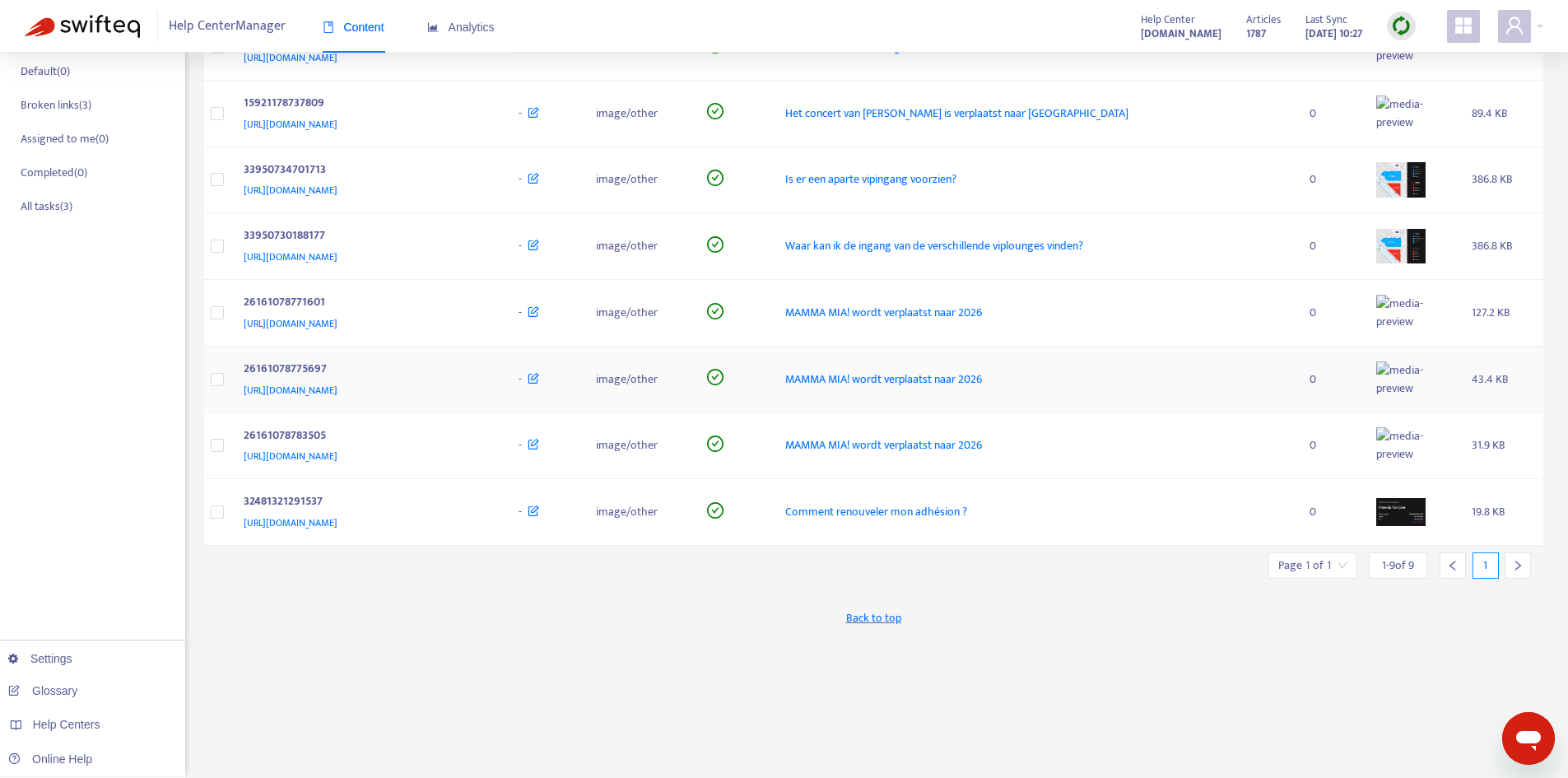
click at [1415, 413] on td at bounding box center [1411, 379] width 96 height 66
click at [1425, 331] on img at bounding box center [1401, 312] width 50 height 36
click at [1422, 263] on img at bounding box center [1401, 246] width 50 height 35
click at [1425, 263] on img at bounding box center [1401, 246] width 50 height 35
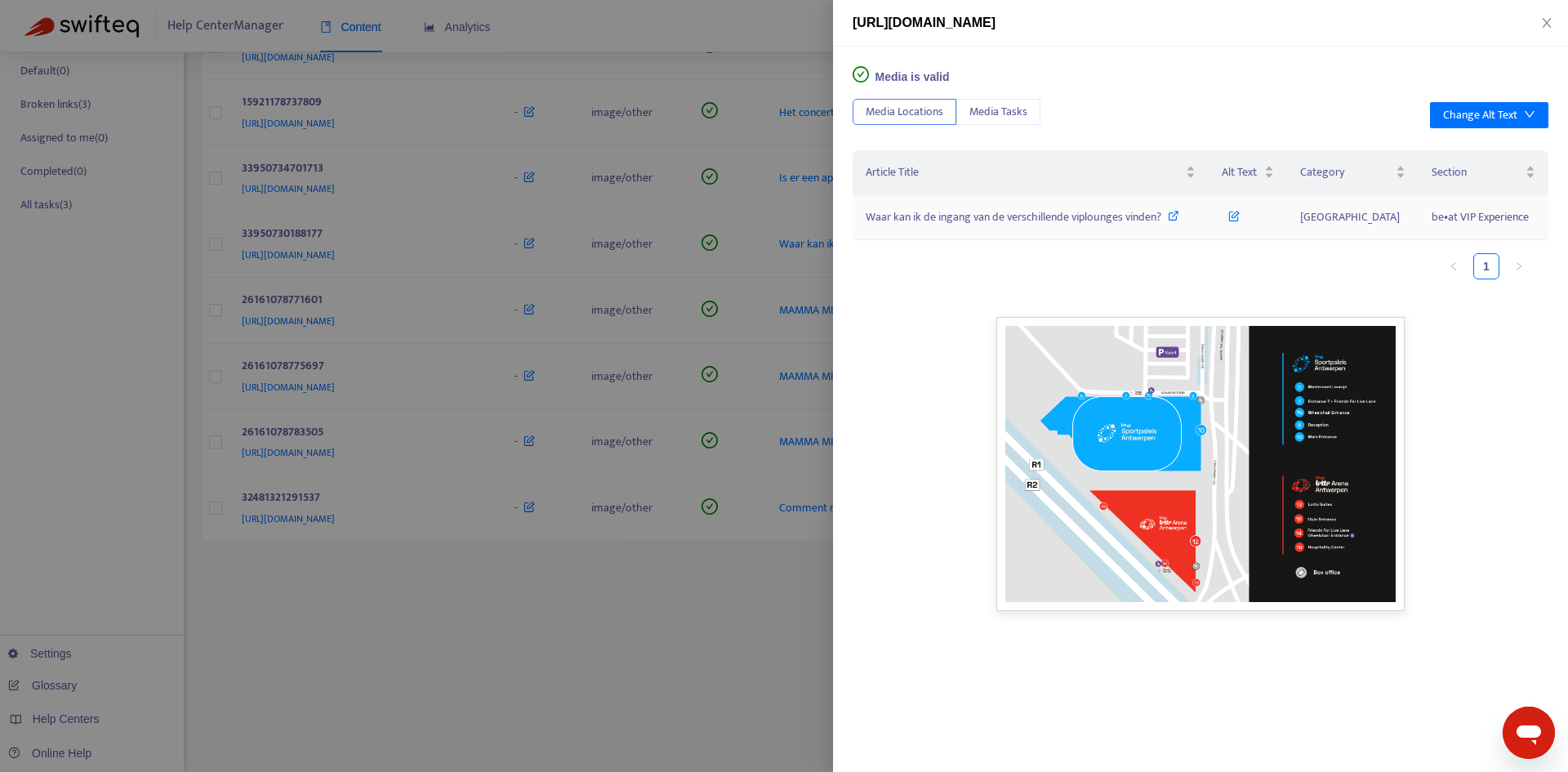
click at [1003, 217] on span "Waar kan ik de ingang van de verschillende viplounges vinden?" at bounding box center [1013, 217] width 296 height 19
click at [1240, 208] on icon at bounding box center [1234, 213] width 12 height 18
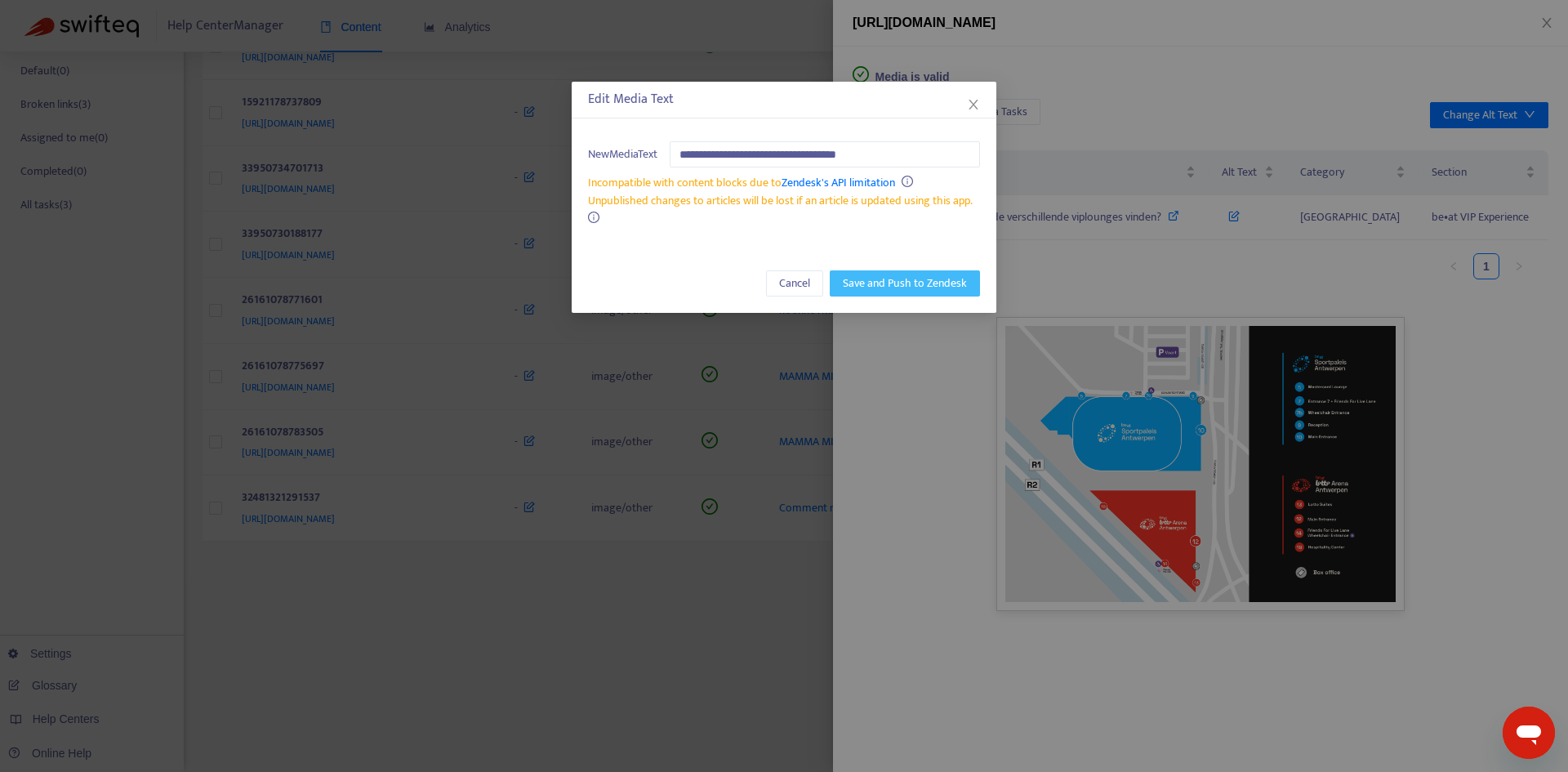
type input "**********"
click at [895, 282] on span "Save and Push to Zendesk" at bounding box center [905, 283] width 124 height 18
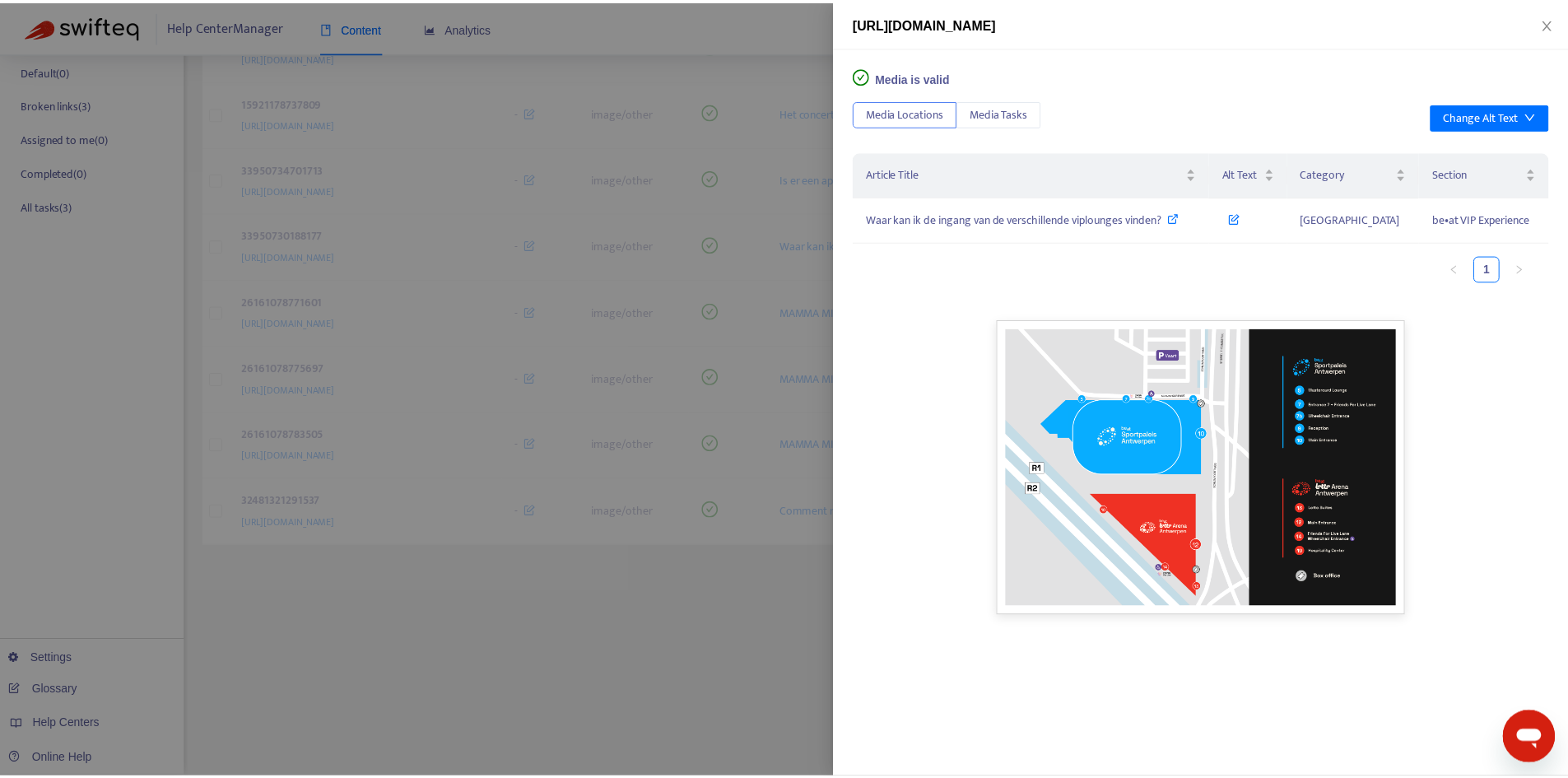
scroll to position [262, 0]
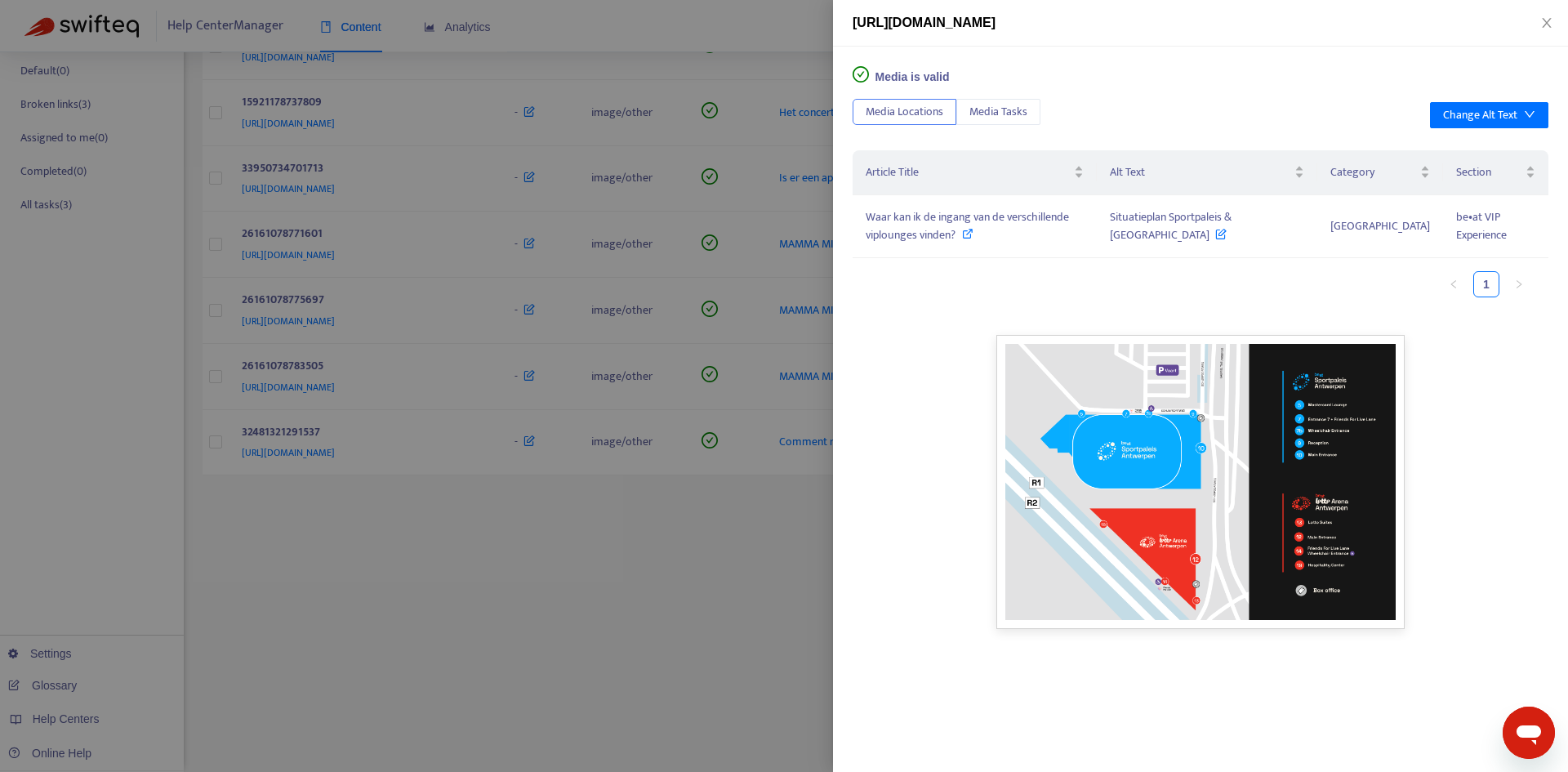
click at [679, 382] on div at bounding box center [784, 386] width 1568 height 772
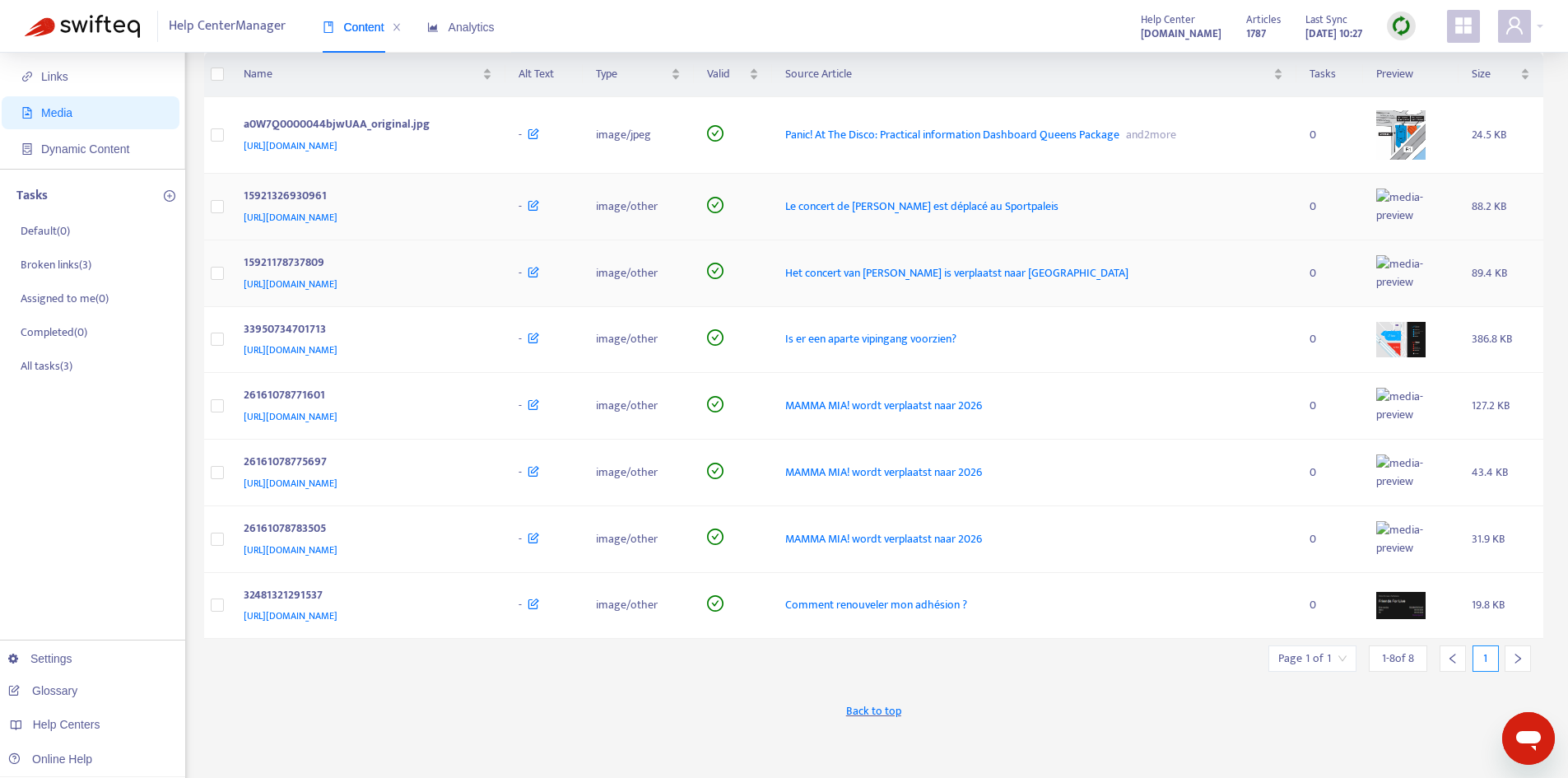
scroll to position [98, 0]
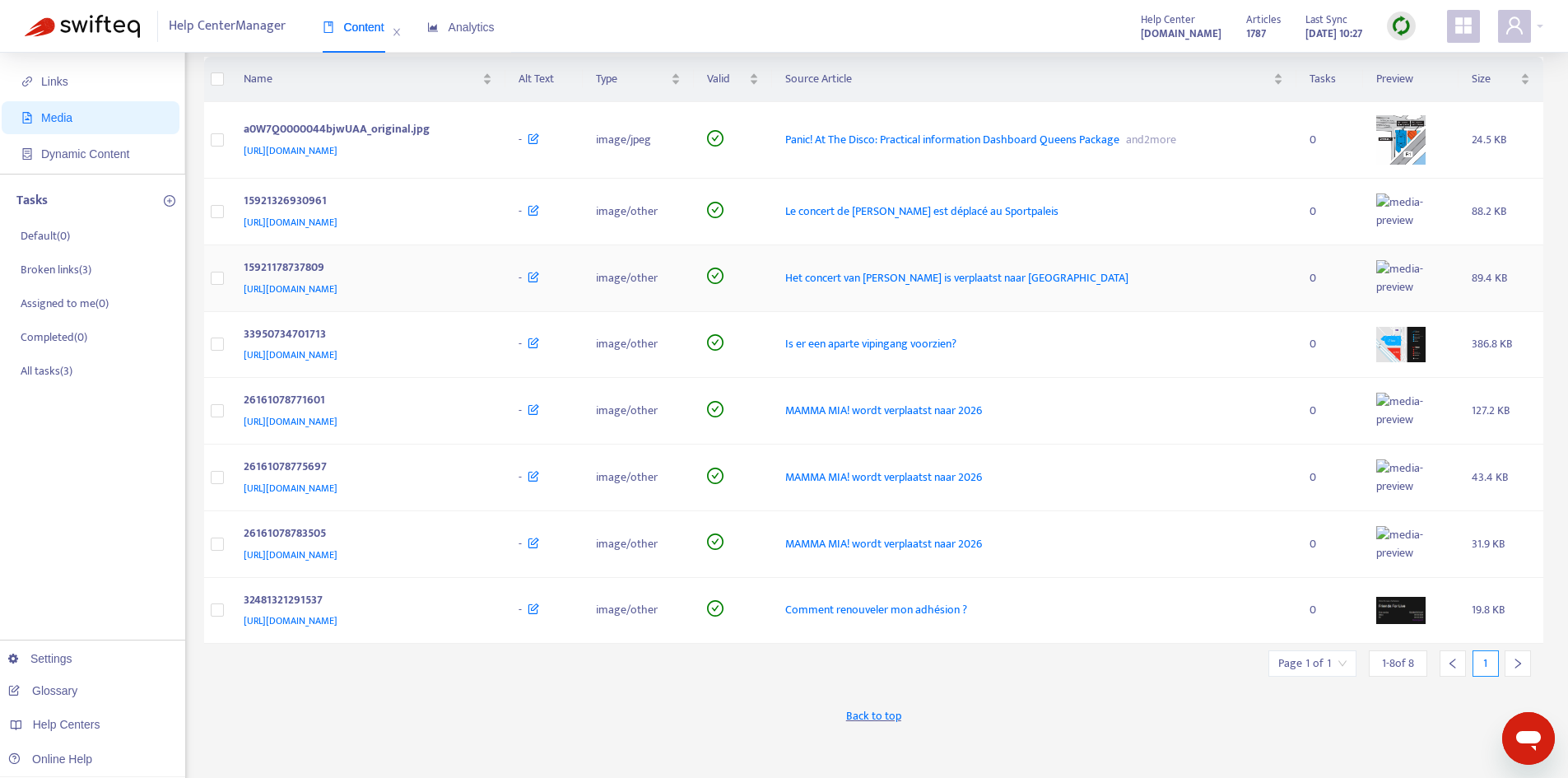
click at [1425, 296] on img at bounding box center [1401, 277] width 50 height 36
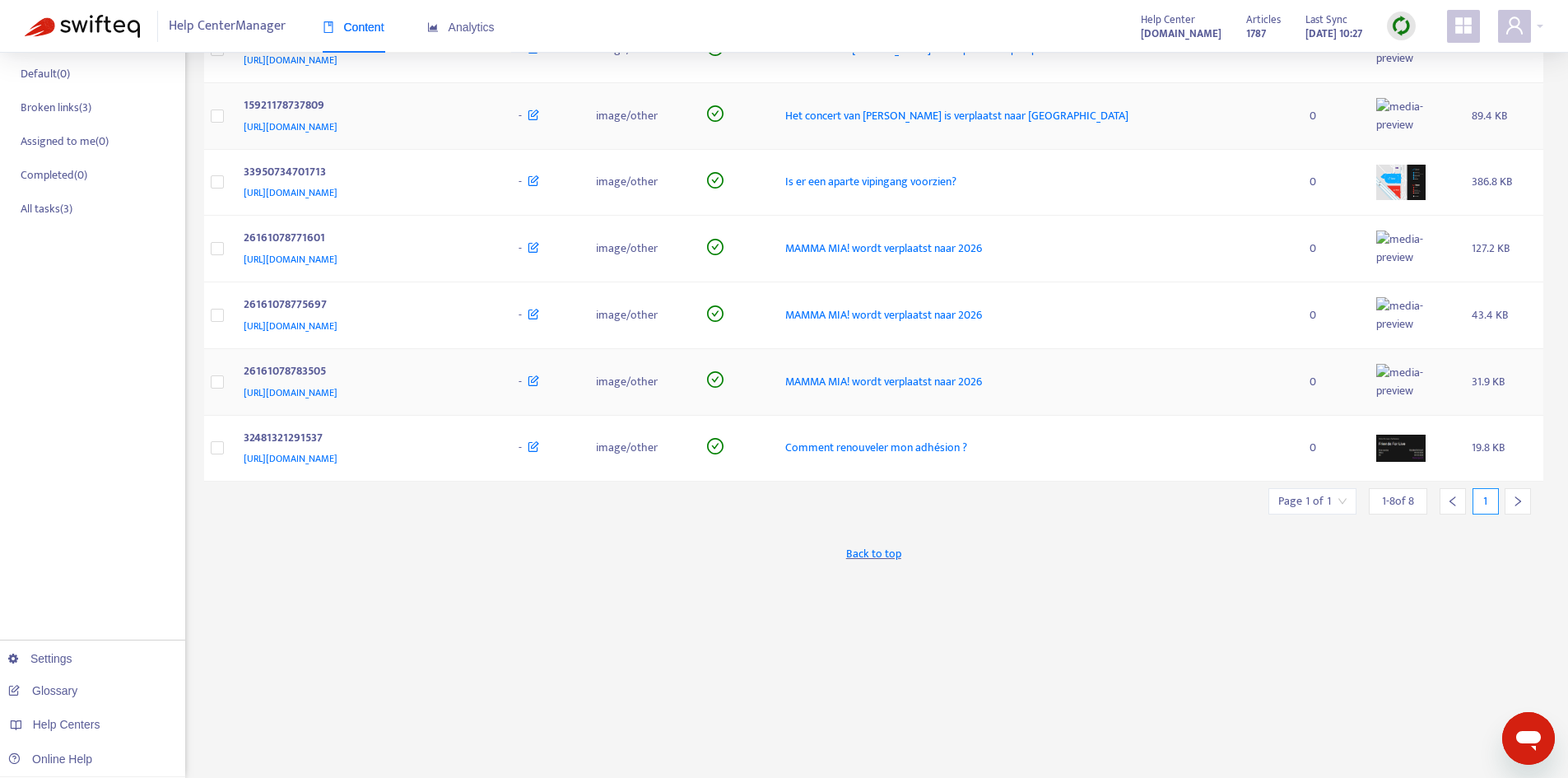
scroll to position [262, 0]
click at [1521, 504] on icon "right" at bounding box center [1518, 498] width 6 height 10
click at [1271, 571] on div "Back to top" at bounding box center [874, 551] width 1340 height 41
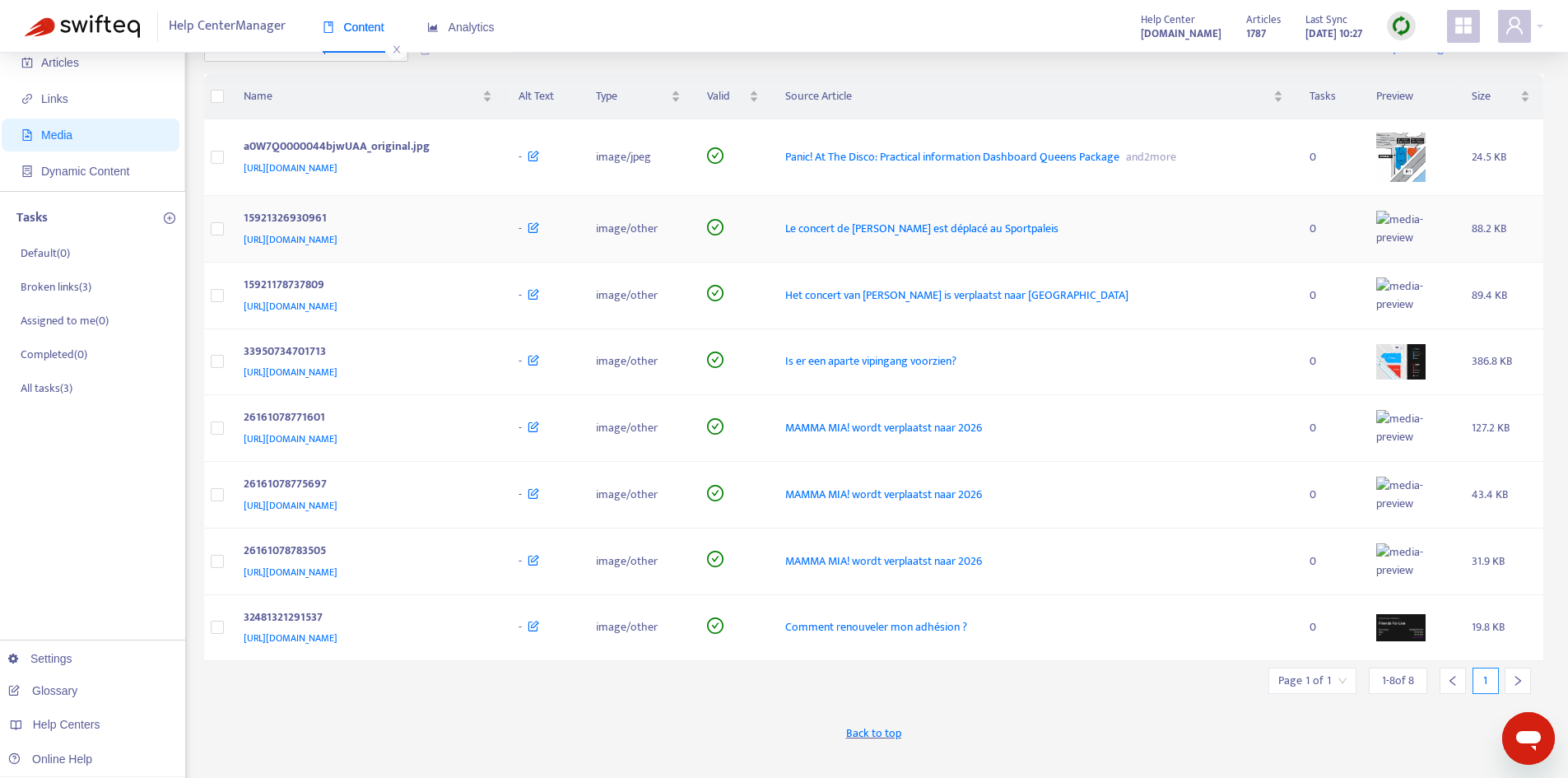
scroll to position [0, 0]
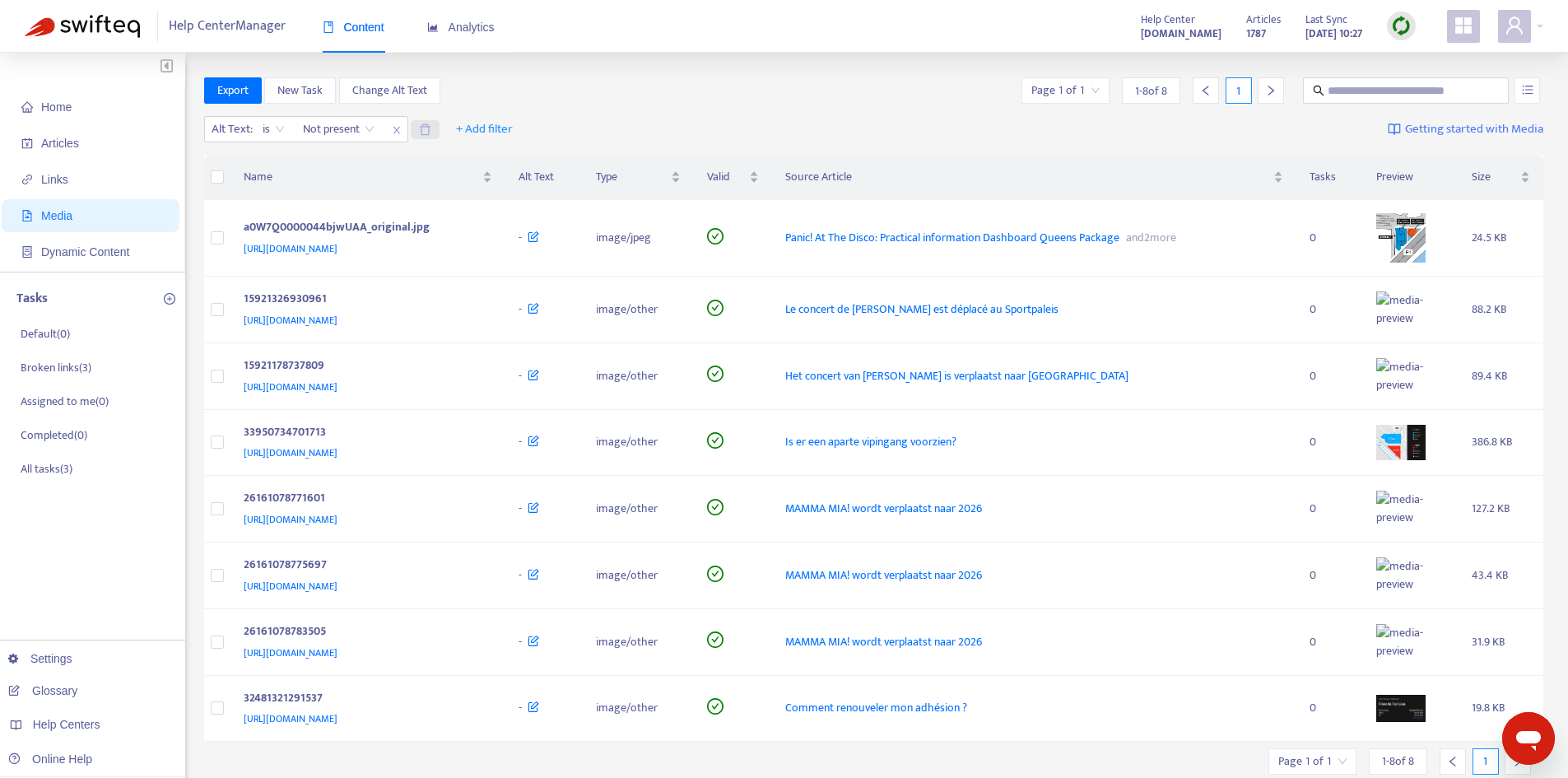
click at [430, 128] on icon "delete" at bounding box center [424, 129] width 12 height 12
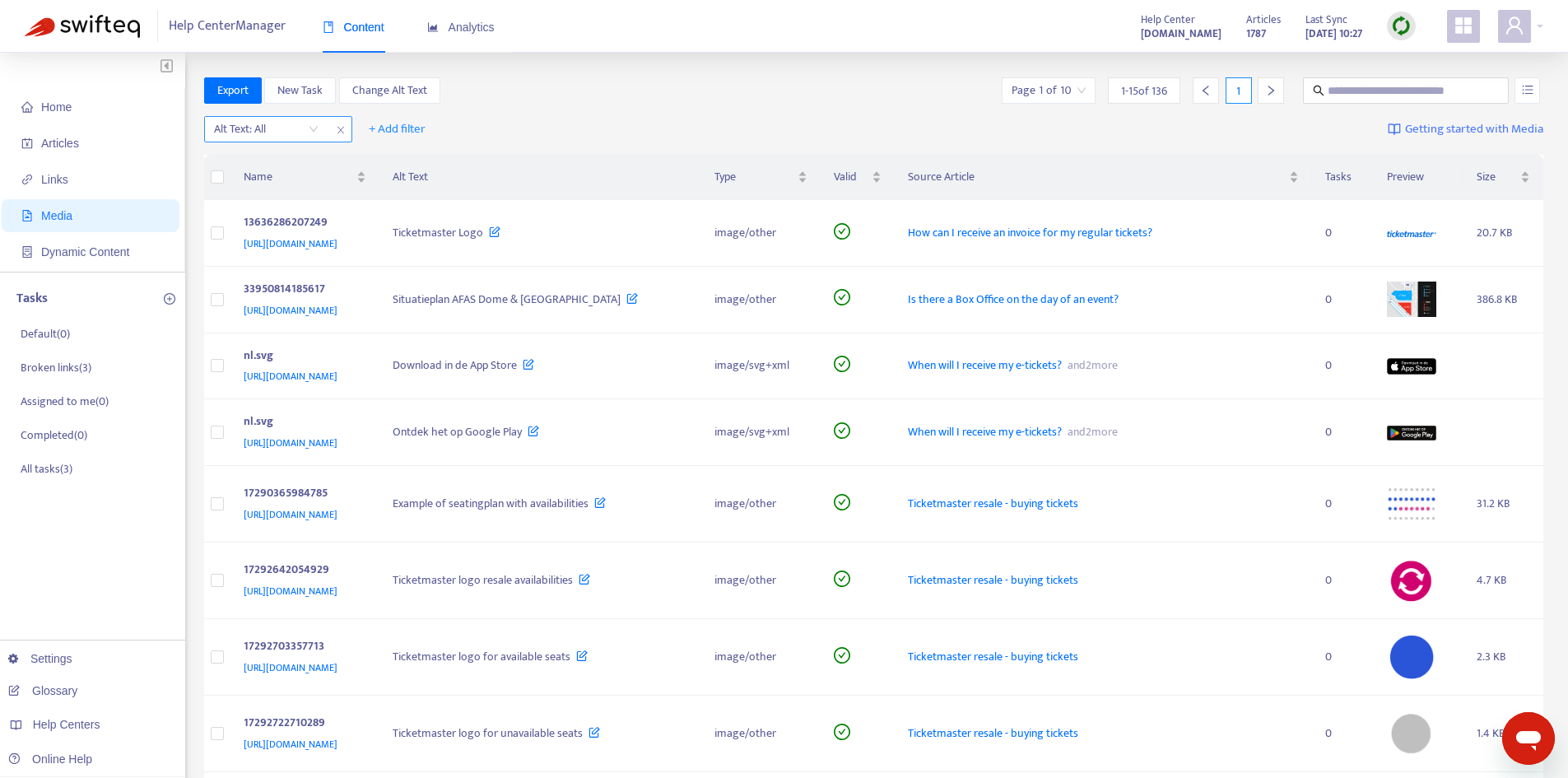
click at [314, 123] on input "search" at bounding box center [266, 129] width 105 height 25
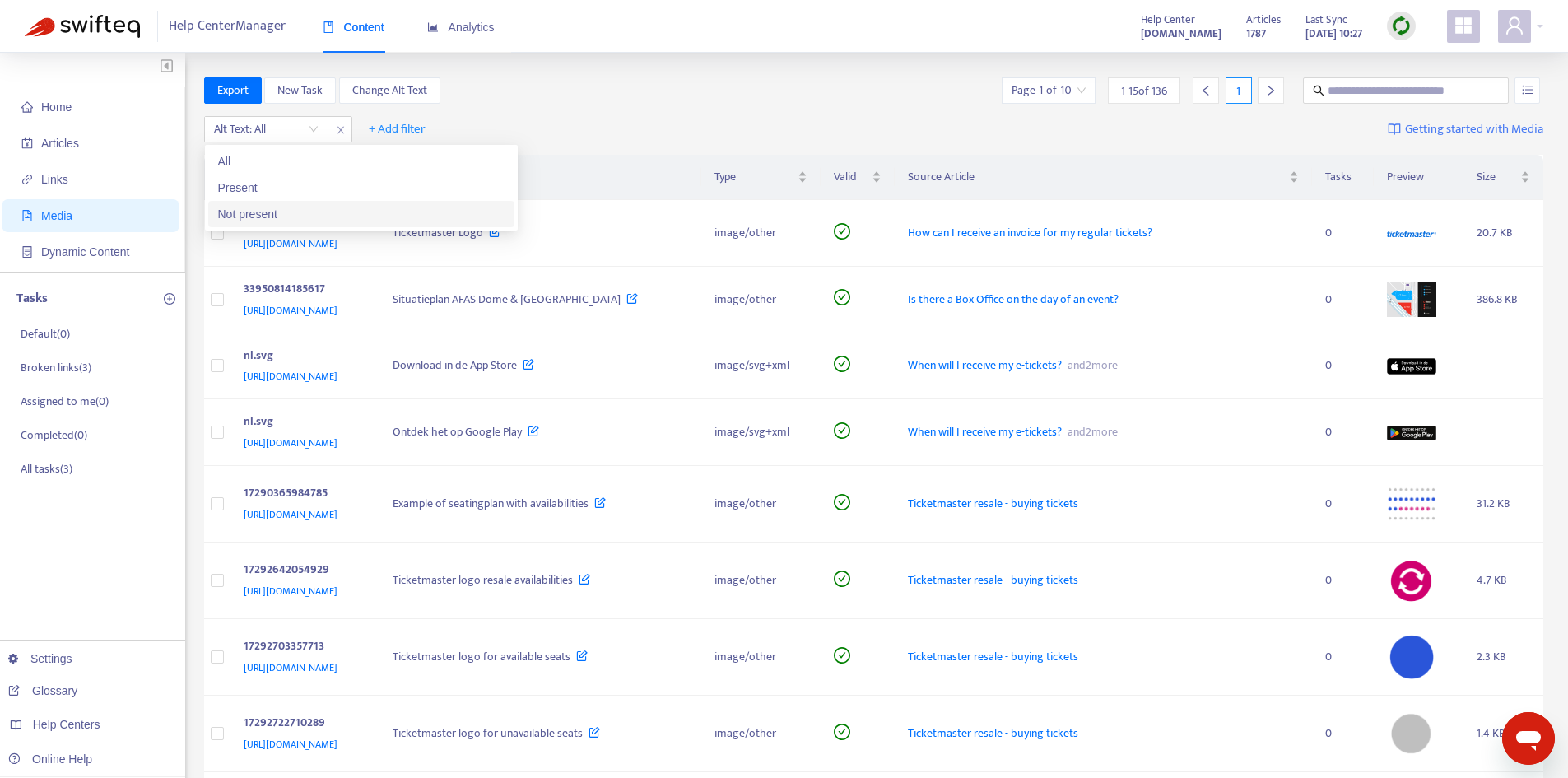
click at [288, 214] on div "Not present" at bounding box center [361, 215] width 286 height 18
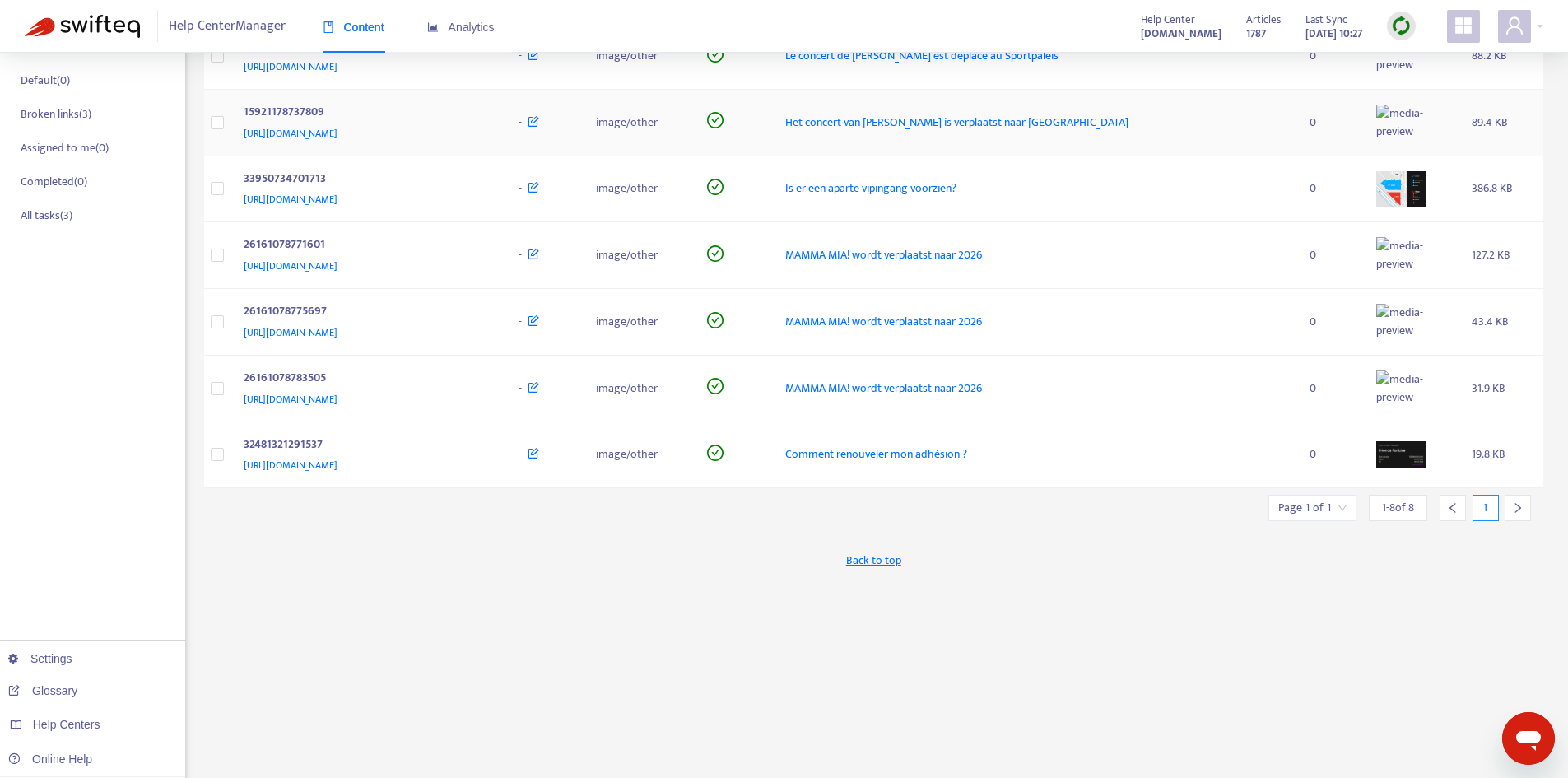
scroll to position [262, 0]
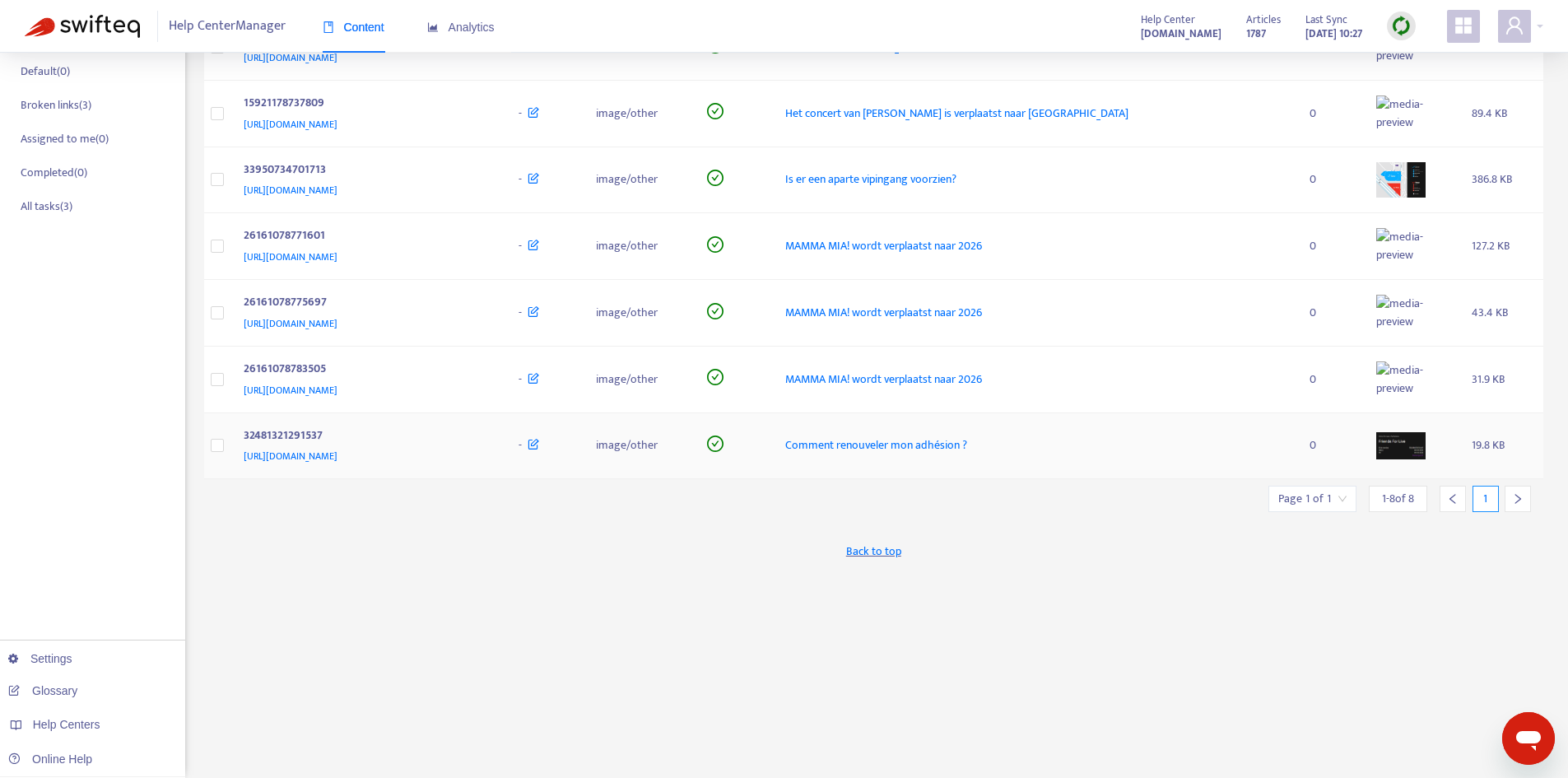
click at [1425, 460] on img at bounding box center [1401, 446] width 50 height 28
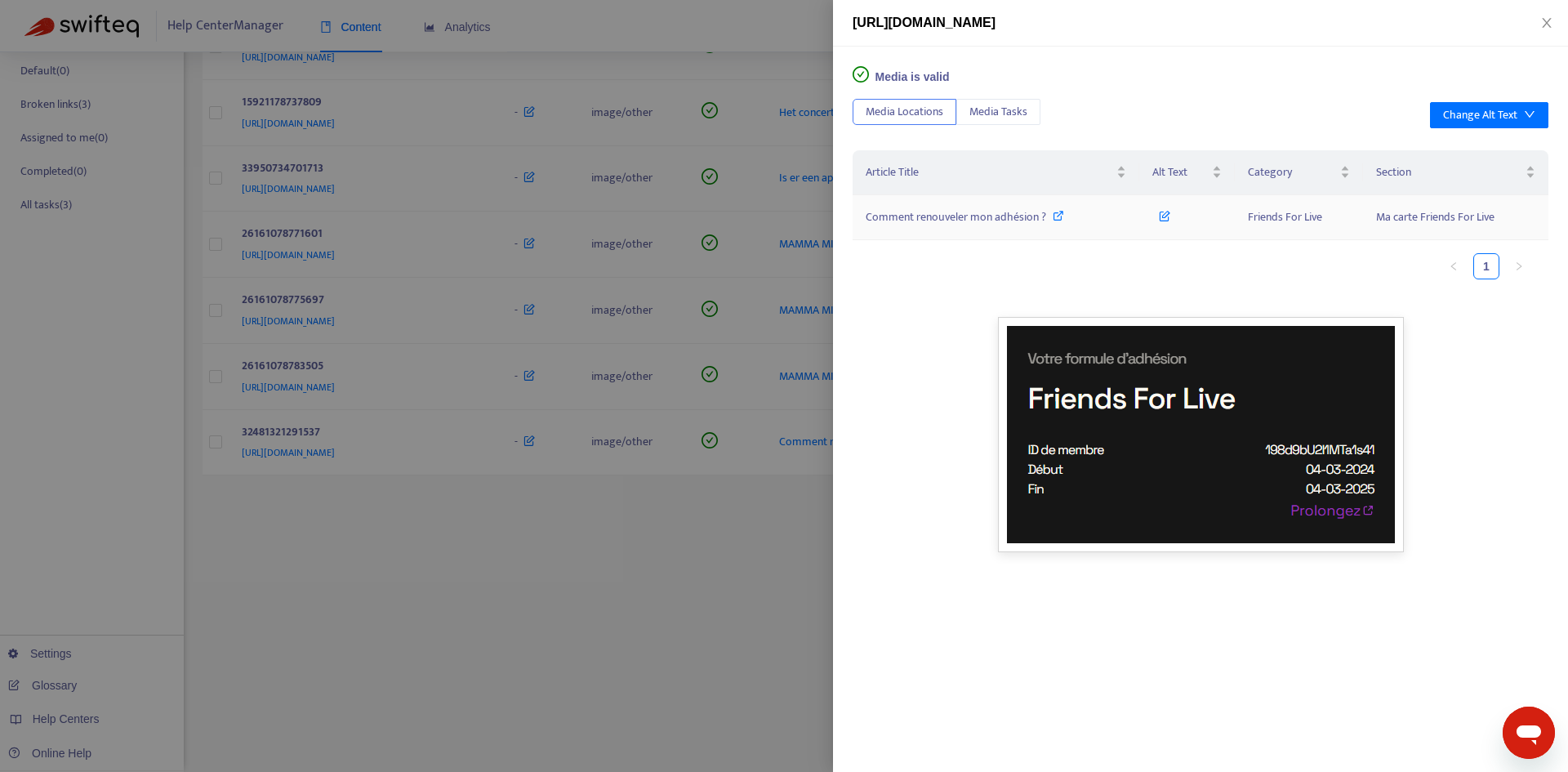
click at [1167, 213] on icon at bounding box center [1164, 213] width 12 height 18
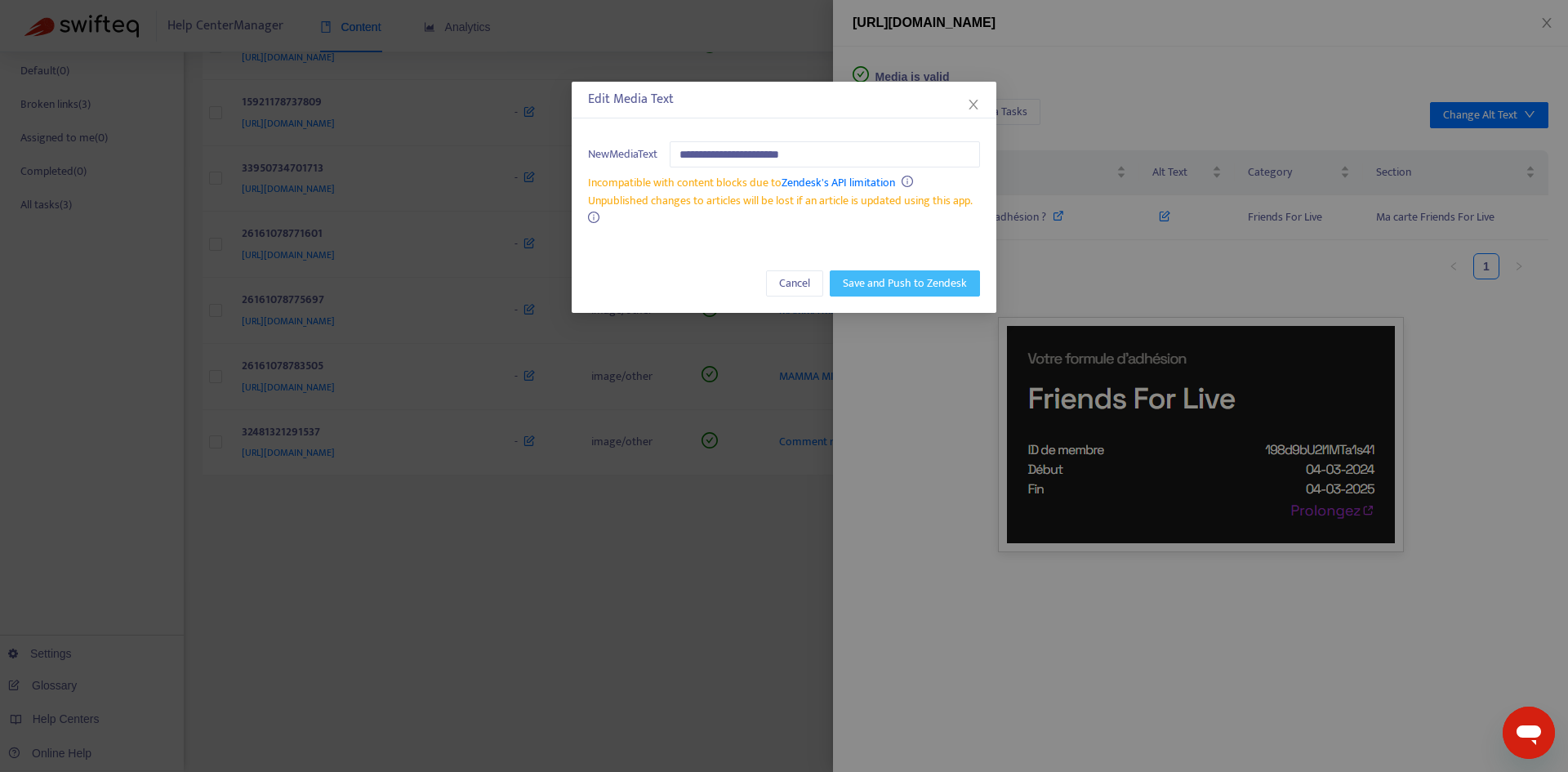
type input "**********"
click at [943, 295] on button "Save and Push to Zendesk" at bounding box center [905, 283] width 150 height 26
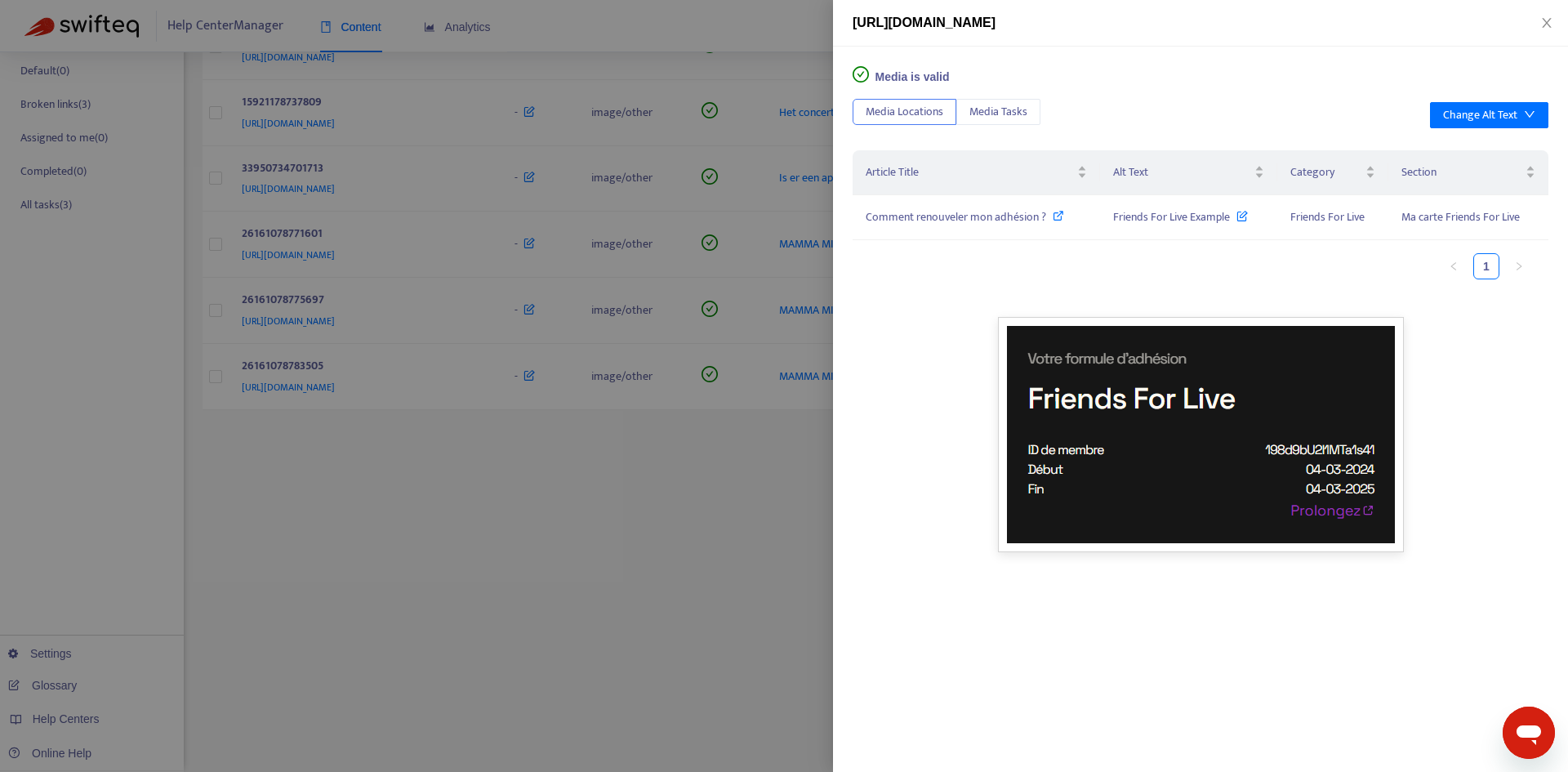
click at [695, 671] on div at bounding box center [784, 386] width 1568 height 772
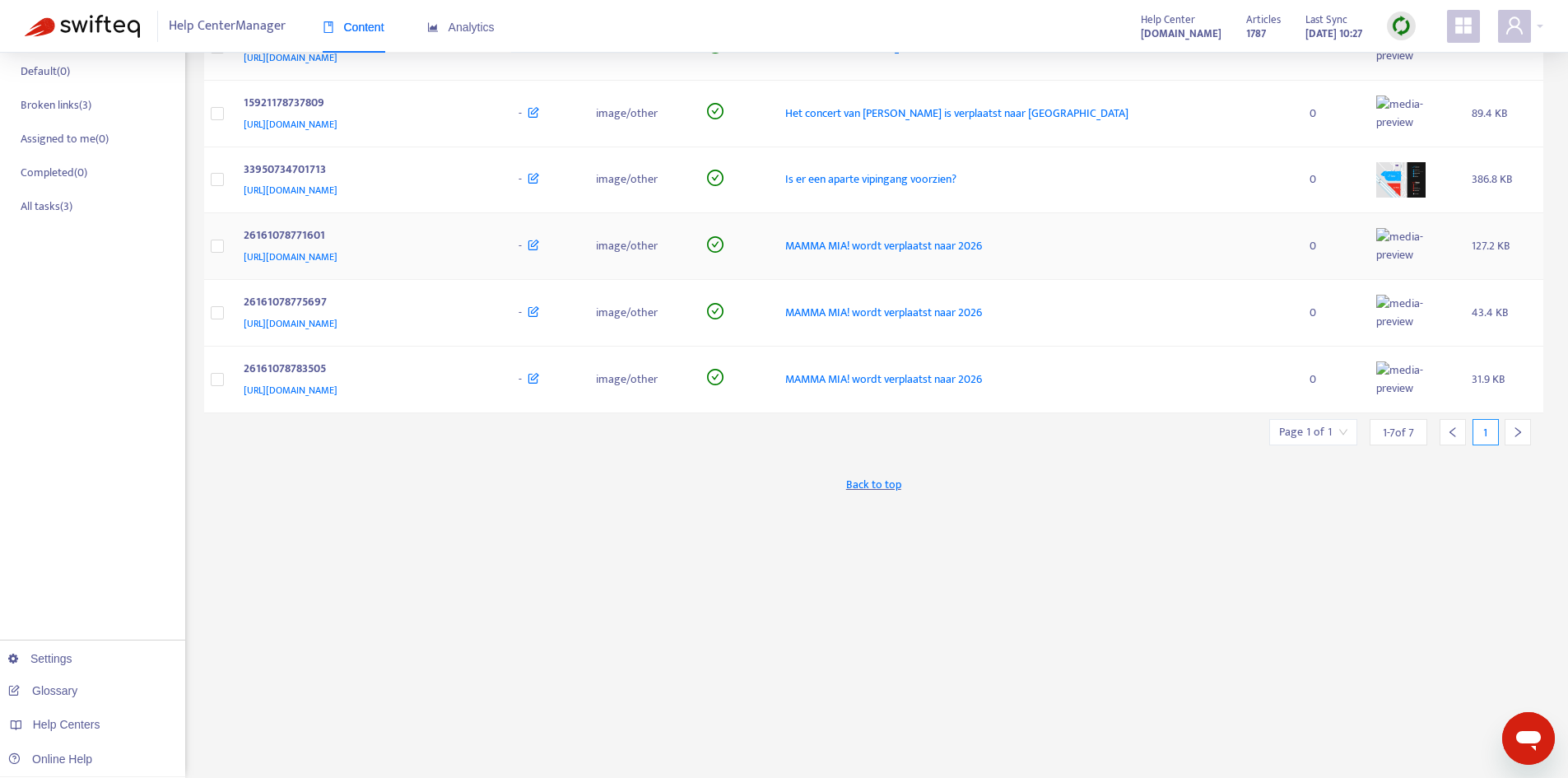
scroll to position [0, 0]
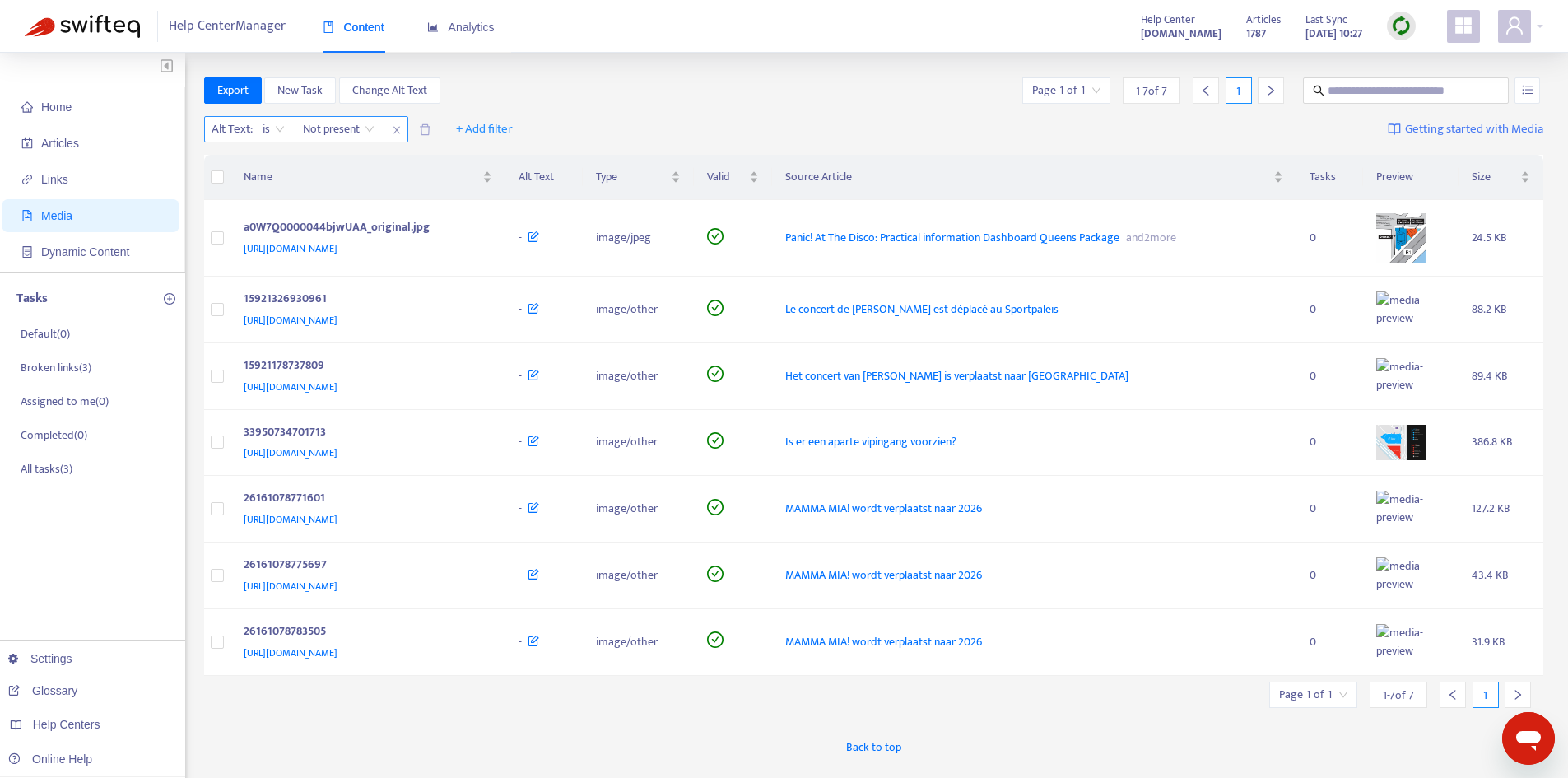
click at [366, 124] on span "Not present" at bounding box center [339, 129] width 72 height 25
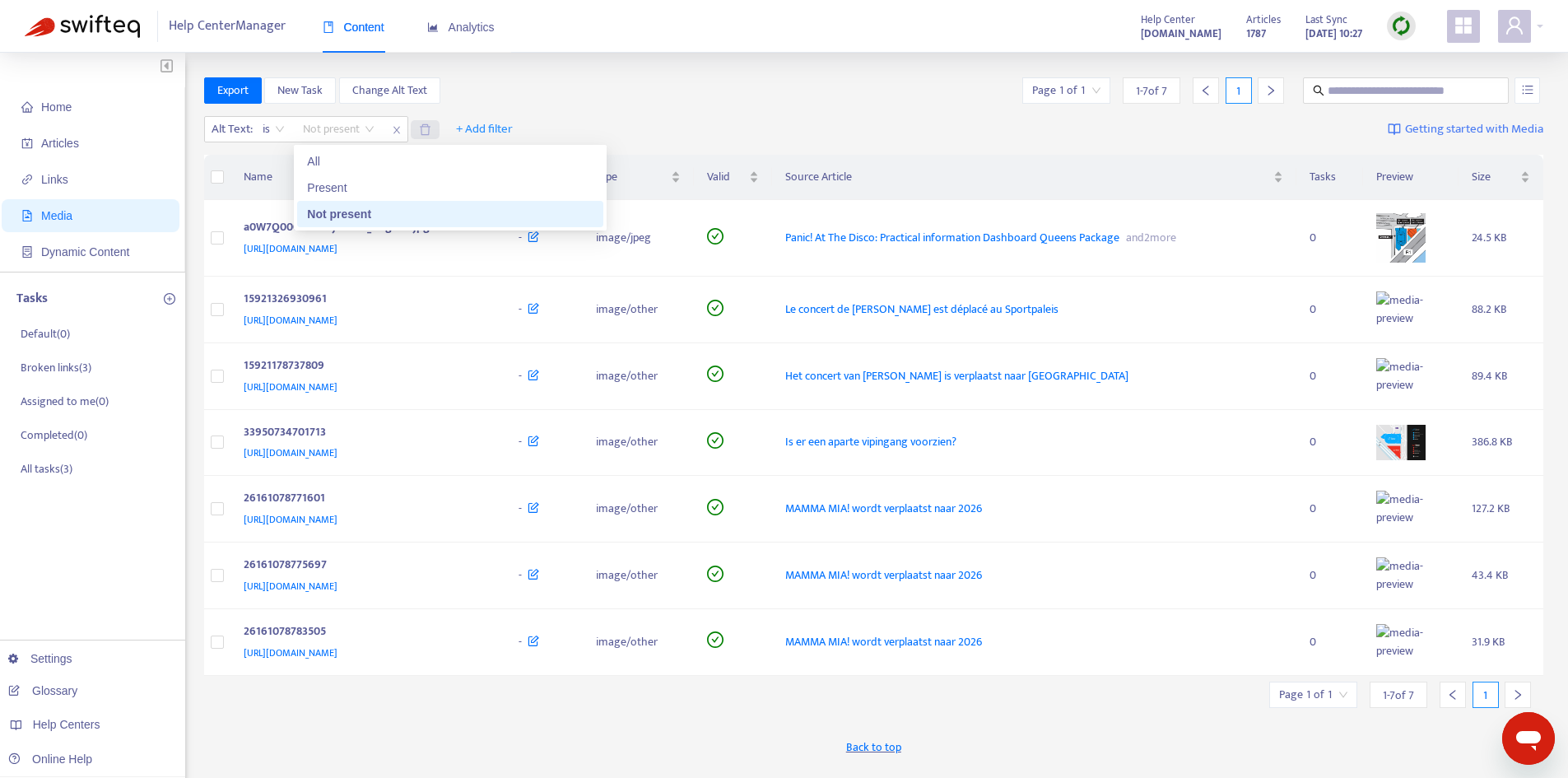
click at [425, 130] on icon "delete" at bounding box center [424, 129] width 12 height 12
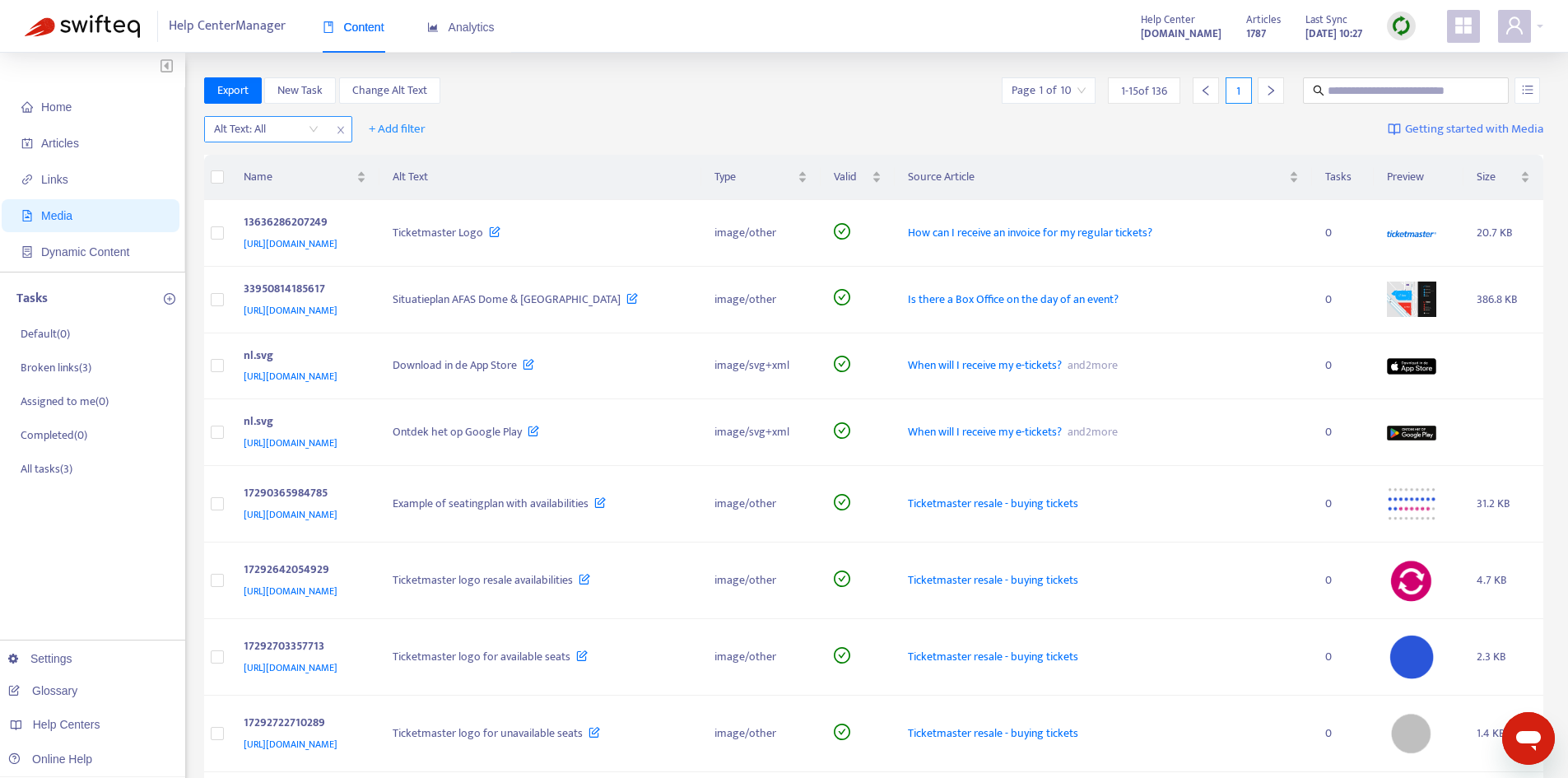
click at [295, 119] on input "search" at bounding box center [266, 129] width 105 height 25
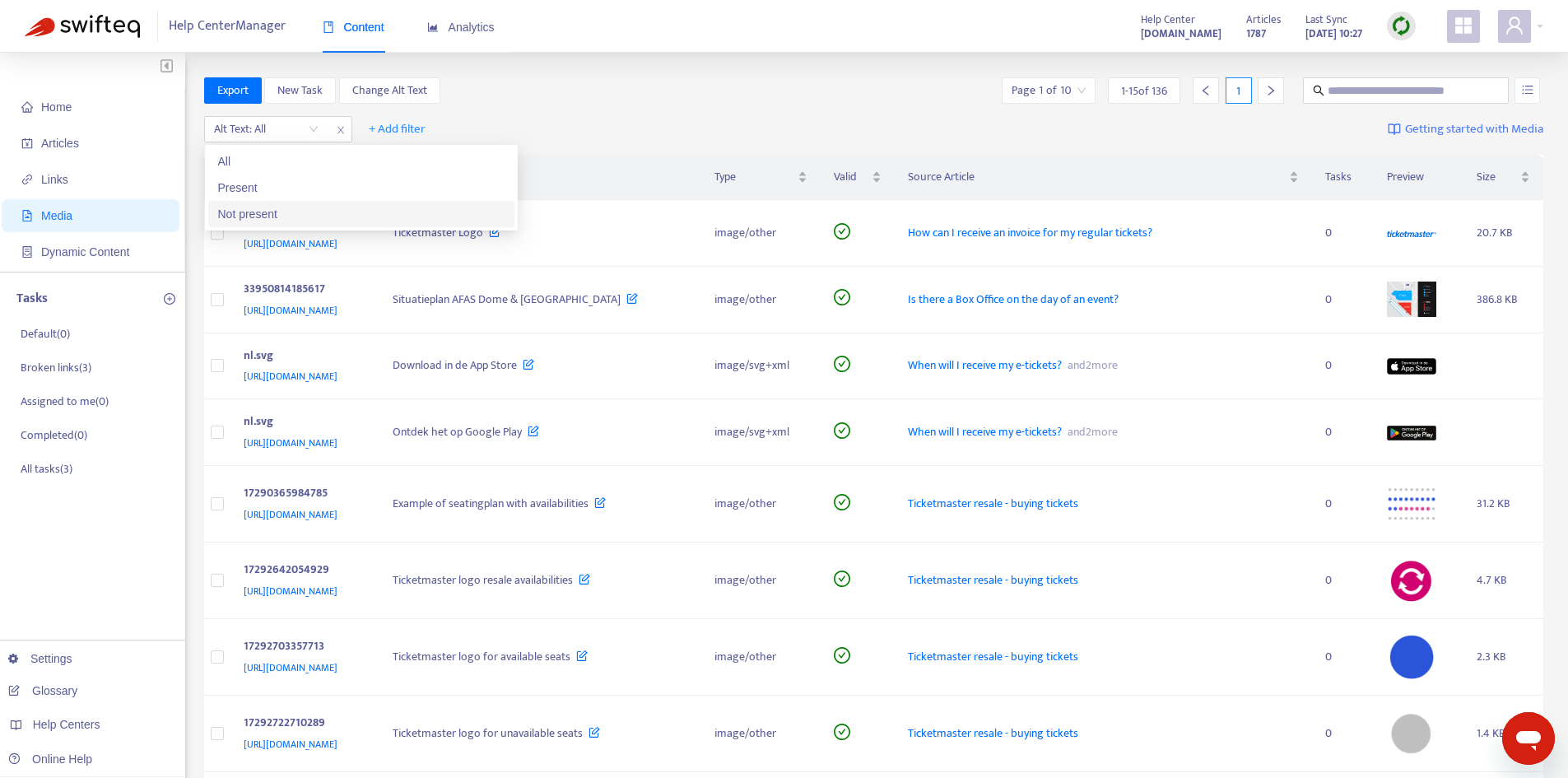
click at [334, 218] on div "Not present" at bounding box center [361, 215] width 286 height 18
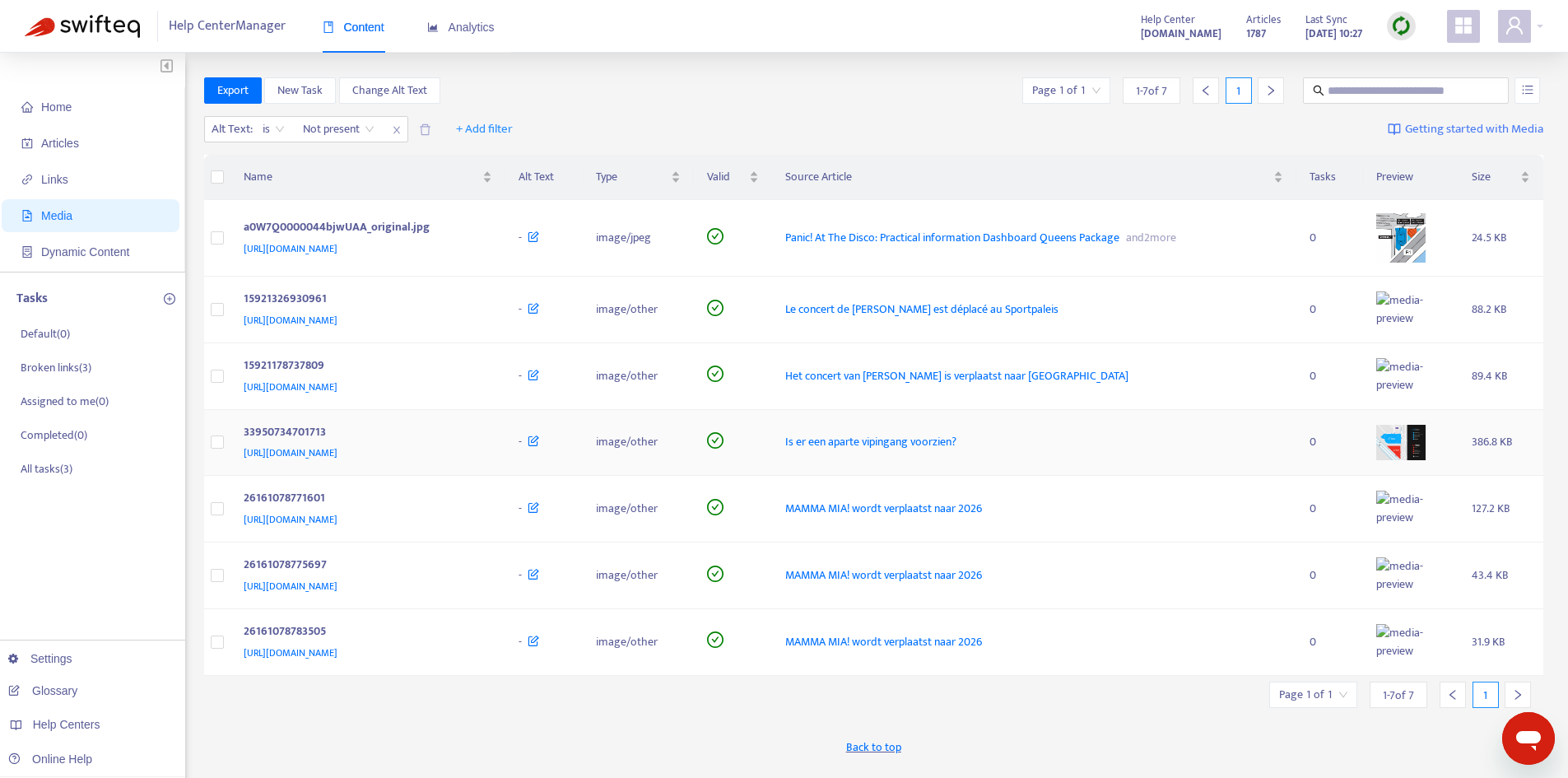
click at [1423, 459] on img at bounding box center [1401, 442] width 50 height 35
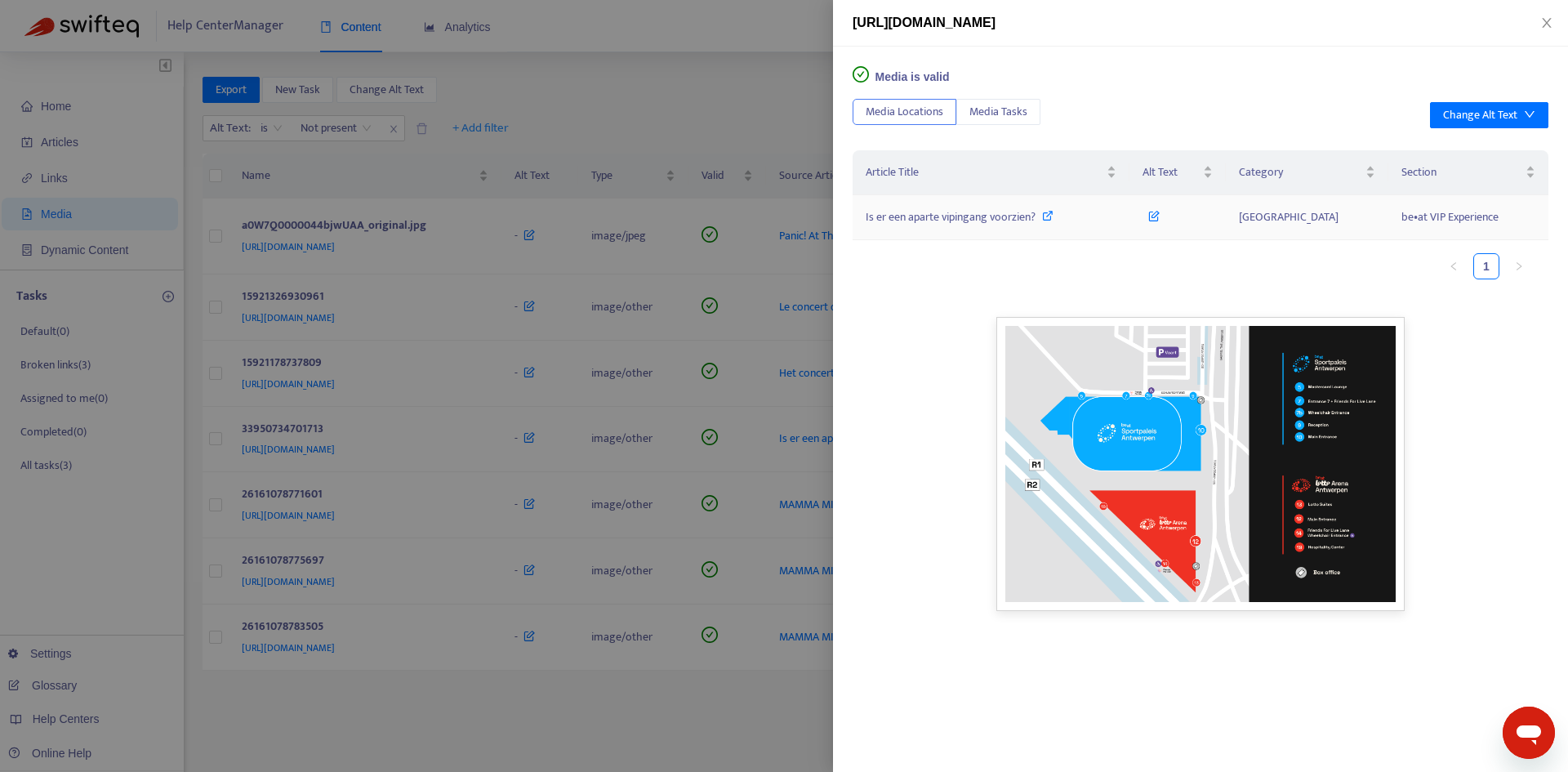
click at [1160, 217] on icon at bounding box center [1154, 213] width 12 height 18
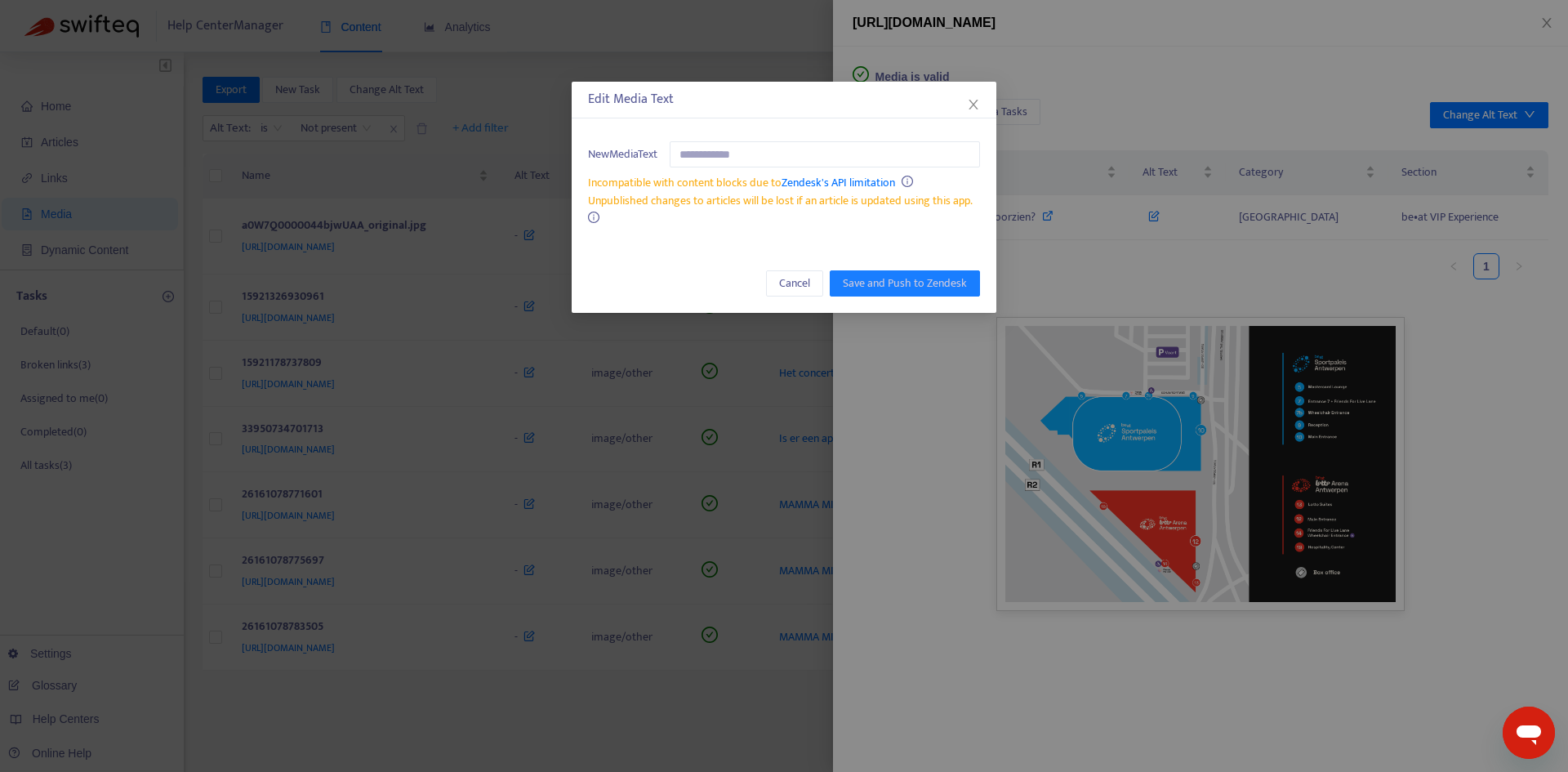
type input "*"
type input "**********"
click at [882, 267] on div "Cancel Save and Push to Zendesk" at bounding box center [784, 283] width 425 height 58
click at [893, 278] on span "Save and Push to Zendesk" at bounding box center [905, 283] width 124 height 18
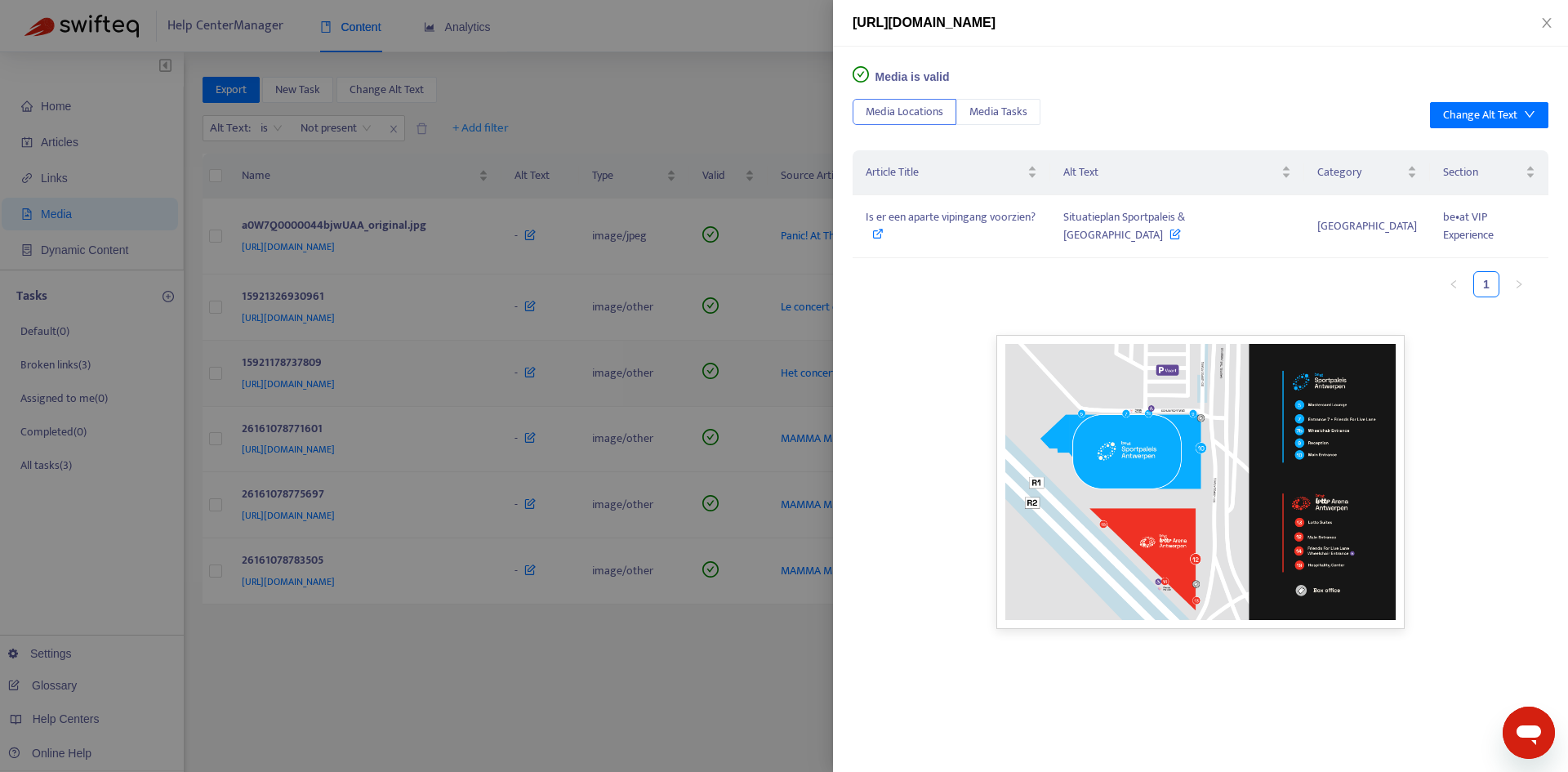
click at [571, 412] on div at bounding box center [784, 386] width 1568 height 772
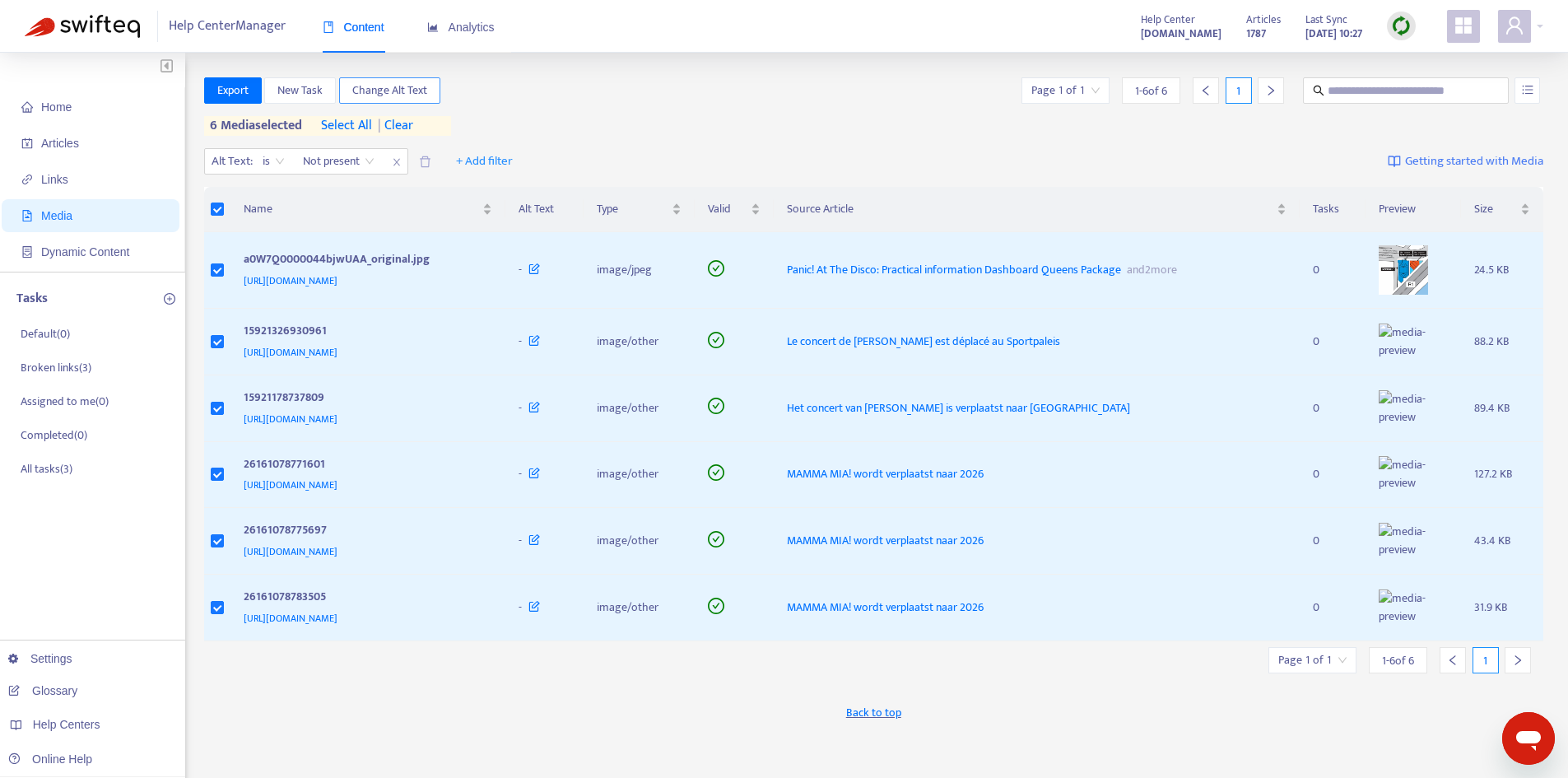
click at [379, 78] on button "Change Alt Text" at bounding box center [389, 90] width 101 height 27
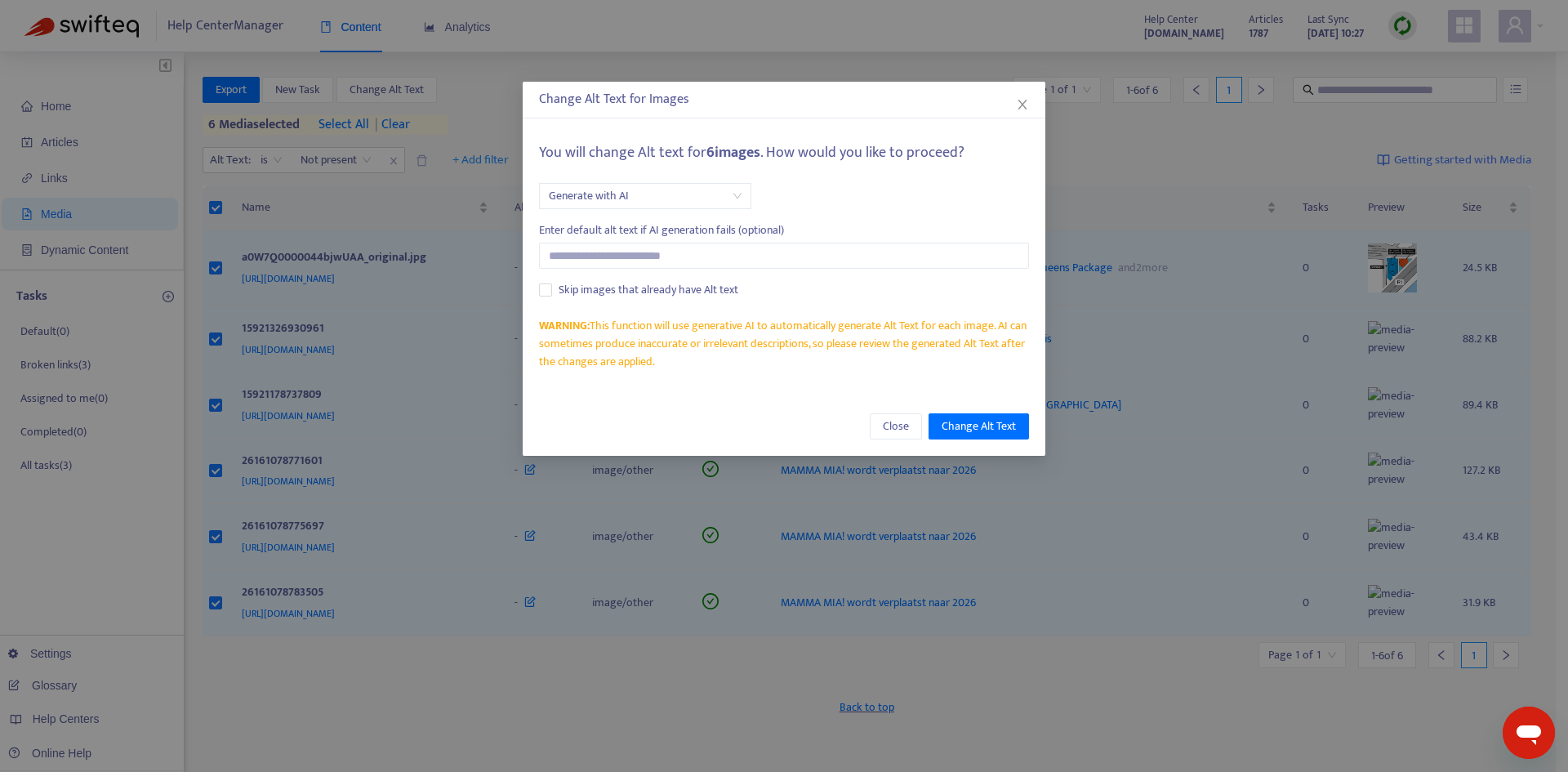
click at [627, 192] on span "Generate with AI" at bounding box center [645, 196] width 193 height 25
click at [722, 253] on div "Use the same Alt text for all images" at bounding box center [694, 255] width 284 height 18
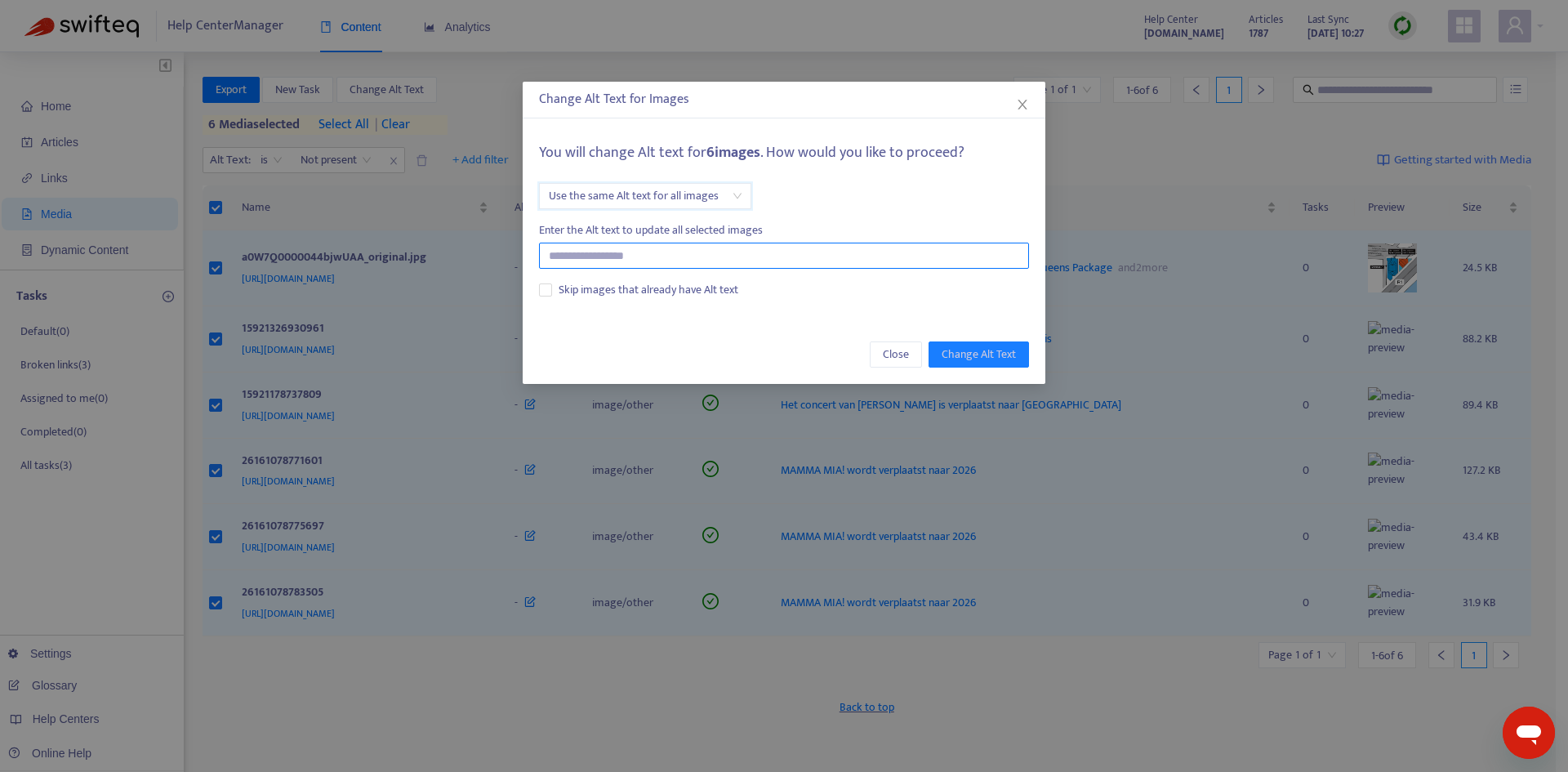
click at [675, 258] on input "text" at bounding box center [784, 255] width 490 height 26
type input "**********"
click at [976, 365] on button "Change Alt Text" at bounding box center [979, 354] width 101 height 26
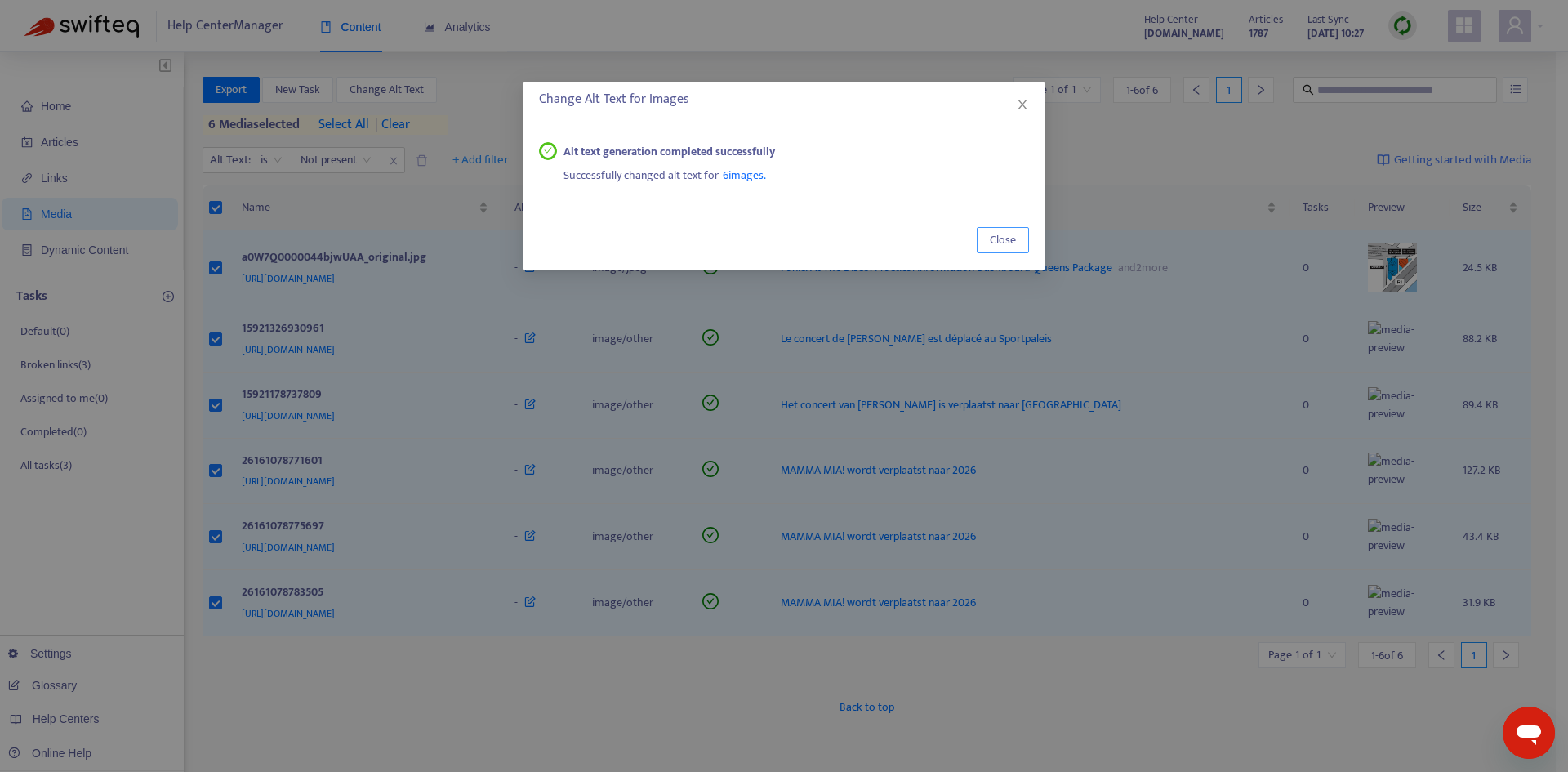
click at [1001, 235] on span "Close" at bounding box center [1002, 240] width 26 height 18
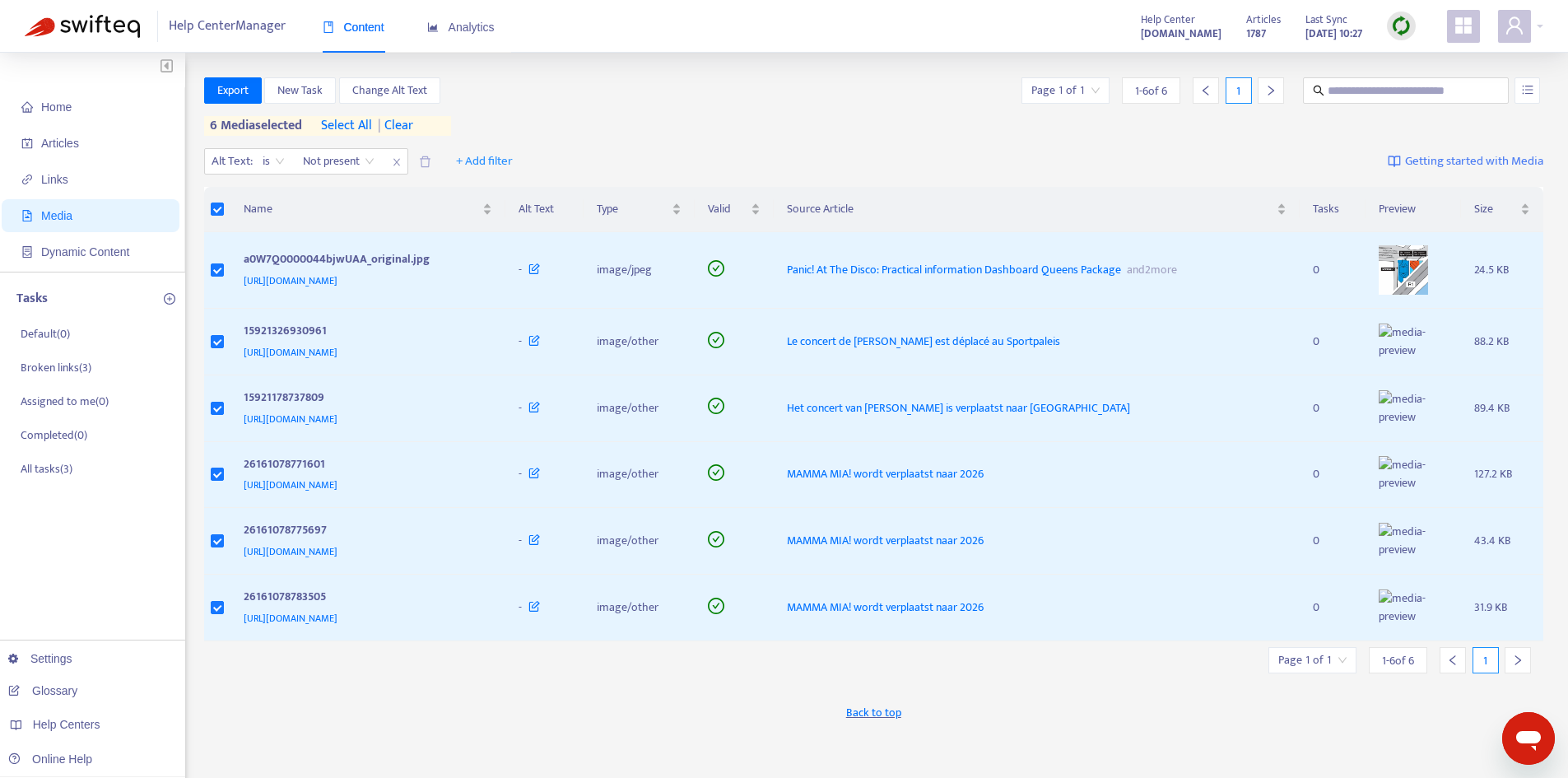
click at [1048, 152] on div "Alt Text : is Not present + Add filter Getting started with Media" at bounding box center [874, 165] width 1340 height 45
